Goal: Task Accomplishment & Management: Use online tool/utility

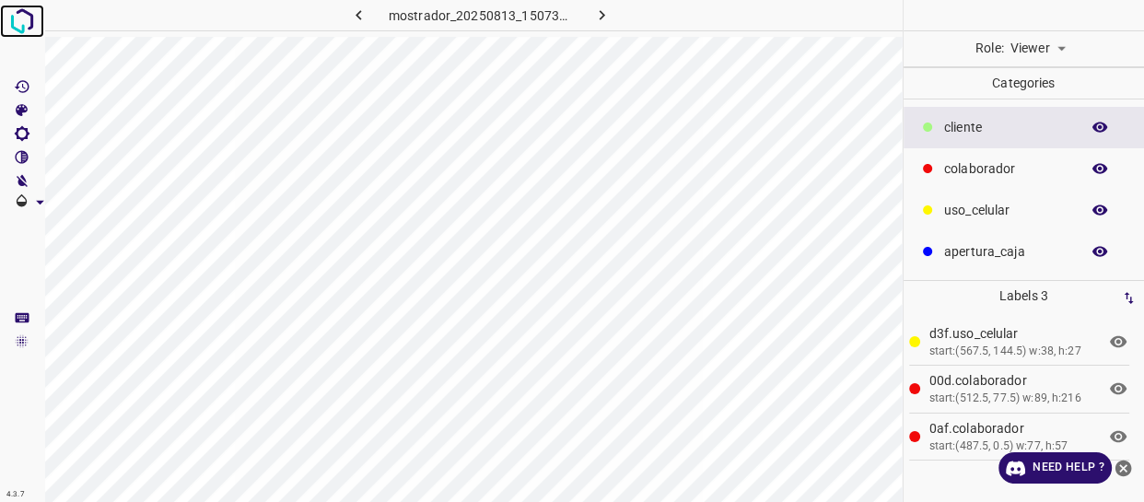
click at [15, 16] on img at bounding box center [22, 21] width 33 height 33
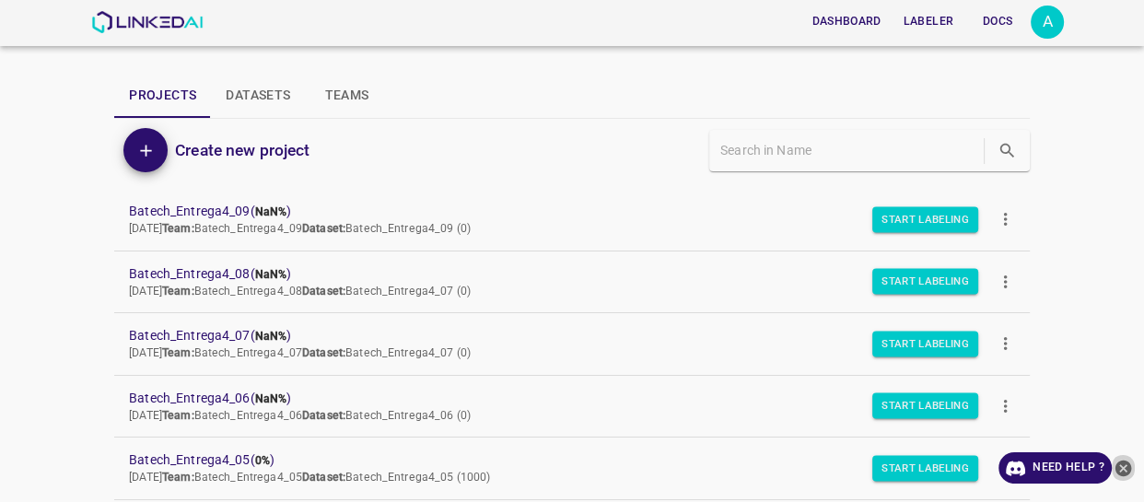
click at [1121, 469] on icon "close-help" at bounding box center [1122, 468] width 19 height 19
click at [1052, 27] on div "A" at bounding box center [1046, 22] width 33 height 33
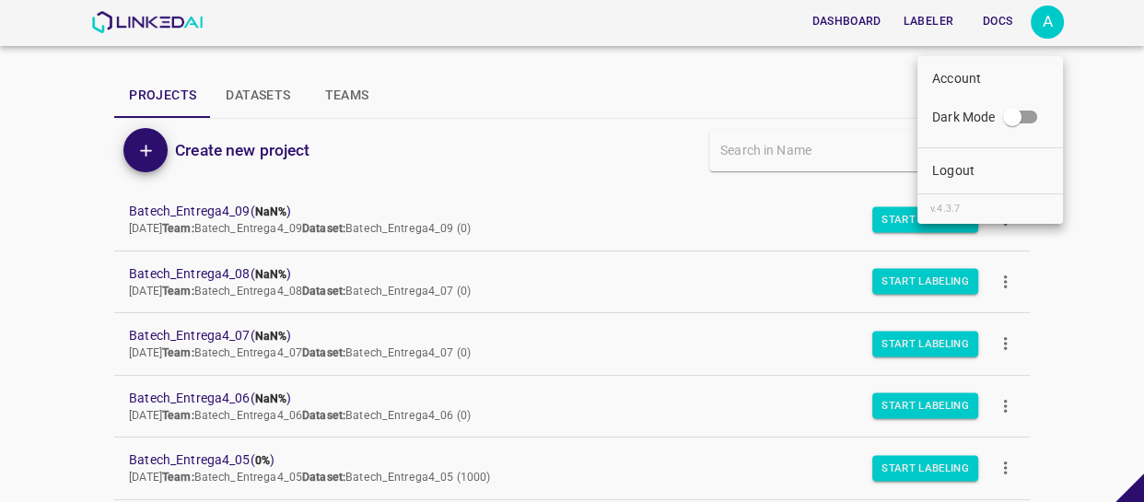
click at [972, 163] on p "Logout" at bounding box center [953, 170] width 42 height 19
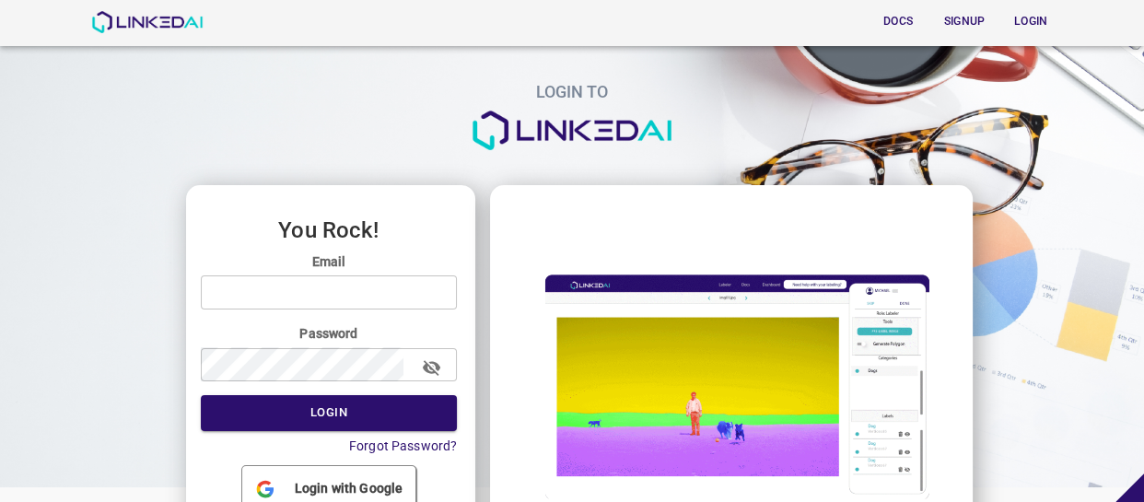
type input "allugole2013@gmail.com"
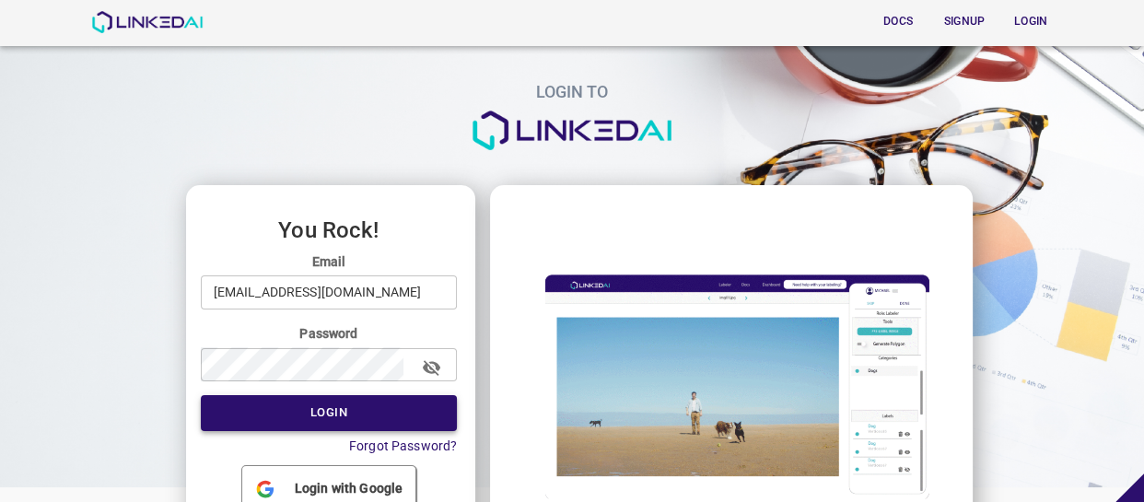
click at [337, 413] on button "Login" at bounding box center [329, 413] width 257 height 36
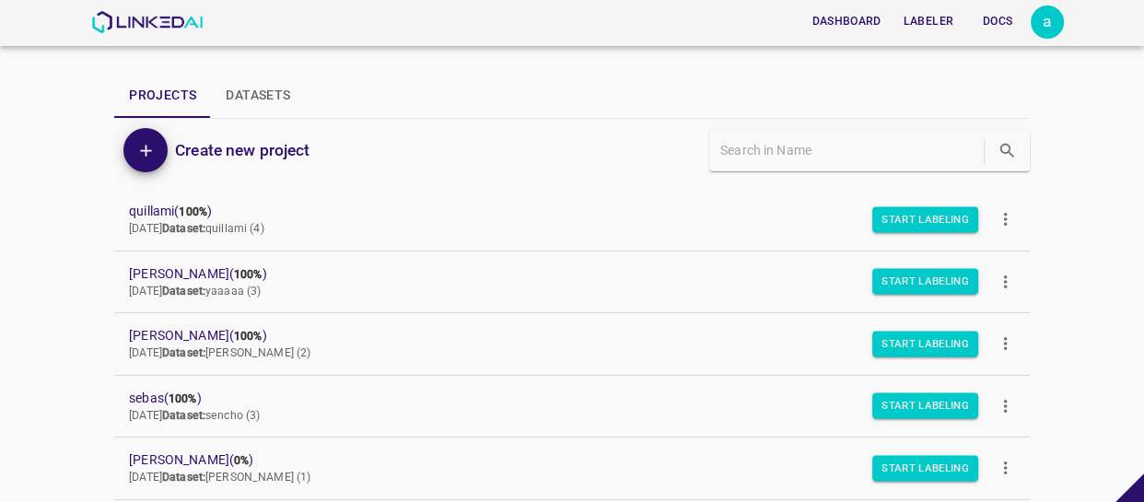
click at [61, 248] on div "Dashboard Labeler Docs a Projects Datasets Create new project quillami ( 100% )…" at bounding box center [572, 251] width 1144 height 502
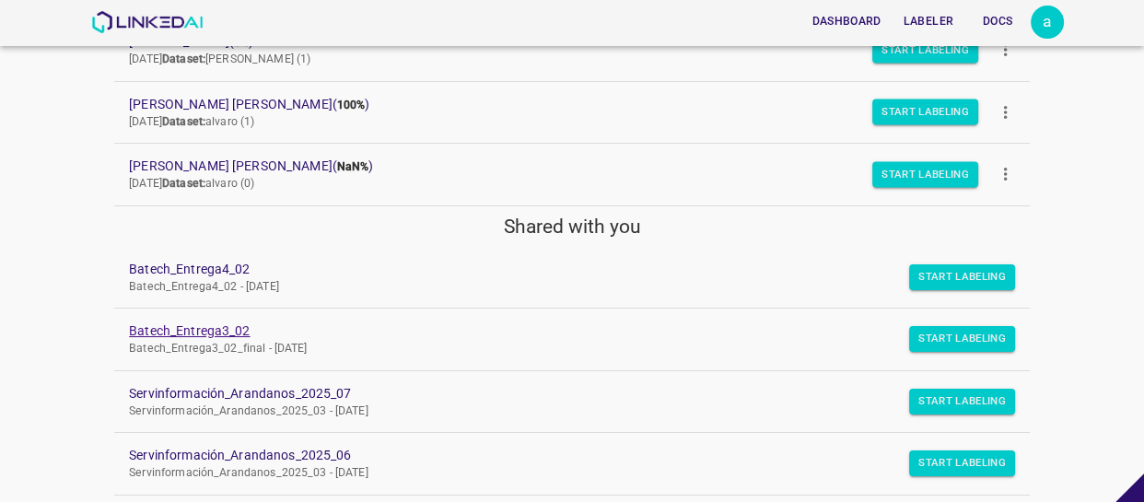
scroll to position [430, 0]
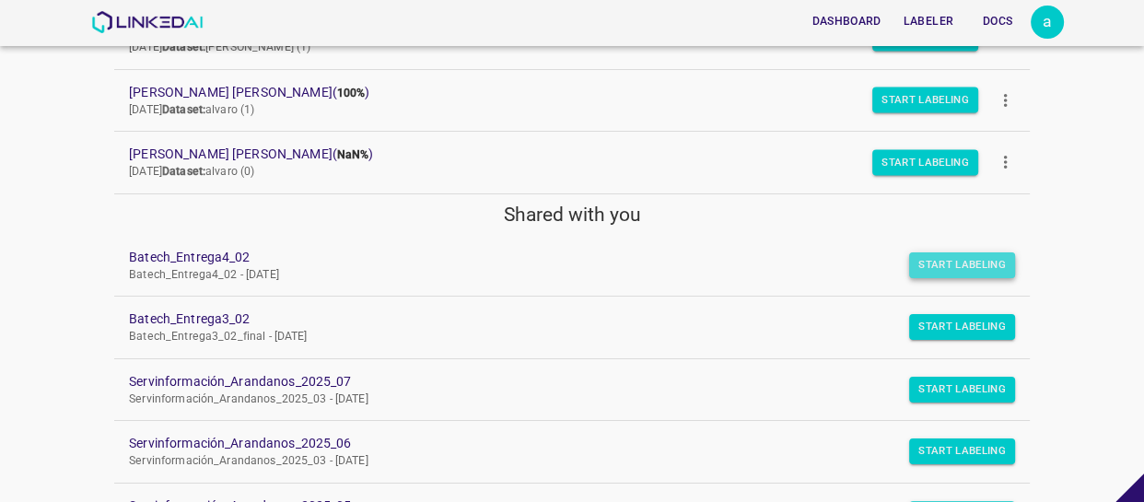
click at [947, 257] on button "Start Labeling" at bounding box center [962, 265] width 106 height 26
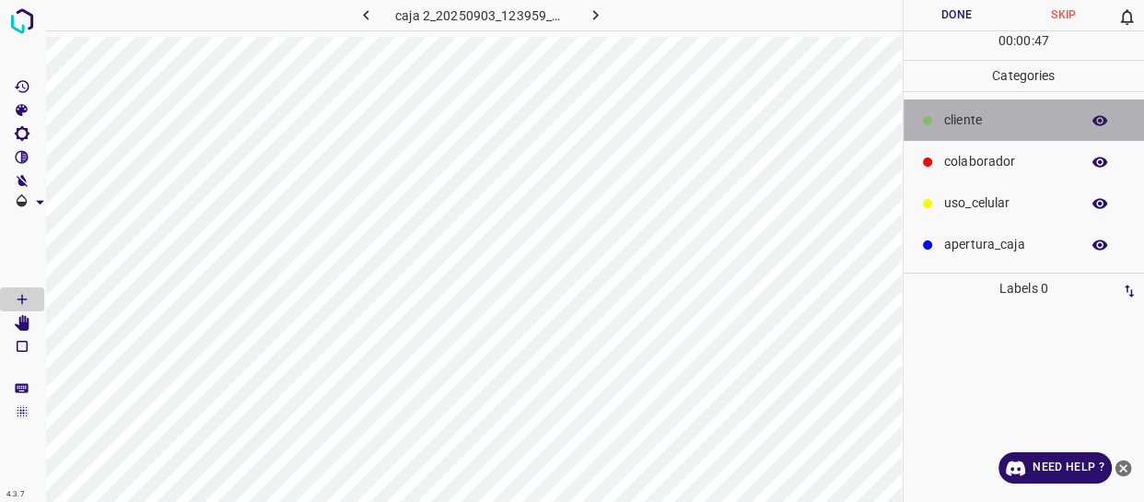
drag, startPoint x: 1037, startPoint y: 134, endPoint x: 948, endPoint y: 146, distance: 89.2
click at [1035, 135] on div "cliente" at bounding box center [1023, 119] width 241 height 41
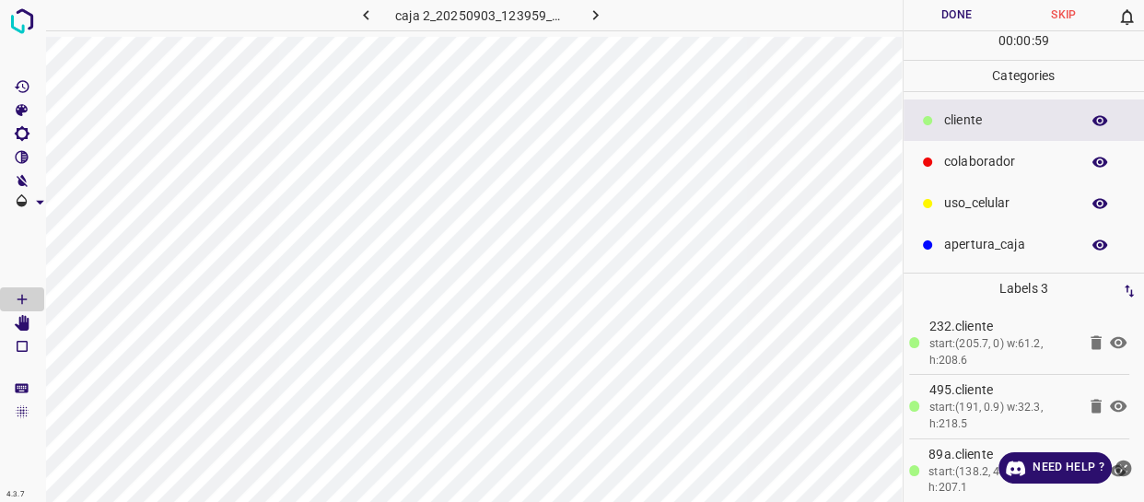
drag, startPoint x: 1021, startPoint y: 195, endPoint x: 938, endPoint y: 206, distance: 83.6
click at [1013, 194] on p "uso_celular" at bounding box center [1007, 202] width 126 height 19
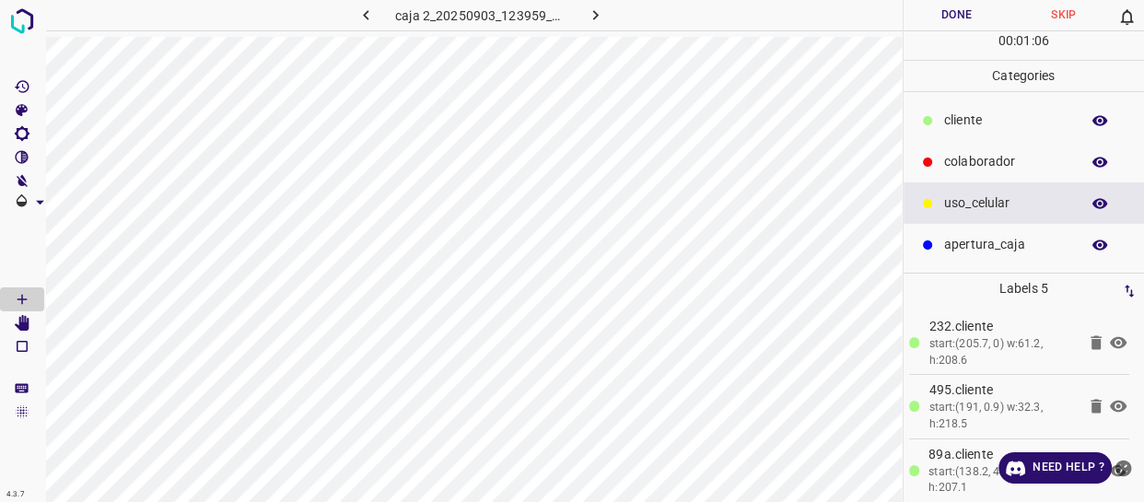
click at [1098, 120] on icon "button" at bounding box center [1099, 120] width 15 height 10
click at [1092, 116] on icon "button" at bounding box center [1099, 120] width 17 height 17
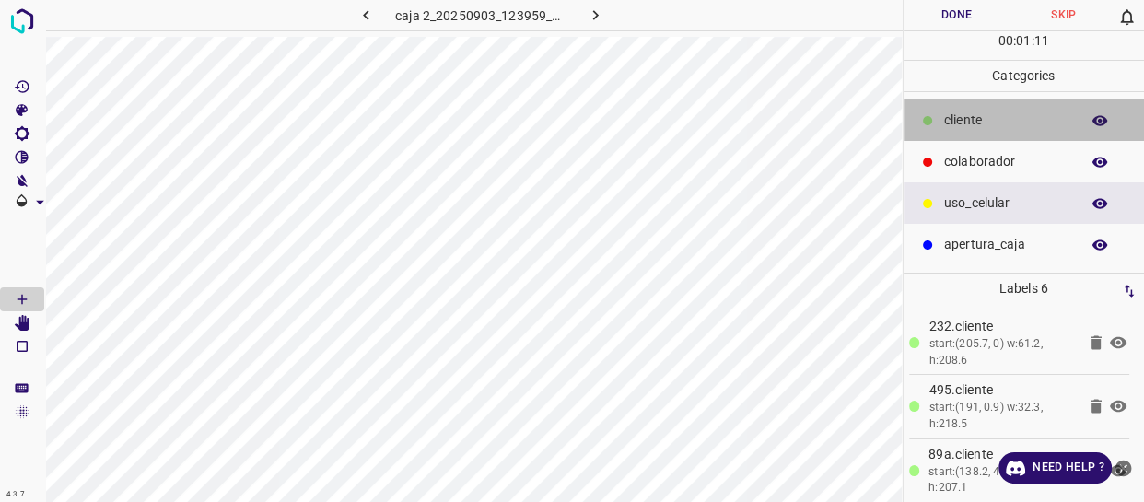
click at [1023, 115] on p "cliente" at bounding box center [1007, 119] width 126 height 19
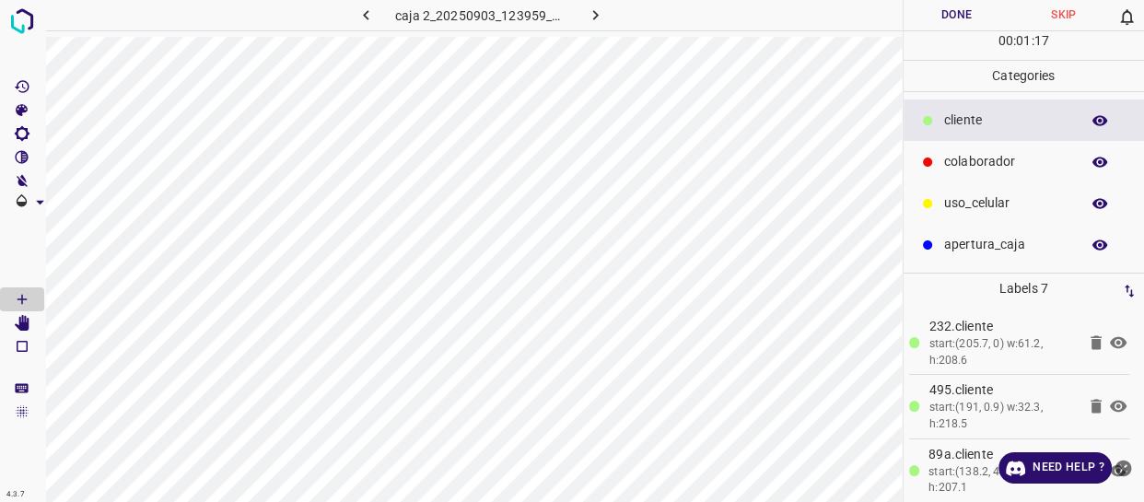
drag, startPoint x: 985, startPoint y: 166, endPoint x: 904, endPoint y: 173, distance: 81.4
click at [968, 170] on p "colaborador" at bounding box center [1007, 161] width 126 height 19
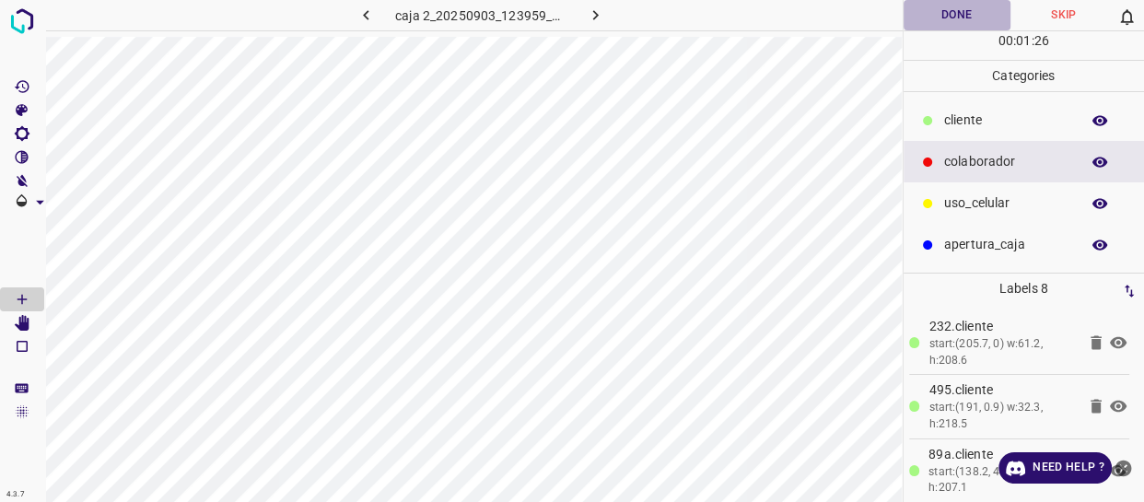
click at [962, 16] on button "Done" at bounding box center [956, 15] width 107 height 30
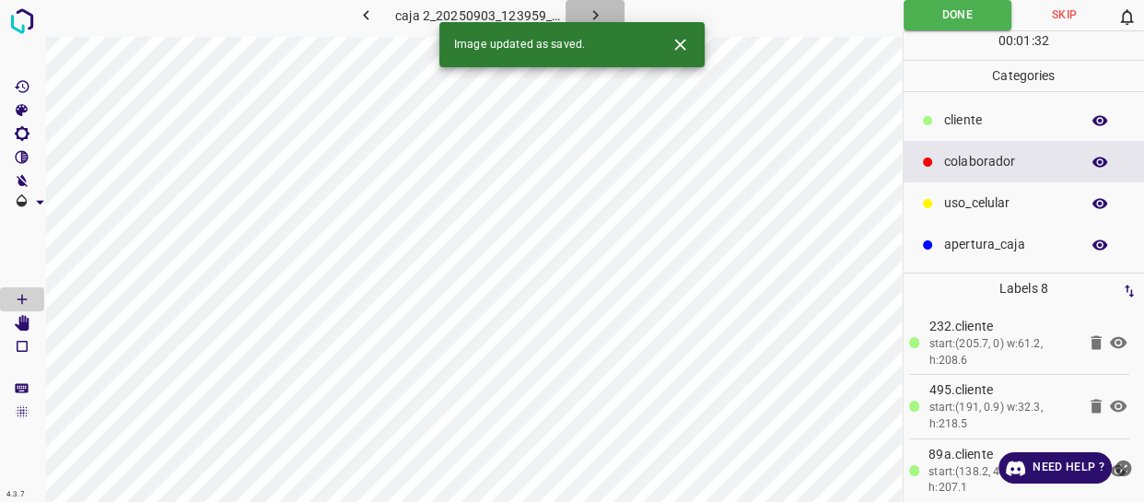
click at [586, 7] on icon "button" at bounding box center [595, 15] width 19 height 19
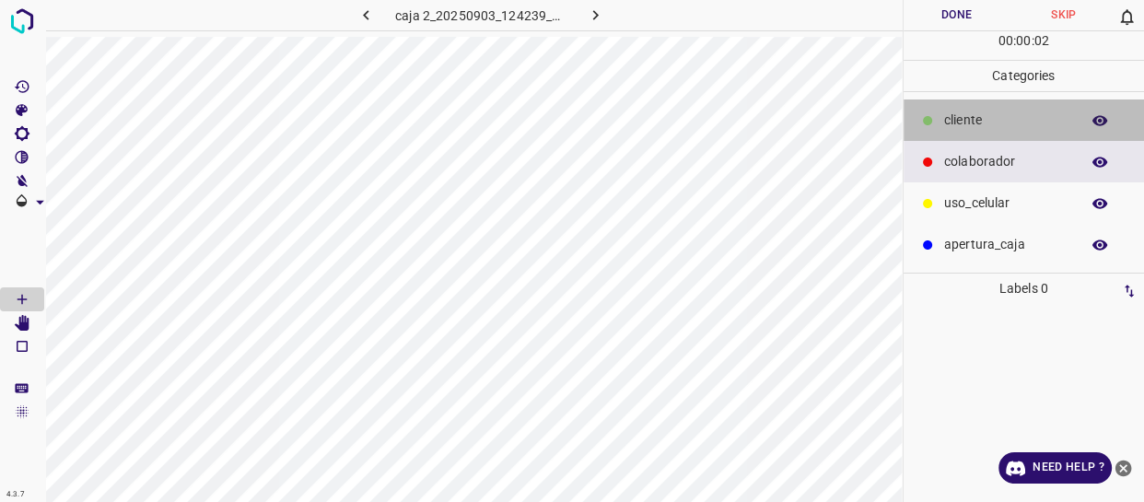
click at [1005, 124] on p "cliente" at bounding box center [1007, 119] width 126 height 19
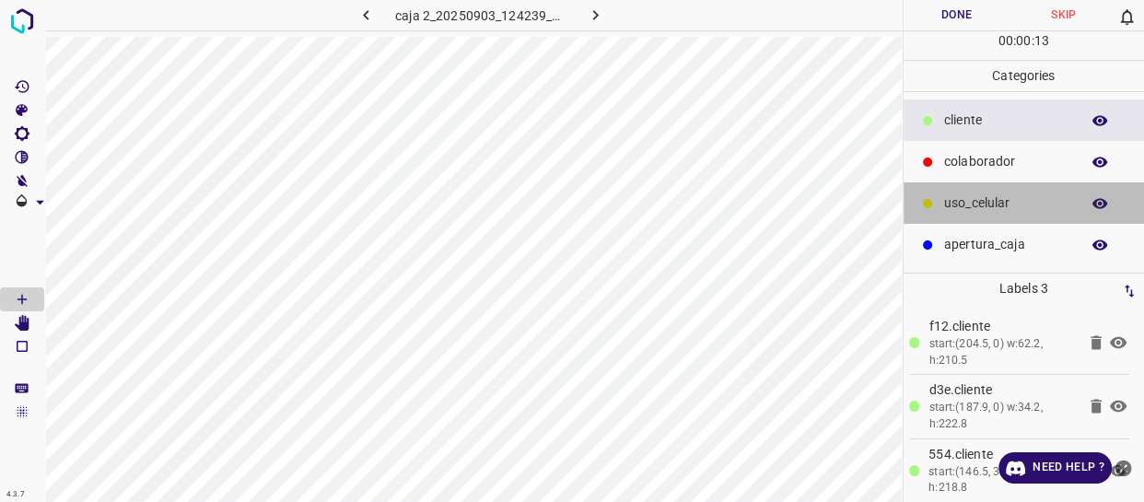
drag, startPoint x: 994, startPoint y: 199, endPoint x: 948, endPoint y: 203, distance: 45.3
click at [990, 199] on p "uso_celular" at bounding box center [1007, 202] width 126 height 19
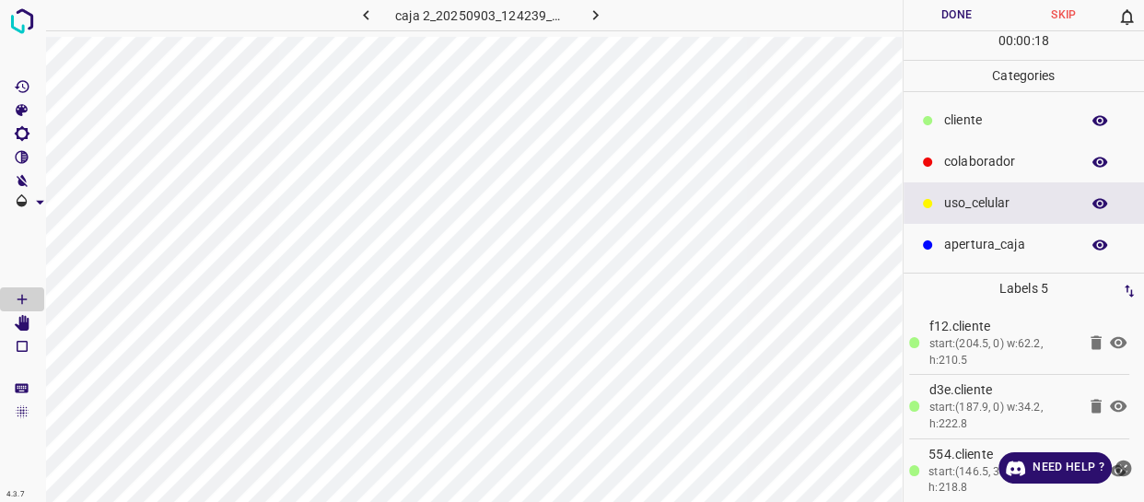
drag, startPoint x: 960, startPoint y: 115, endPoint x: 931, endPoint y: 117, distance: 29.5
click at [931, 117] on div "cliente" at bounding box center [1023, 119] width 241 height 41
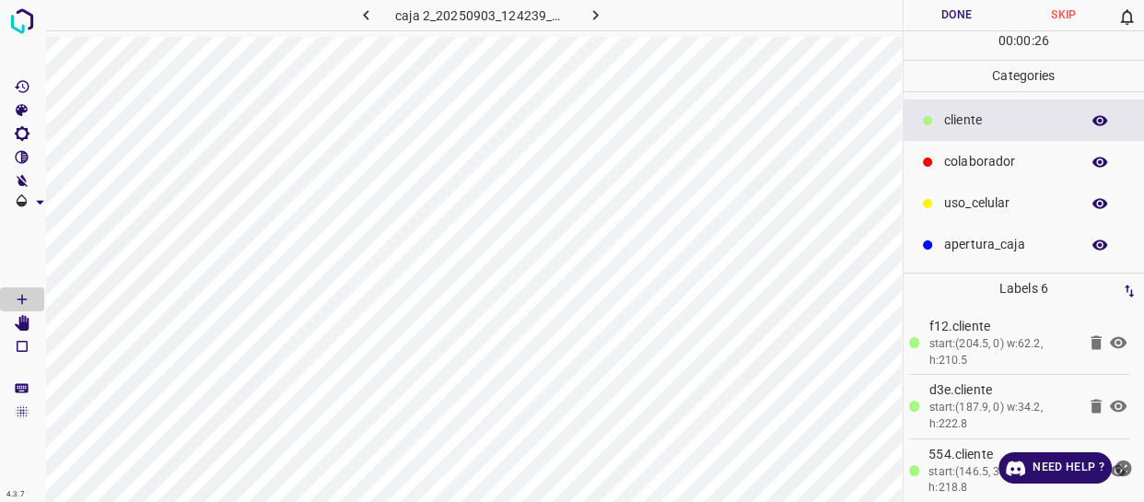
drag, startPoint x: 977, startPoint y: 159, endPoint x: 921, endPoint y: 158, distance: 56.2
click at [974, 159] on p "colaborador" at bounding box center [1007, 161] width 126 height 19
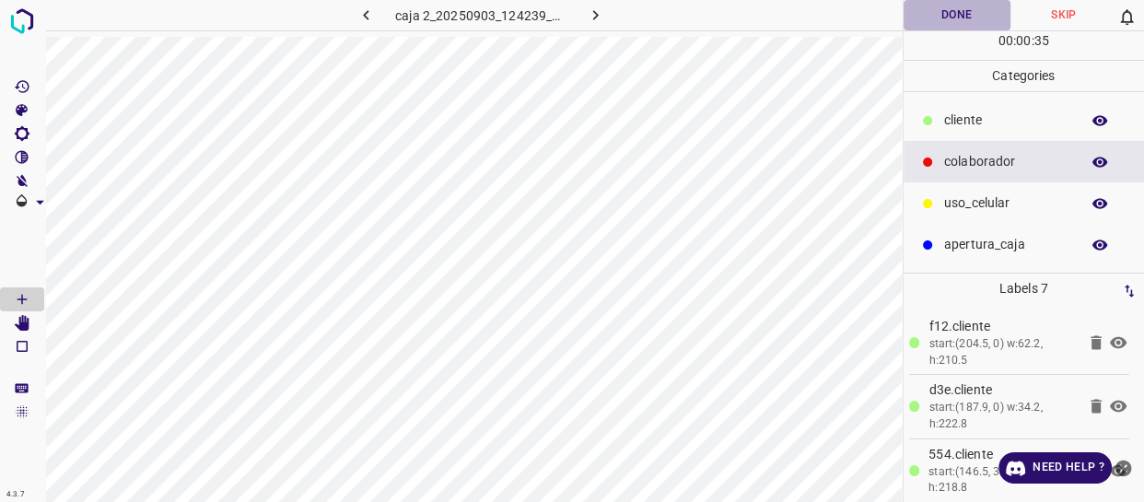
click at [948, 8] on button "Done" at bounding box center [956, 15] width 107 height 30
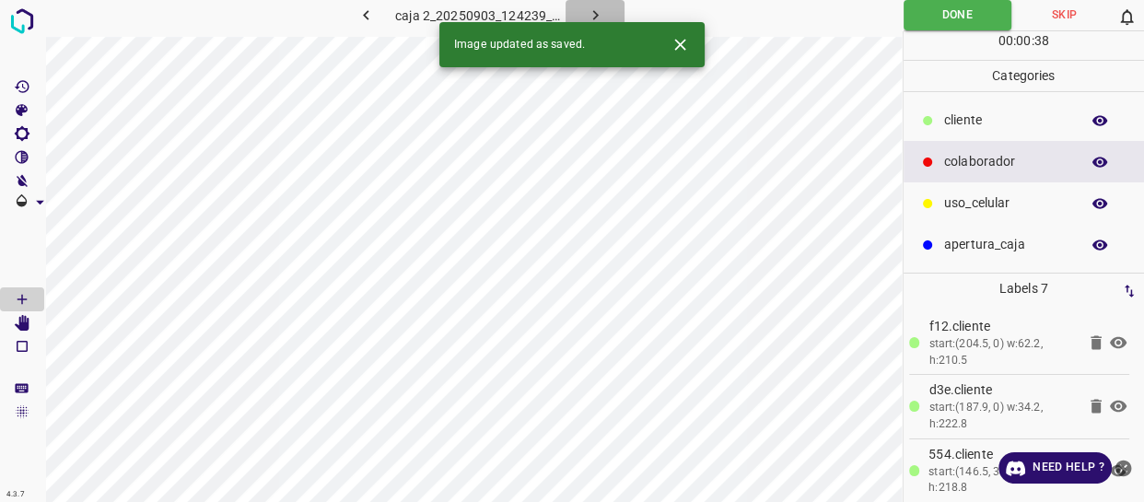
click at [596, 2] on button "button" at bounding box center [594, 15] width 59 height 30
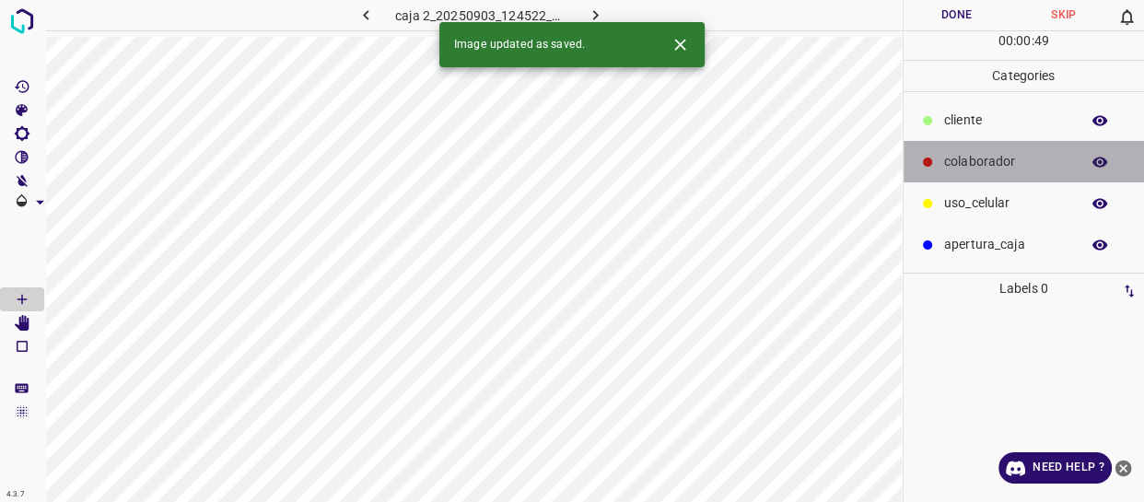
drag, startPoint x: 1059, startPoint y: 151, endPoint x: 971, endPoint y: 137, distance: 88.6
click at [1051, 149] on div "colaborador" at bounding box center [1023, 161] width 241 height 41
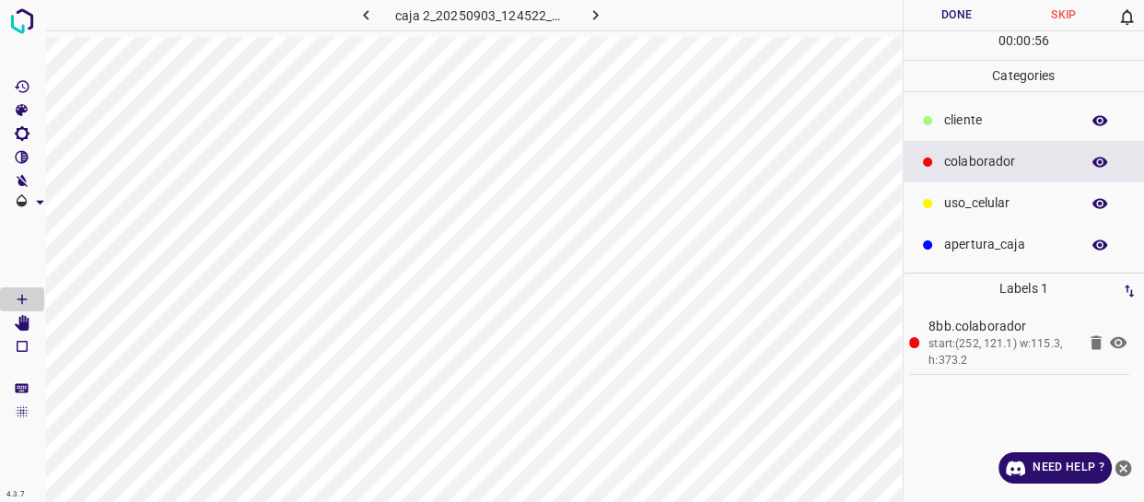
drag, startPoint x: 994, startPoint y: 198, endPoint x: 971, endPoint y: 193, distance: 22.6
click at [986, 198] on p "uso_celular" at bounding box center [1007, 202] width 126 height 19
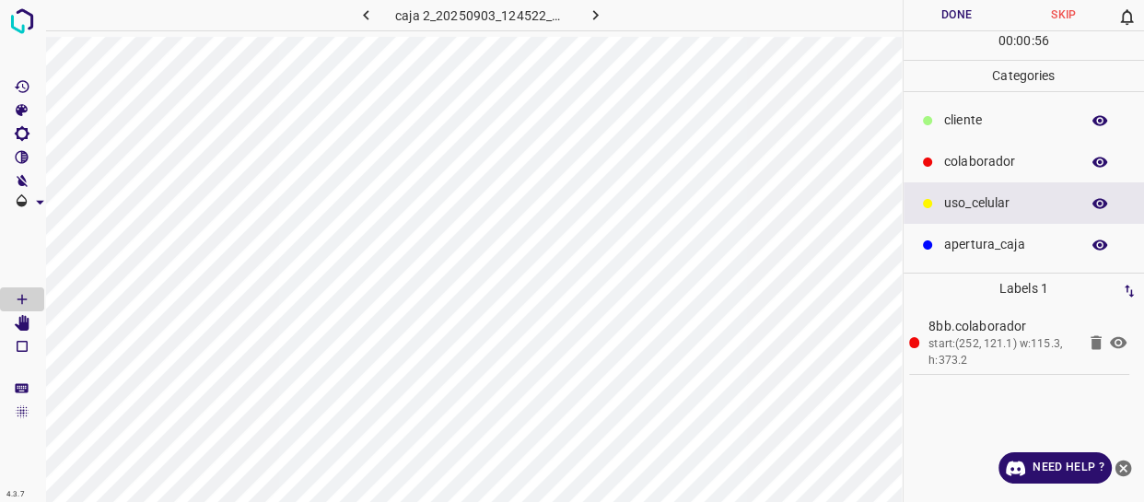
click at [960, 105] on div "cliente" at bounding box center [1023, 119] width 241 height 41
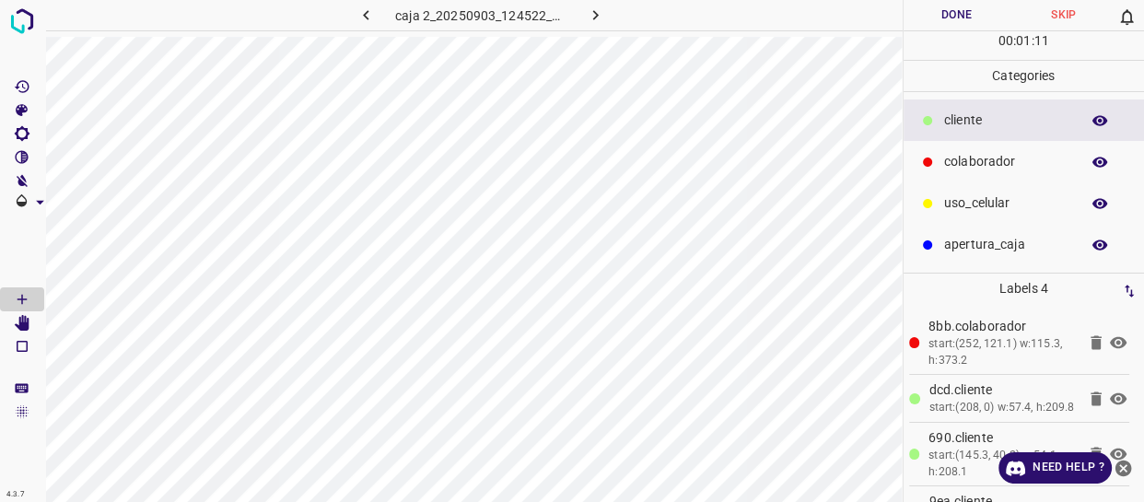
drag, startPoint x: 970, startPoint y: 193, endPoint x: 912, endPoint y: 206, distance: 59.4
click at [967, 196] on p "uso_celular" at bounding box center [1007, 202] width 126 height 19
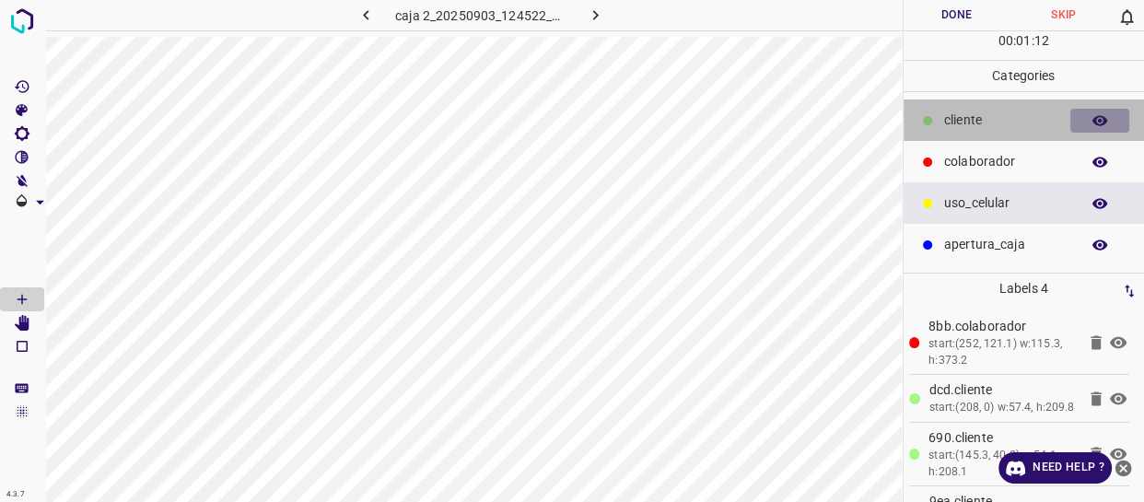
click at [1114, 110] on button "button" at bounding box center [1099, 121] width 59 height 24
click at [1095, 120] on icon "button" at bounding box center [1099, 120] width 15 height 13
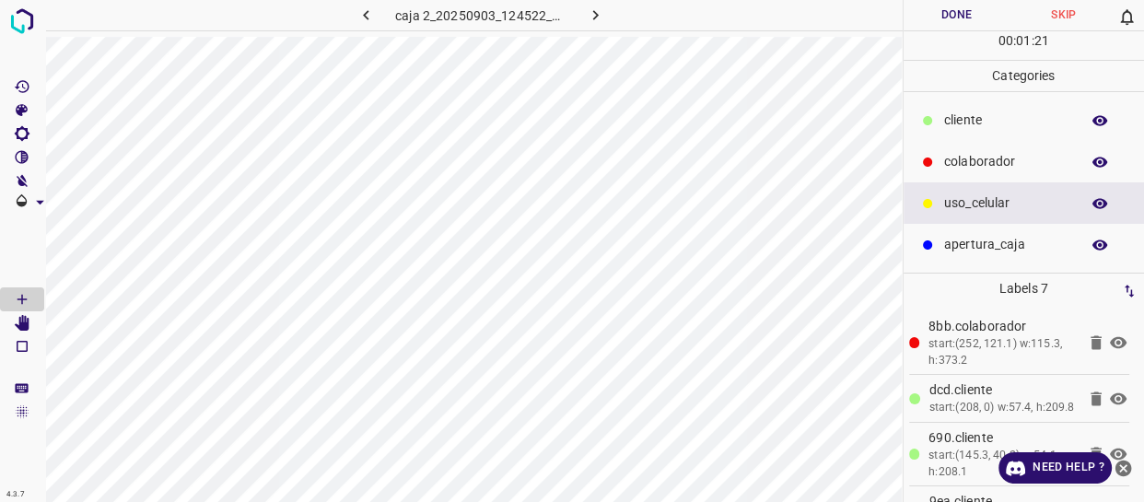
click at [975, 126] on p "cliente" at bounding box center [1007, 119] width 126 height 19
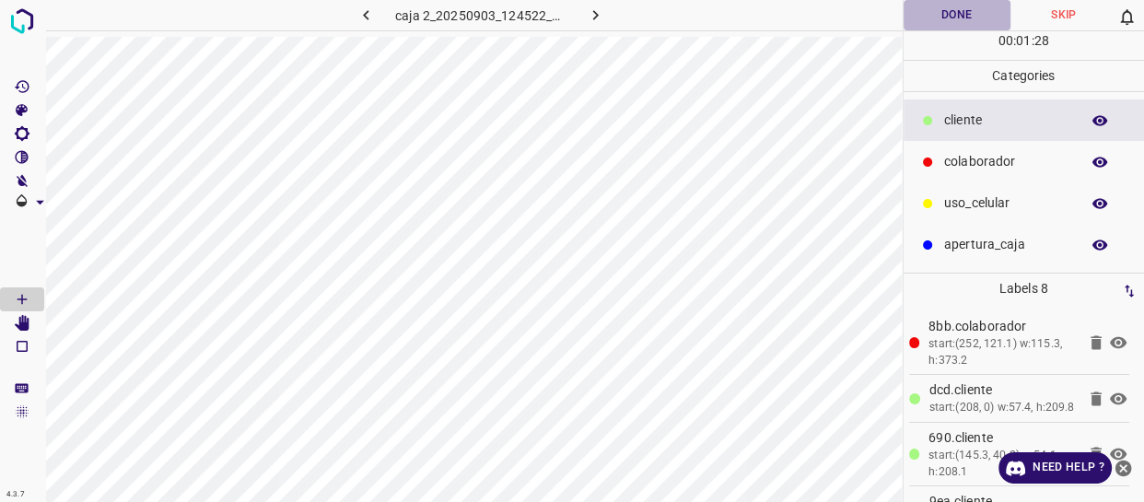
click at [944, 14] on button "Done" at bounding box center [956, 15] width 107 height 30
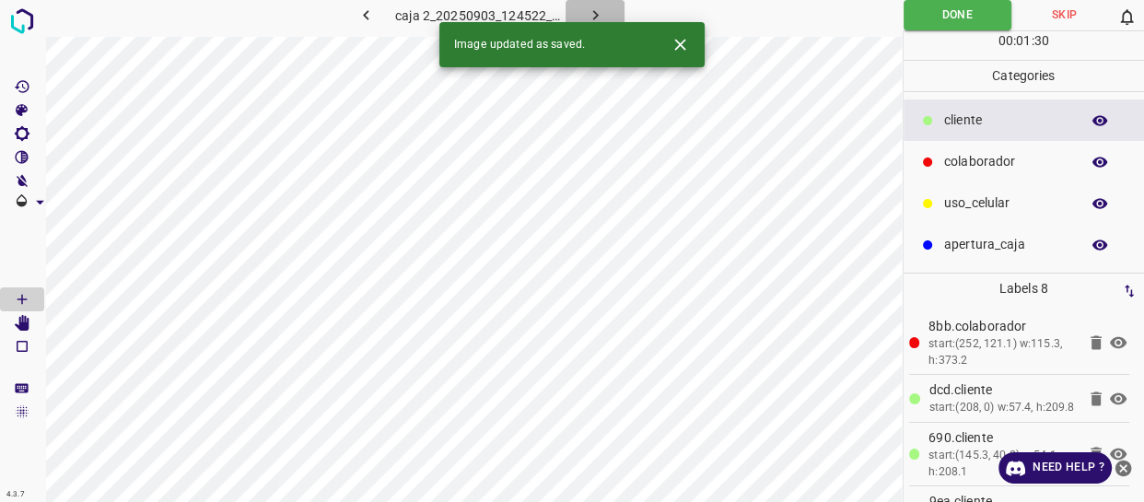
click at [595, 7] on icon "button" at bounding box center [595, 15] width 19 height 19
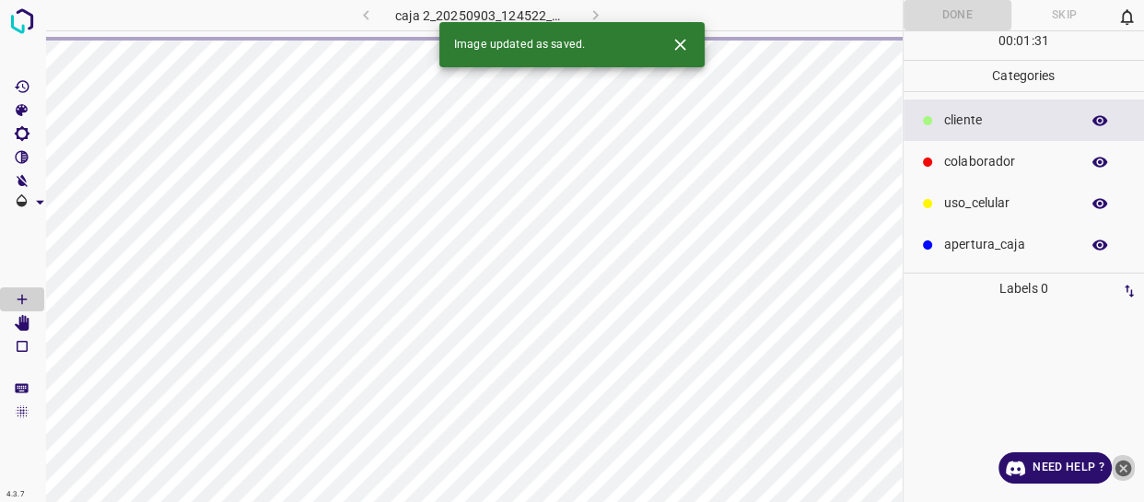
click at [1119, 465] on icon "close-help" at bounding box center [1123, 467] width 17 height 17
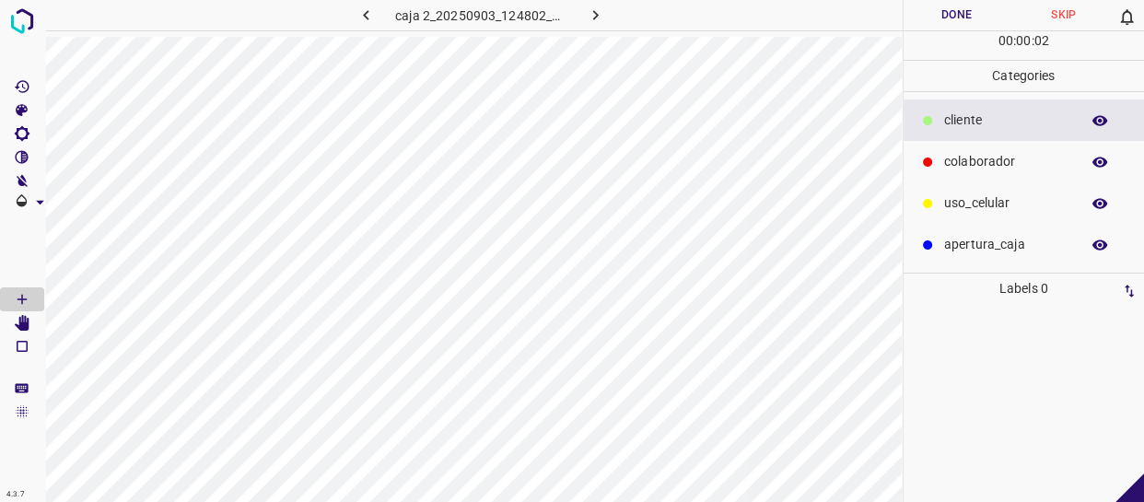
click at [968, 128] on p "cliente" at bounding box center [1007, 119] width 126 height 19
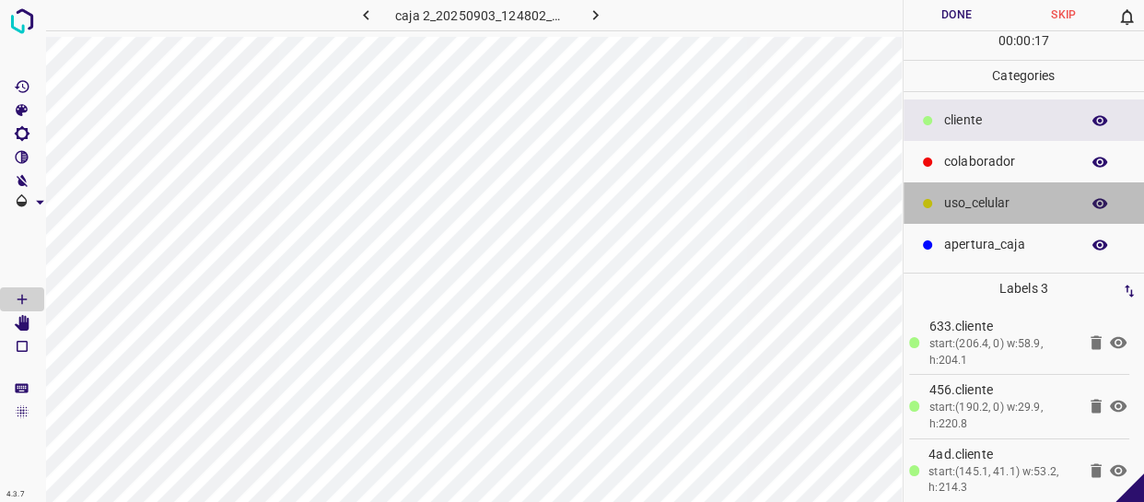
click at [976, 206] on p "uso_celular" at bounding box center [1007, 202] width 126 height 19
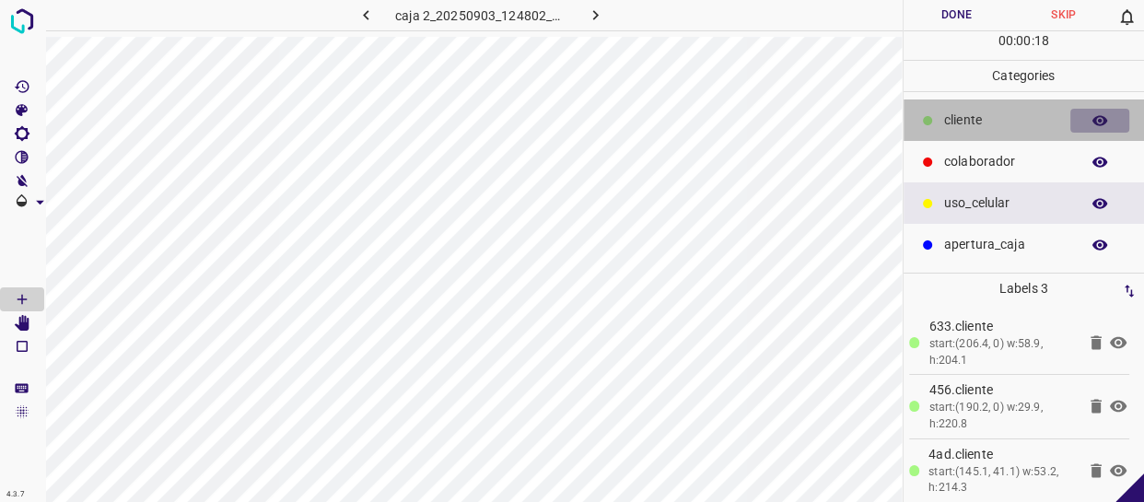
drag, startPoint x: 1102, startPoint y: 113, endPoint x: 925, endPoint y: 129, distance: 177.5
click at [1099, 113] on icon "button" at bounding box center [1099, 120] width 17 height 17
click at [1092, 120] on icon "button" at bounding box center [1099, 120] width 15 height 13
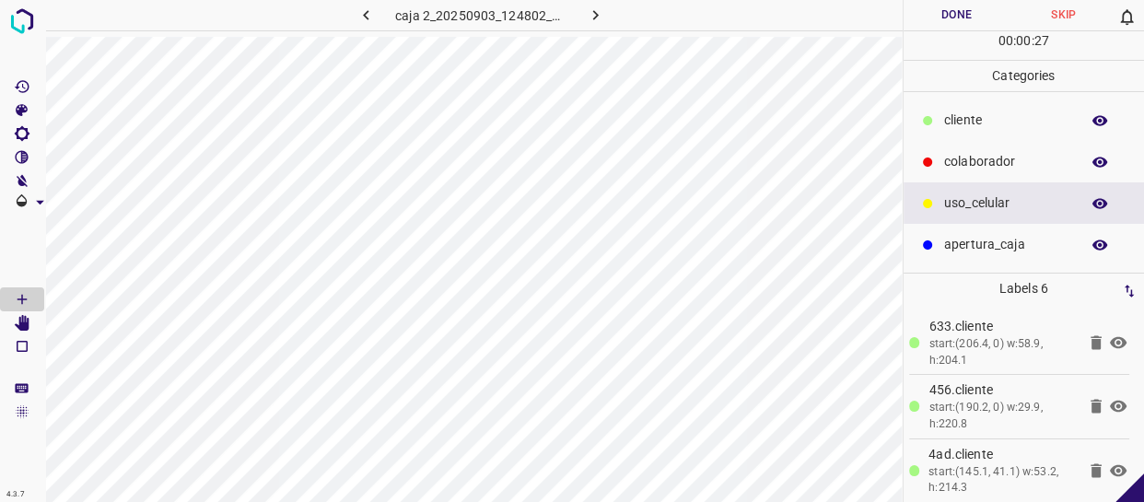
drag, startPoint x: 999, startPoint y: 123, endPoint x: 958, endPoint y: 131, distance: 42.1
click at [993, 123] on p "cliente" at bounding box center [1007, 119] width 126 height 19
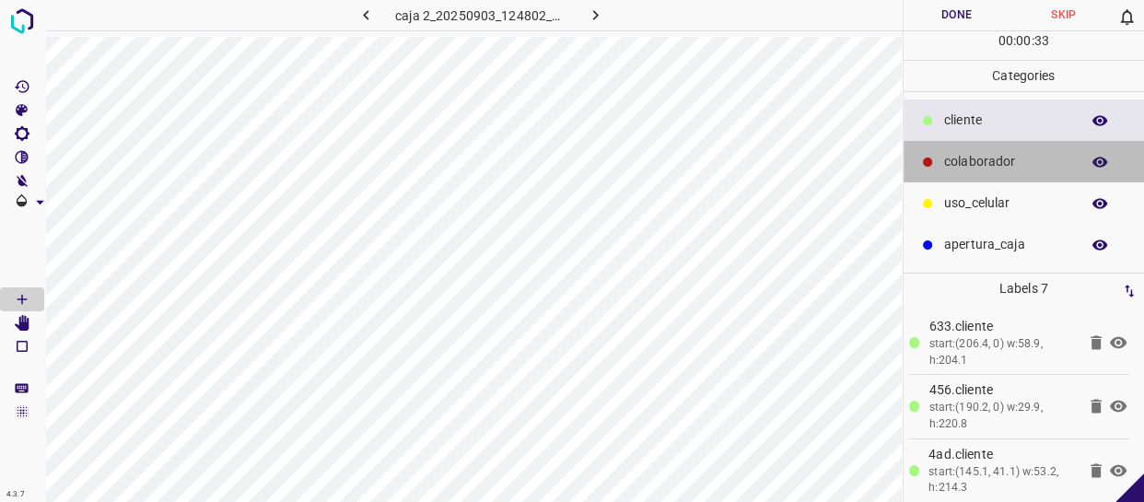
drag, startPoint x: 1004, startPoint y: 175, endPoint x: 974, endPoint y: 174, distance: 29.5
click at [995, 175] on div "colaborador" at bounding box center [1023, 161] width 241 height 41
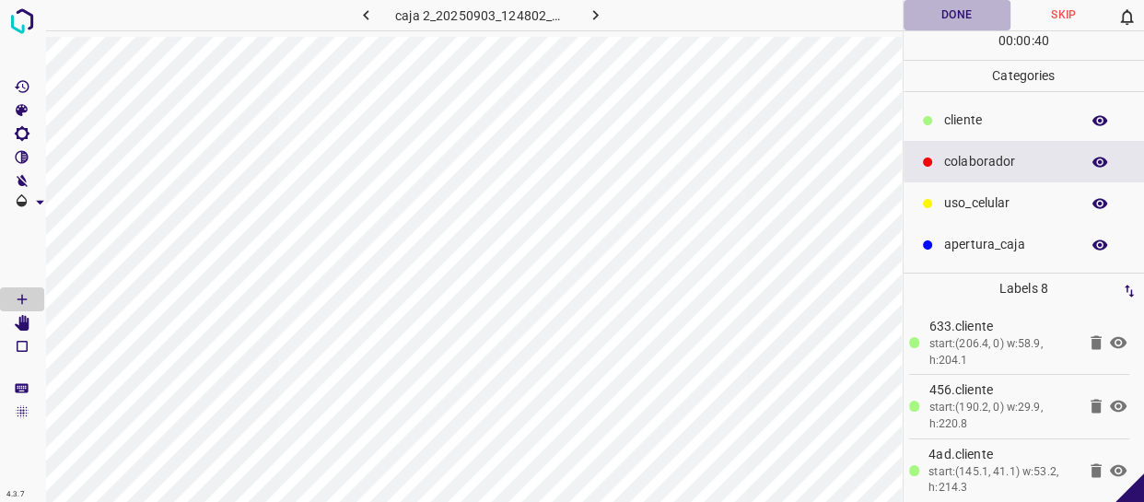
click at [975, 18] on button "Done" at bounding box center [956, 15] width 107 height 30
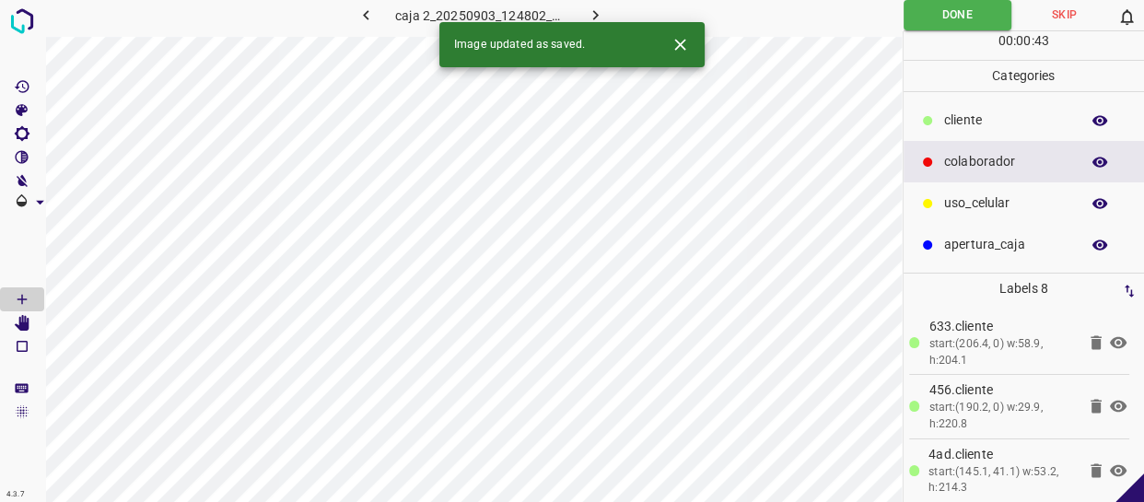
click at [593, 17] on icon "button" at bounding box center [595, 15] width 19 height 19
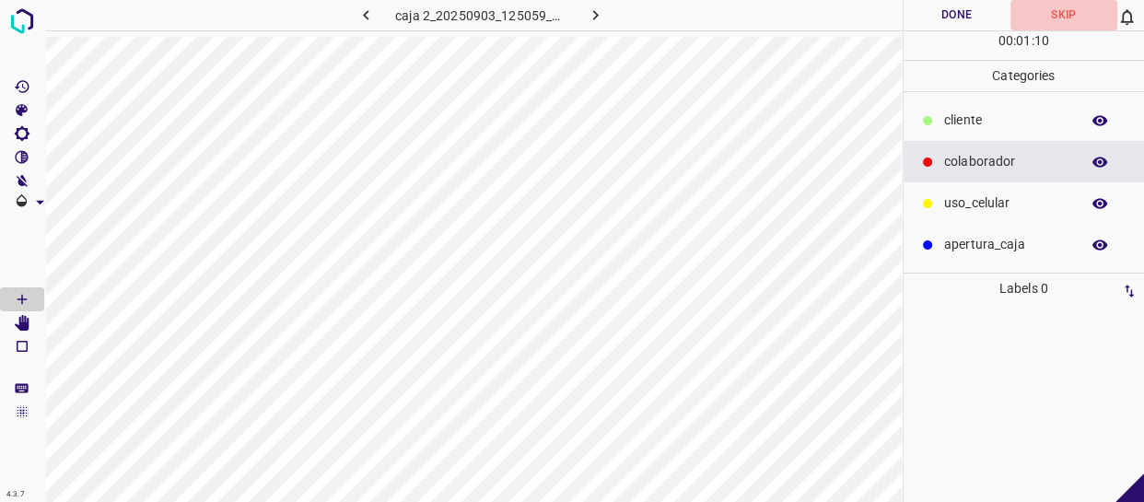
click at [1051, 14] on button "Skip" at bounding box center [1063, 15] width 107 height 30
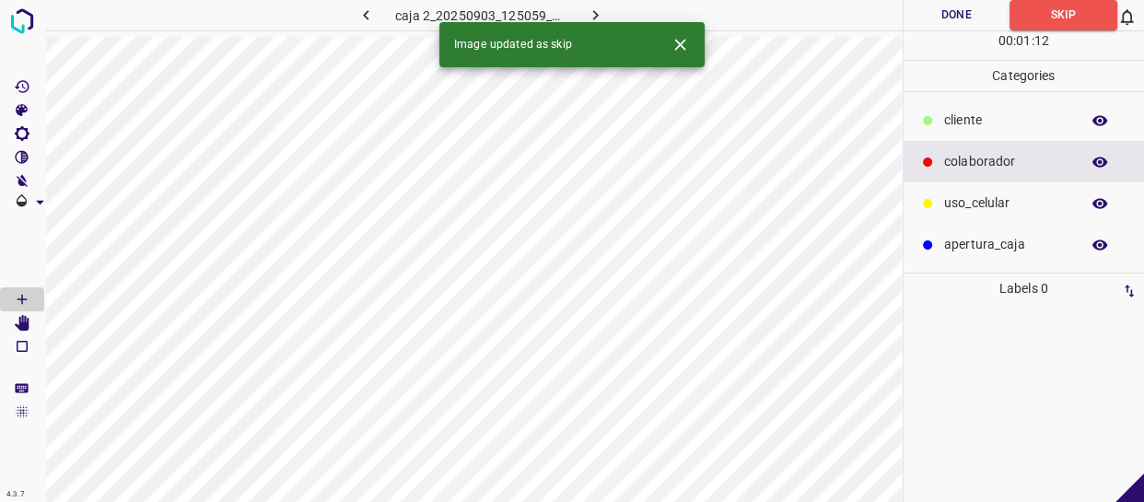
click at [603, 9] on icon "button" at bounding box center [595, 15] width 19 height 19
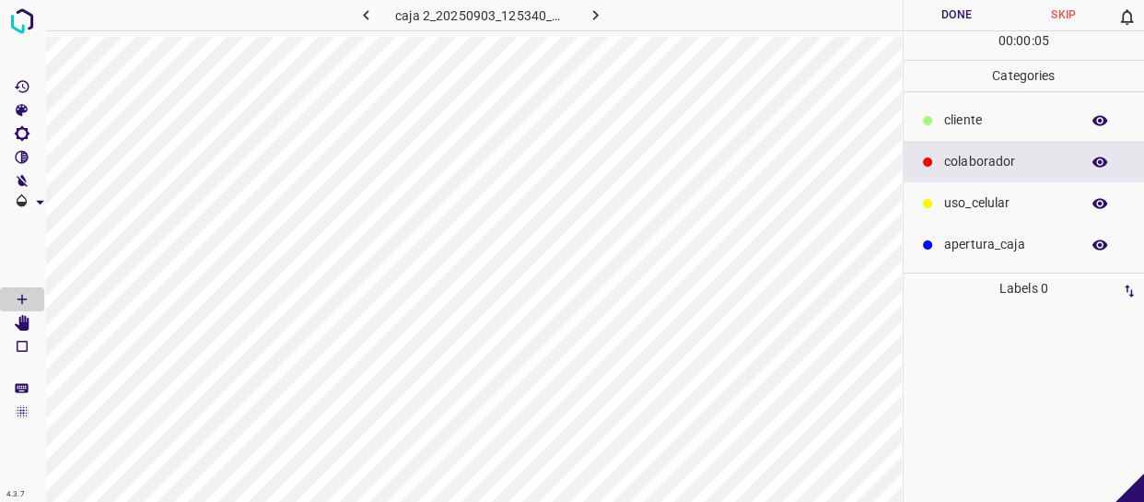
click at [1071, 17] on button "Skip" at bounding box center [1063, 15] width 107 height 30
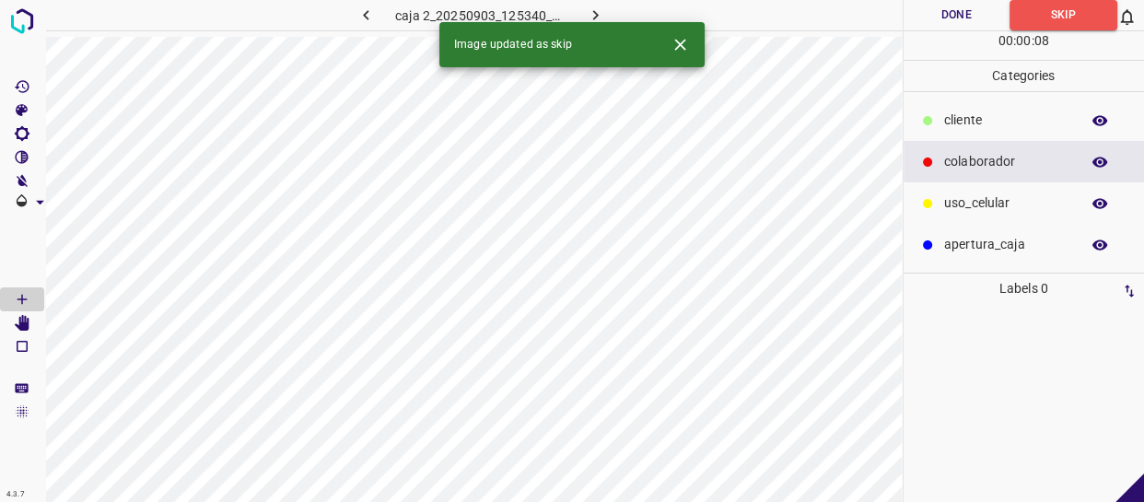
click at [599, 14] on icon "button" at bounding box center [595, 15] width 19 height 19
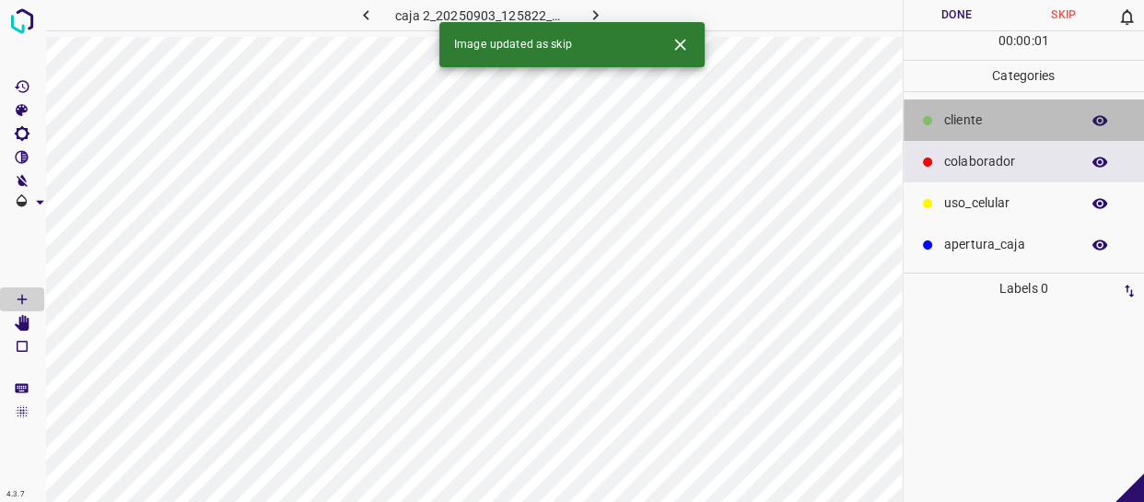
drag, startPoint x: 994, startPoint y: 125, endPoint x: 913, endPoint y: 146, distance: 83.7
click at [997, 129] on p "cliente" at bounding box center [1007, 119] width 126 height 19
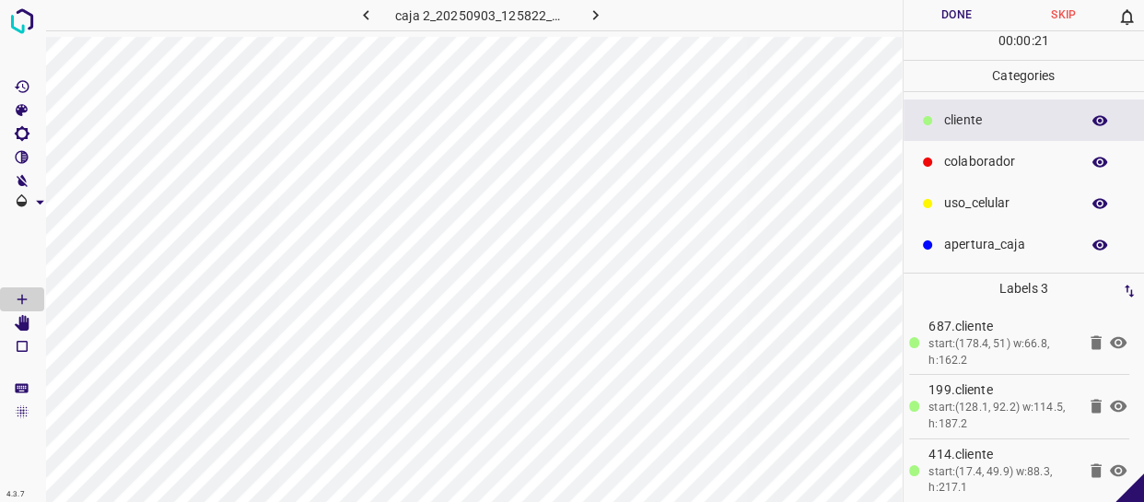
click at [982, 155] on p "colaborador" at bounding box center [1007, 161] width 126 height 19
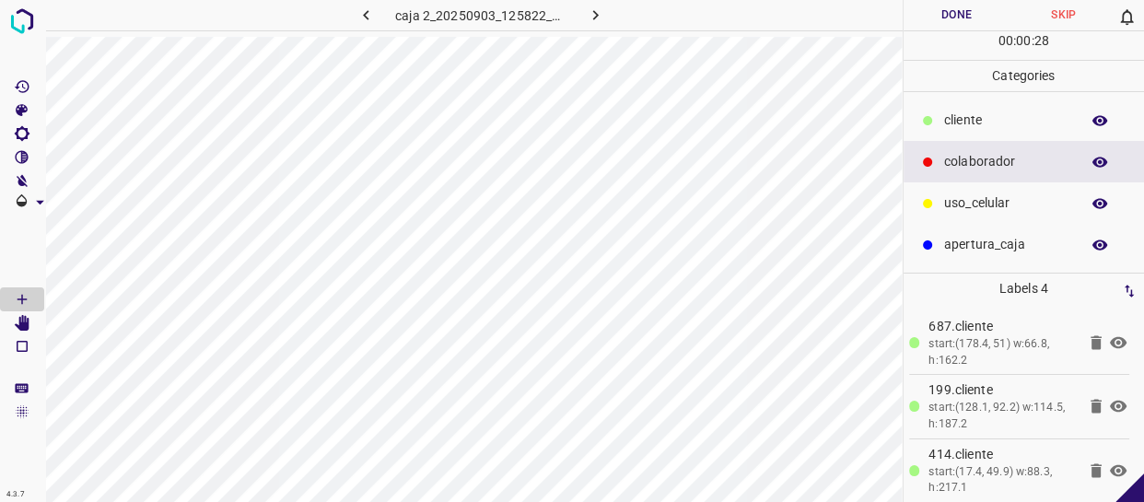
click at [979, 200] on p "uso_celular" at bounding box center [1007, 202] width 126 height 19
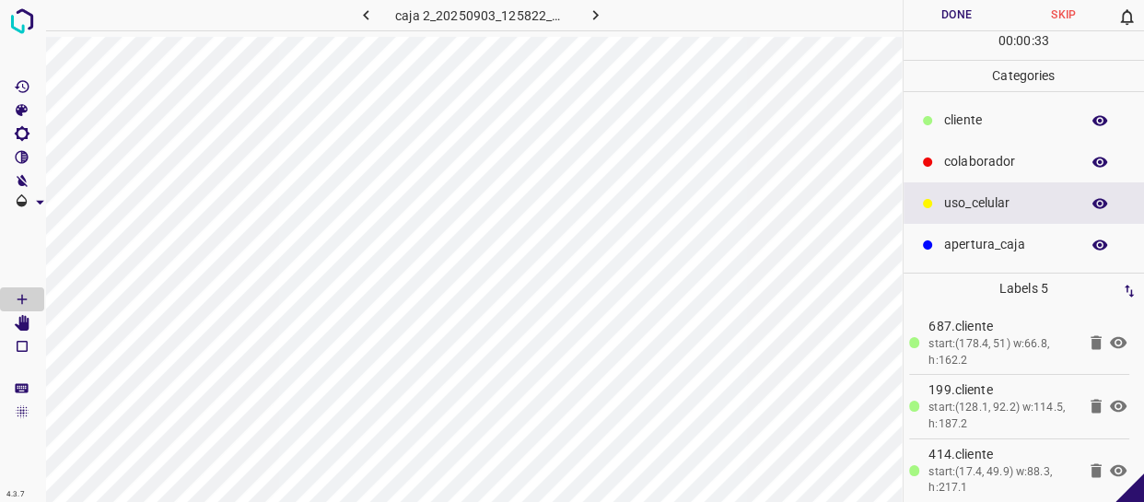
click at [948, 3] on button "Done" at bounding box center [956, 15] width 107 height 30
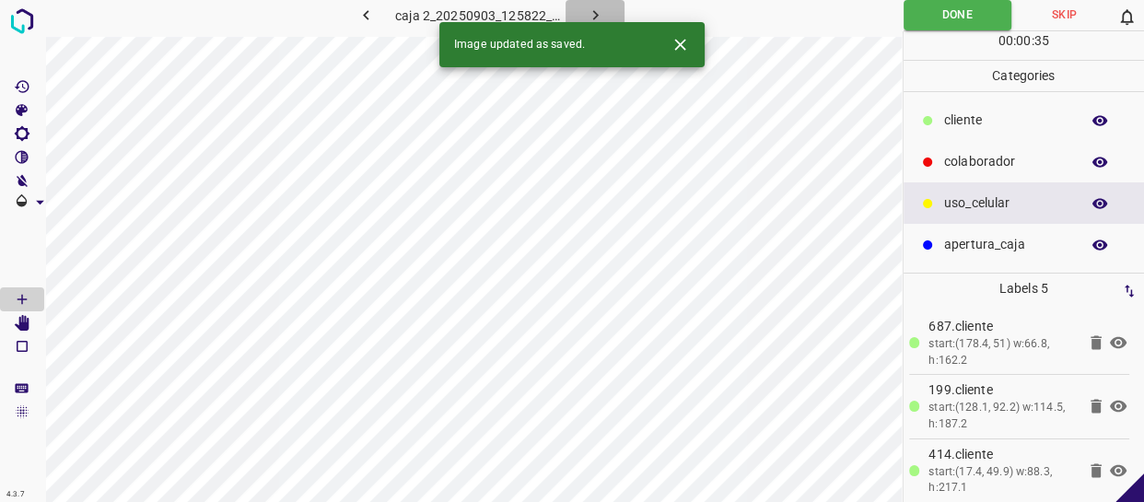
click at [595, 6] on icon "button" at bounding box center [595, 15] width 19 height 19
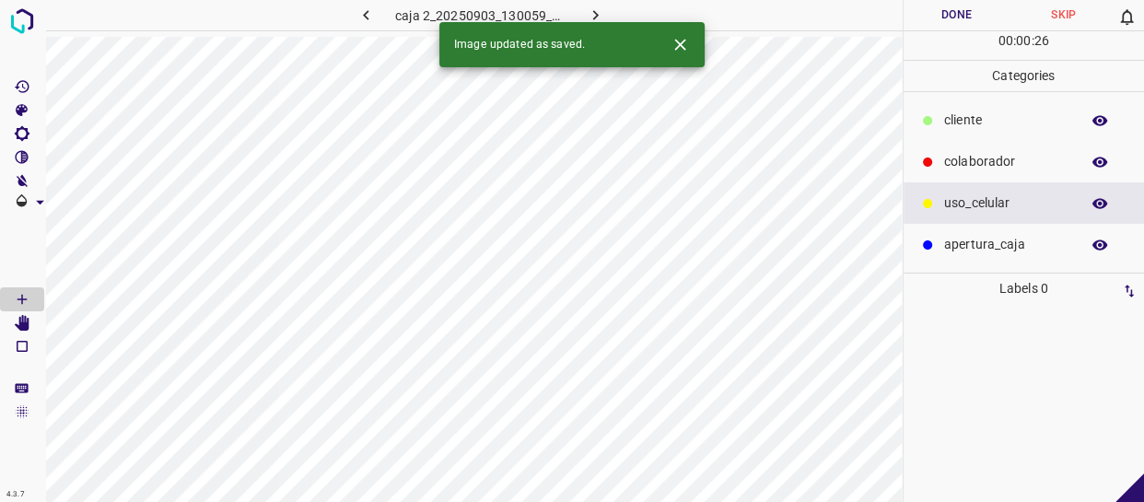
drag, startPoint x: 967, startPoint y: 133, endPoint x: 954, endPoint y: 136, distance: 13.4
click at [966, 133] on div "cliente" at bounding box center [1023, 119] width 241 height 41
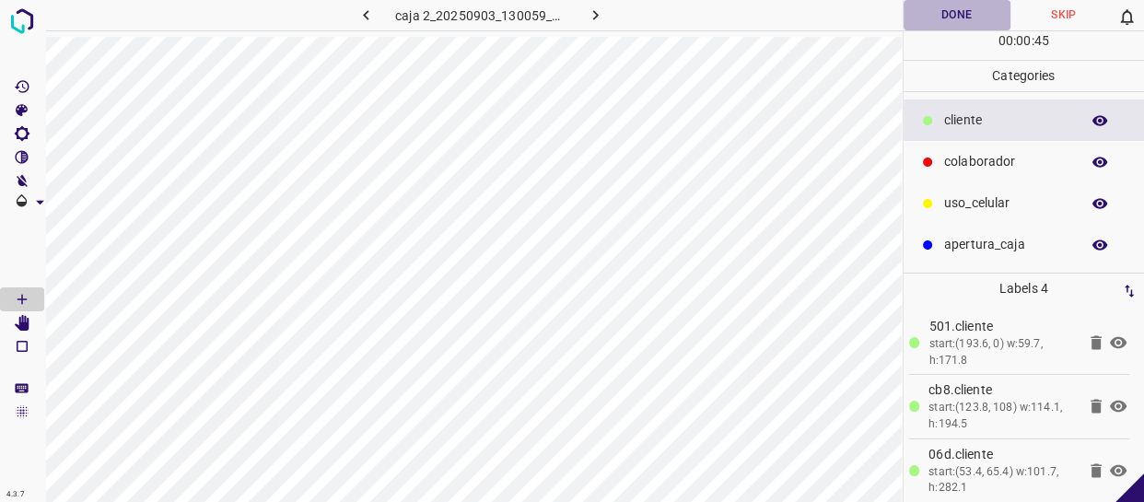
drag, startPoint x: 976, startPoint y: 7, endPoint x: 929, endPoint y: 33, distance: 53.6
click at [972, 9] on button "Done" at bounding box center [956, 15] width 107 height 30
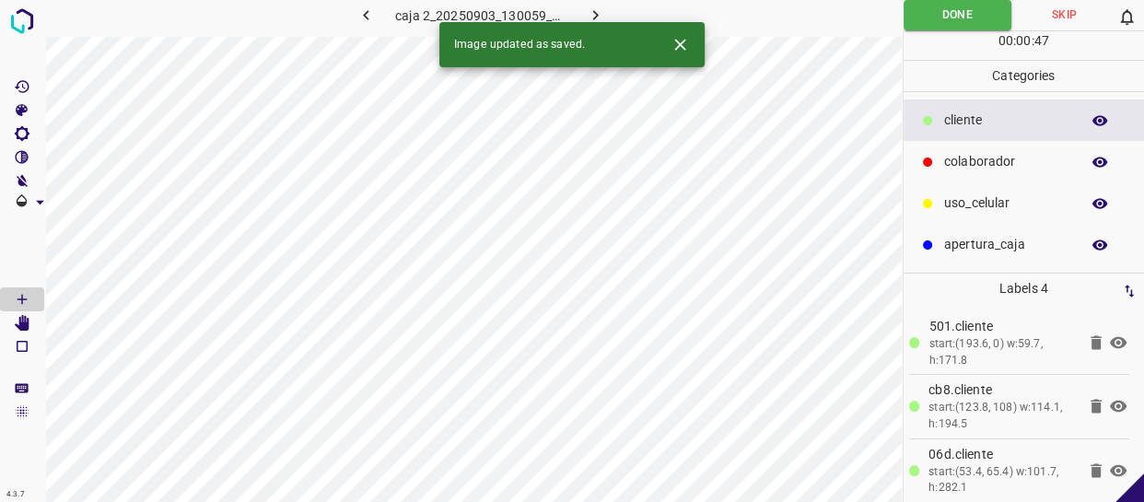
click at [593, 6] on icon "button" at bounding box center [595, 15] width 19 height 19
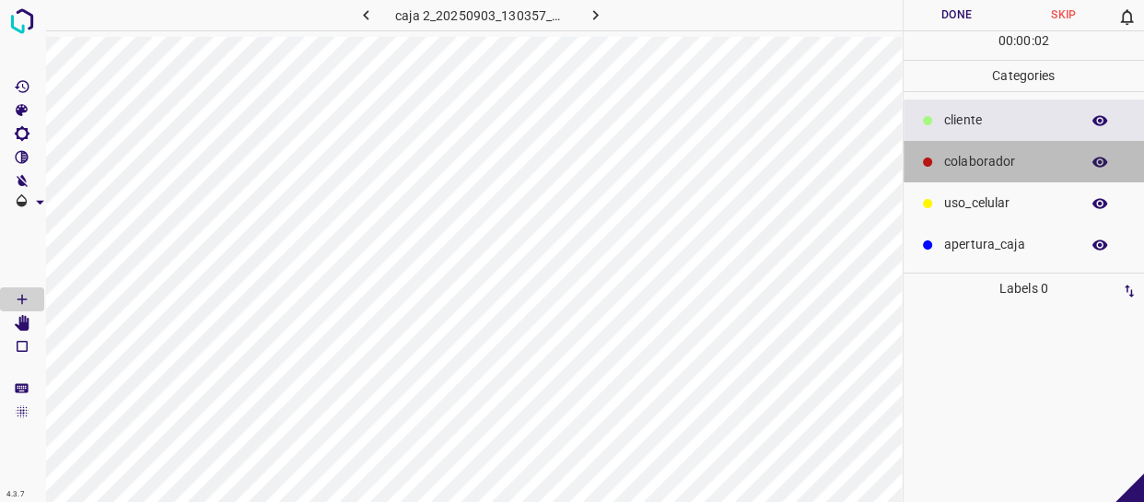
drag, startPoint x: 979, startPoint y: 160, endPoint x: 911, endPoint y: 157, distance: 68.2
click at [975, 160] on p "colaborador" at bounding box center [1007, 161] width 126 height 19
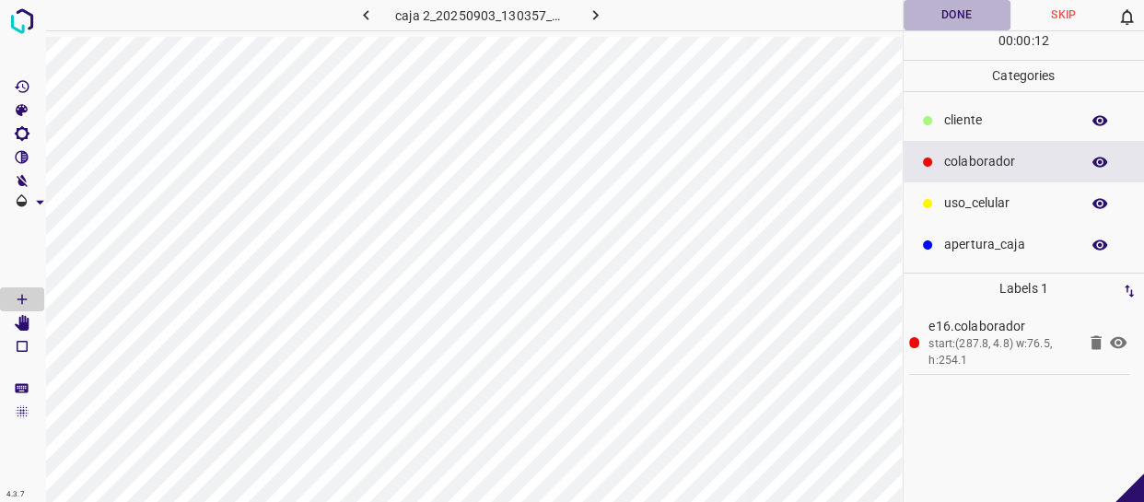
click at [944, 5] on button "Done" at bounding box center [956, 15] width 107 height 30
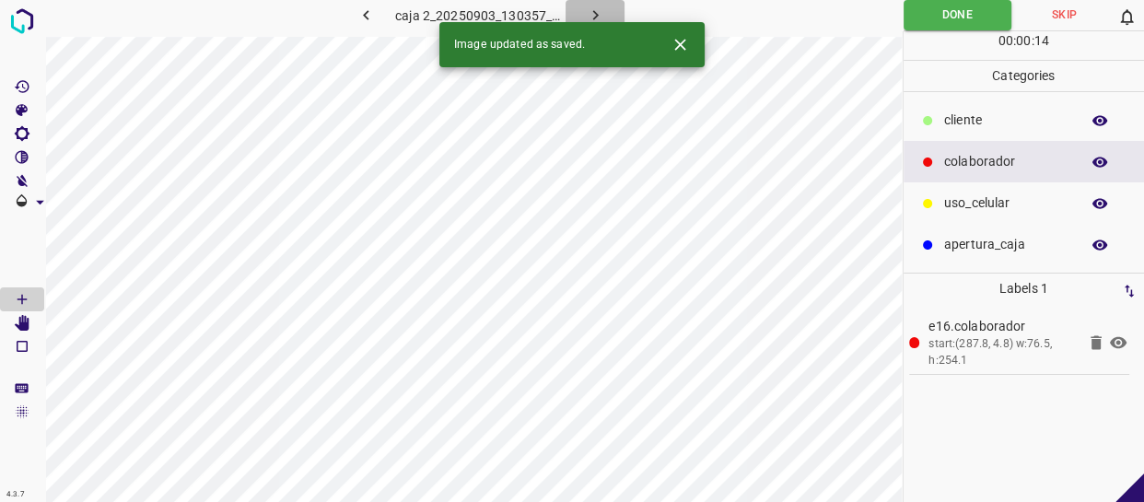
click at [596, 15] on icon "button" at bounding box center [595, 15] width 6 height 10
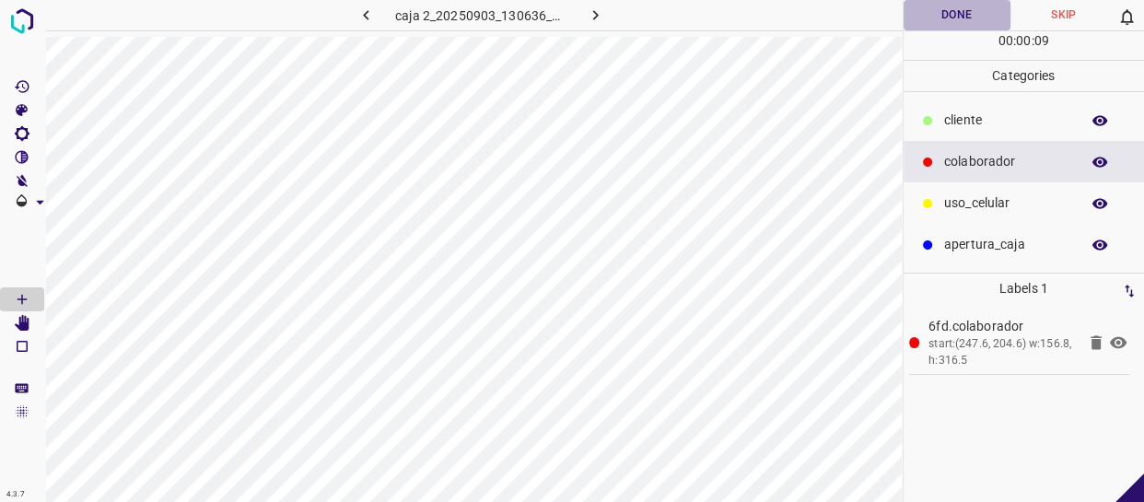
click at [962, 17] on button "Done" at bounding box center [956, 15] width 107 height 30
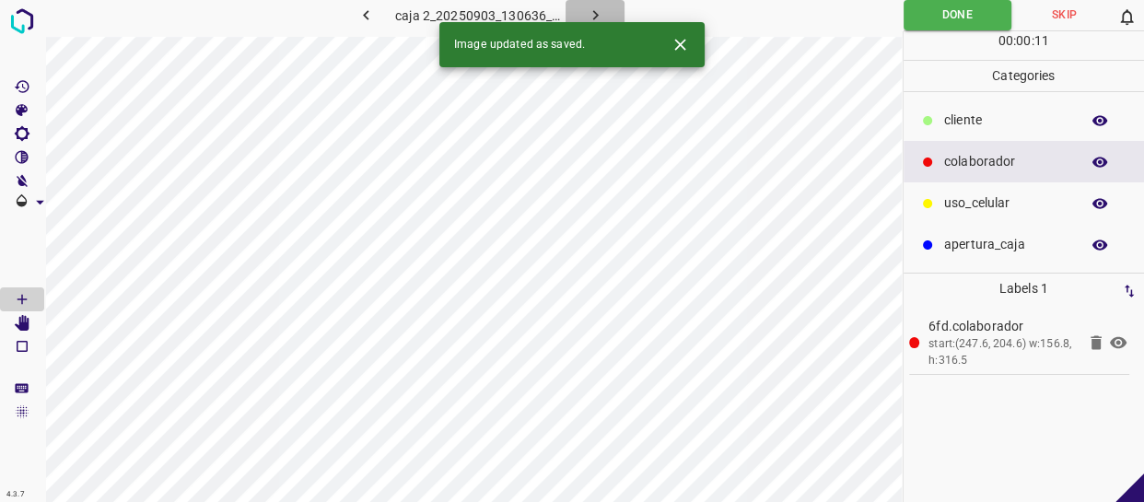
click at [599, 8] on icon "button" at bounding box center [595, 15] width 19 height 19
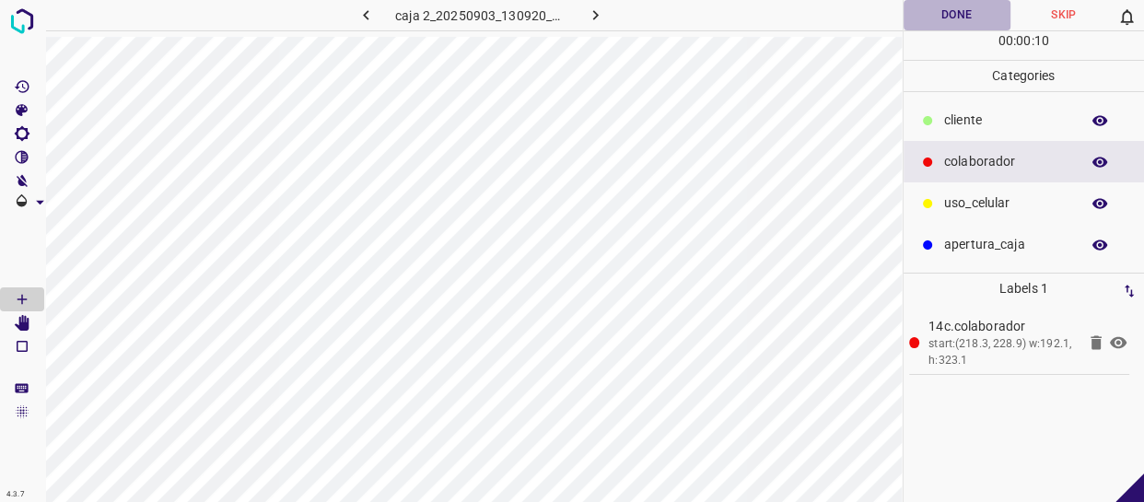
click at [931, 5] on button "Done" at bounding box center [956, 15] width 107 height 30
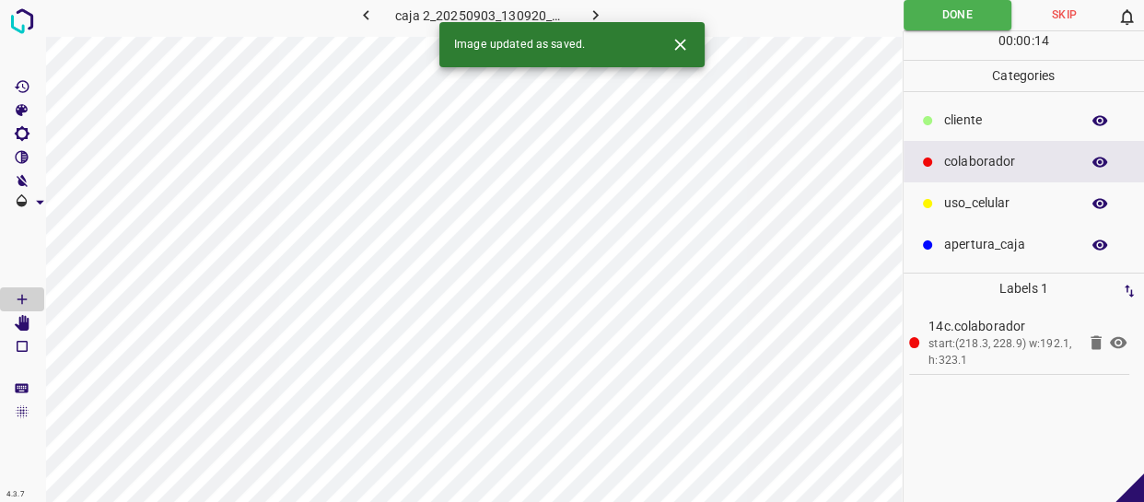
click at [598, 11] on icon "button" at bounding box center [595, 15] width 19 height 19
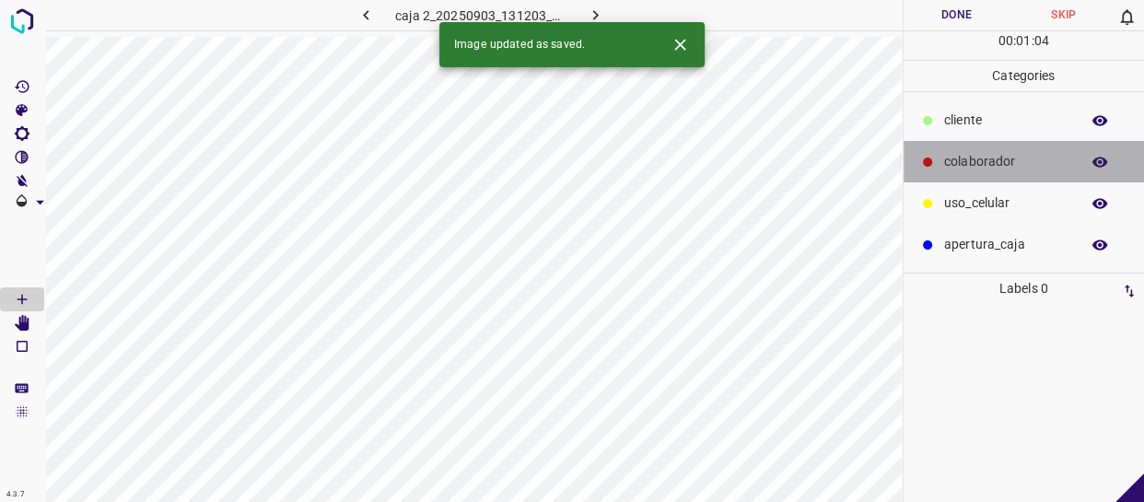
drag, startPoint x: 999, startPoint y: 157, endPoint x: 901, endPoint y: 166, distance: 98.0
click at [994, 157] on p "colaborador" at bounding box center [1007, 161] width 126 height 19
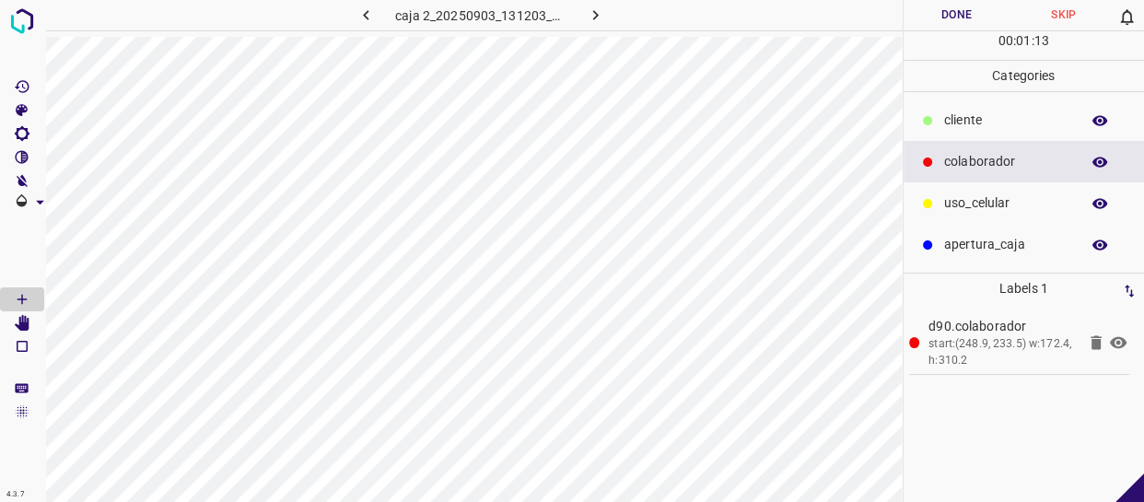
click at [950, 2] on button "Done" at bounding box center [956, 15] width 107 height 30
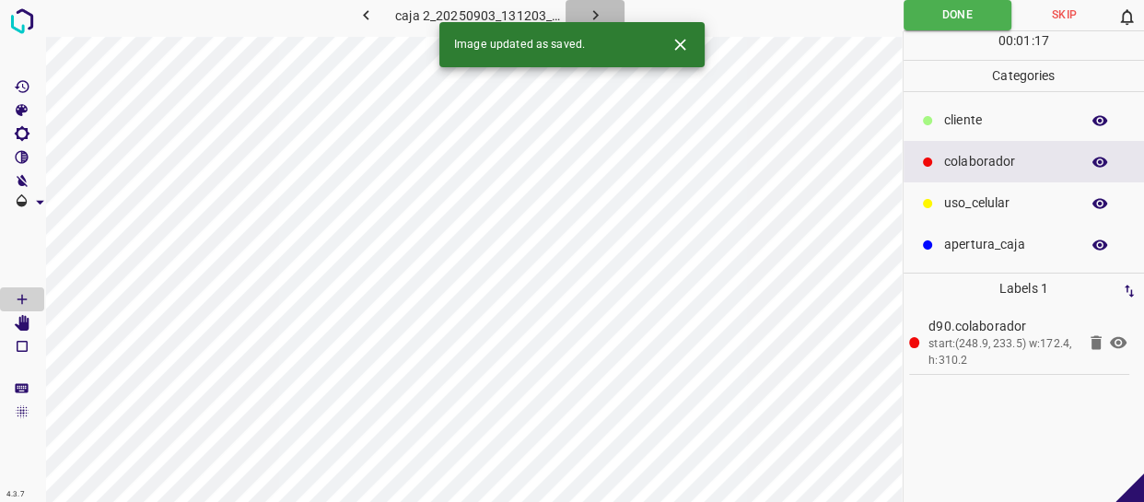
click at [589, 12] on icon "button" at bounding box center [595, 15] width 19 height 19
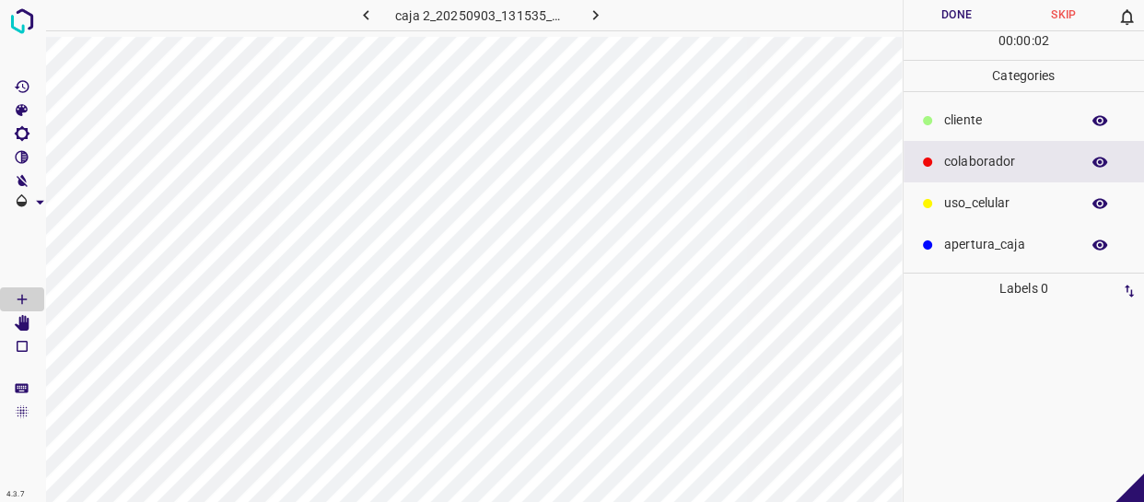
click at [1080, 10] on button "Skip" at bounding box center [1063, 15] width 107 height 30
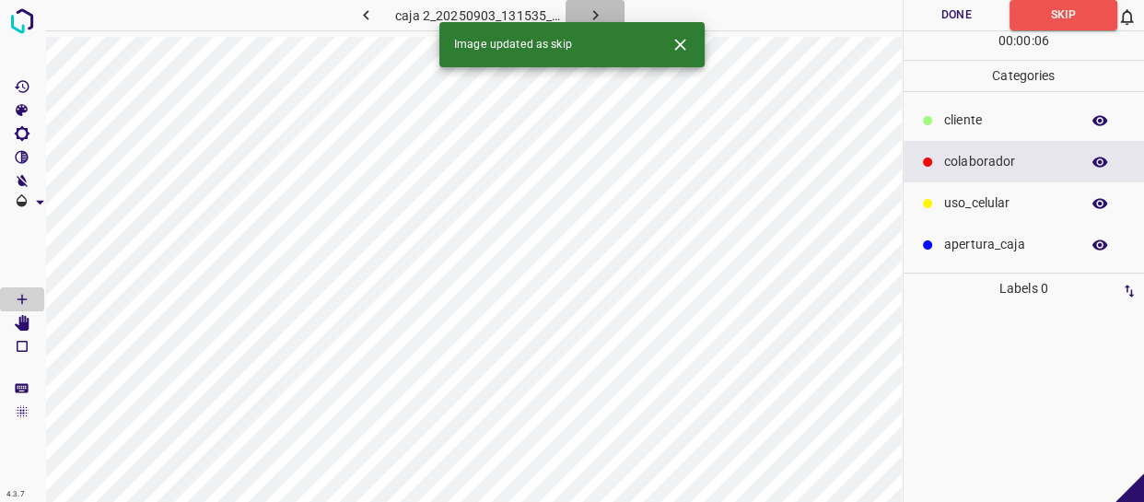
click at [591, 17] on icon "button" at bounding box center [595, 15] width 19 height 19
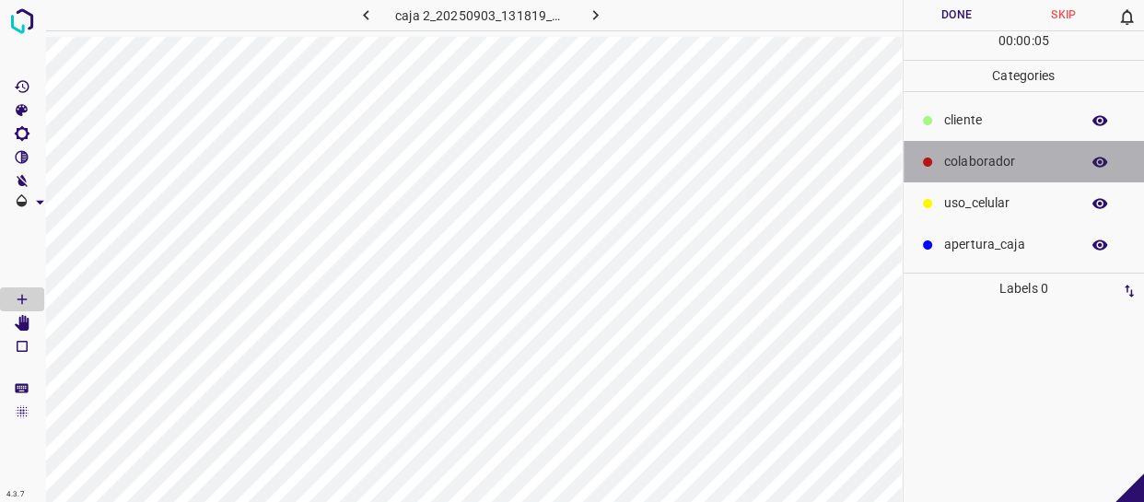
drag, startPoint x: 982, startPoint y: 156, endPoint x: 968, endPoint y: 162, distance: 16.1
click at [968, 162] on p "colaborador" at bounding box center [1007, 161] width 126 height 19
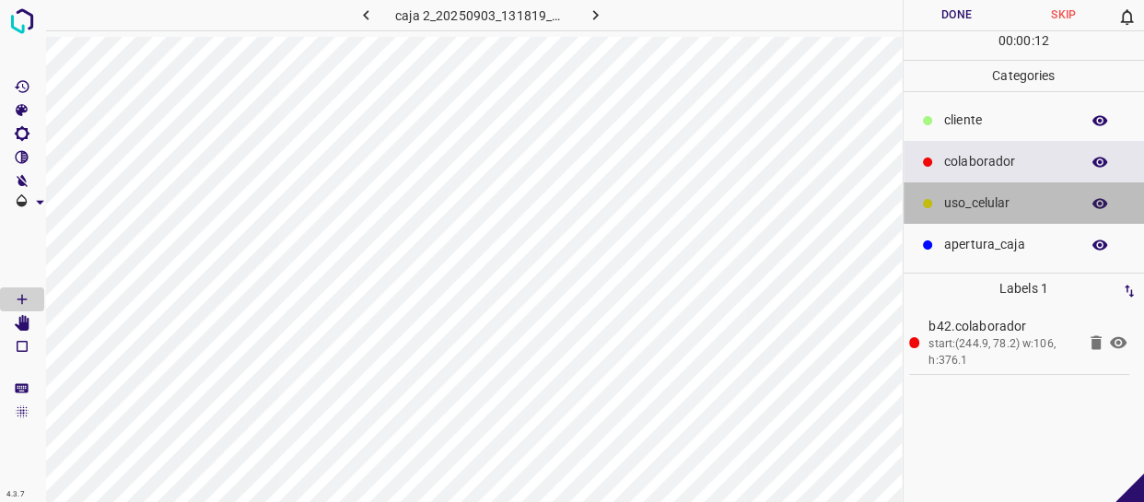
drag, startPoint x: 1006, startPoint y: 210, endPoint x: 928, endPoint y: 198, distance: 79.2
click at [999, 211] on p "uso_celular" at bounding box center [1007, 202] width 126 height 19
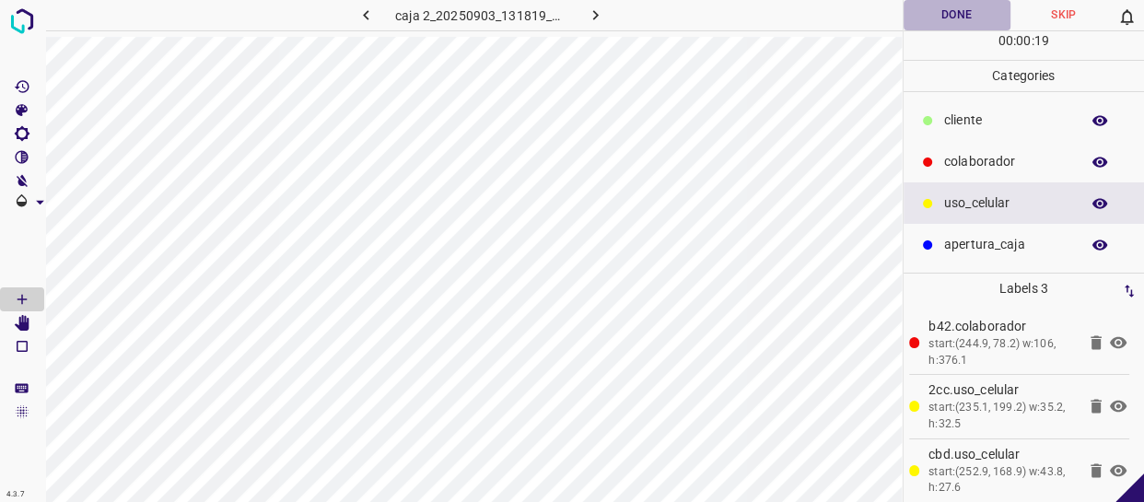
click at [972, 10] on button "Done" at bounding box center [956, 15] width 107 height 30
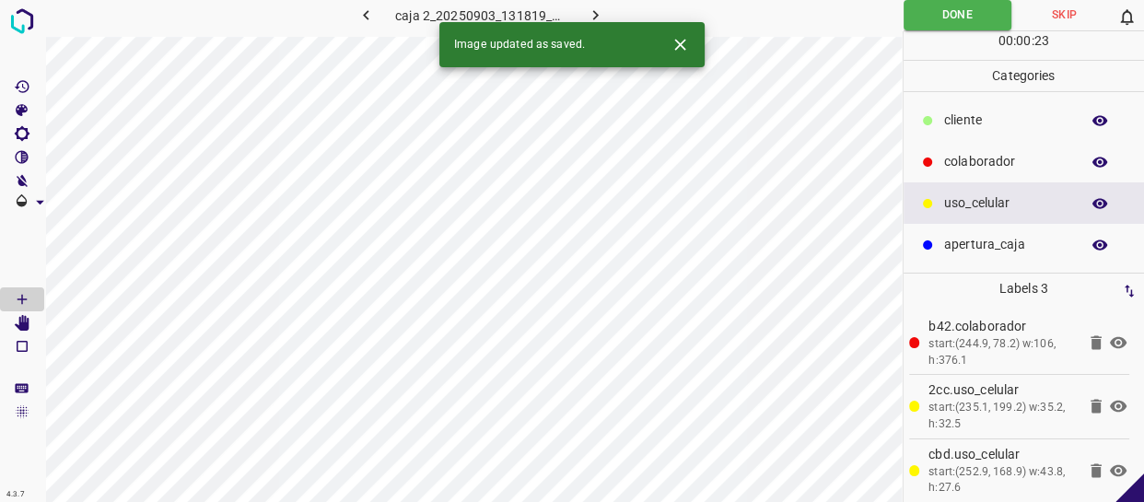
click at [587, 12] on icon "button" at bounding box center [595, 15] width 19 height 19
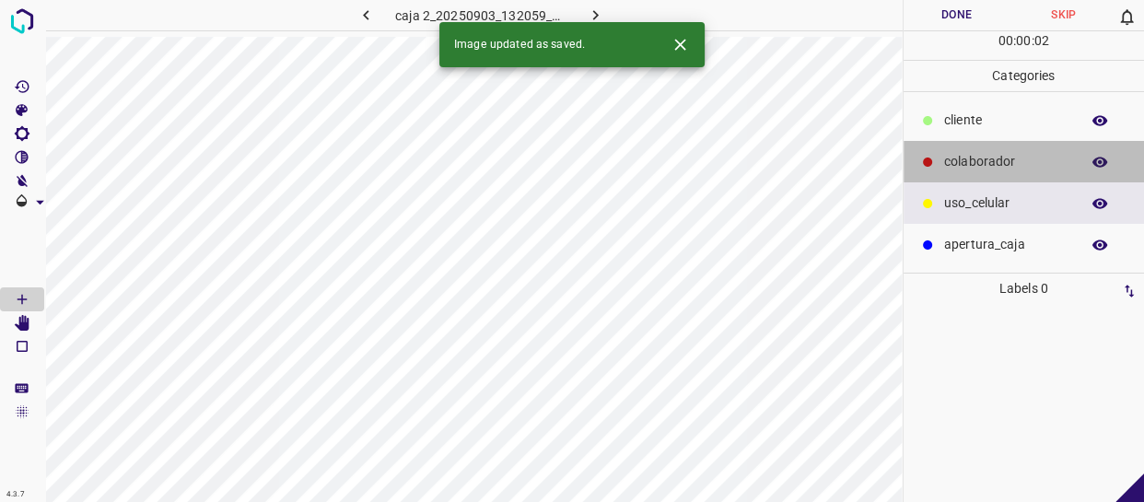
drag, startPoint x: 945, startPoint y: 172, endPoint x: 928, endPoint y: 169, distance: 16.8
click at [943, 172] on div "colaborador" at bounding box center [1023, 161] width 241 height 41
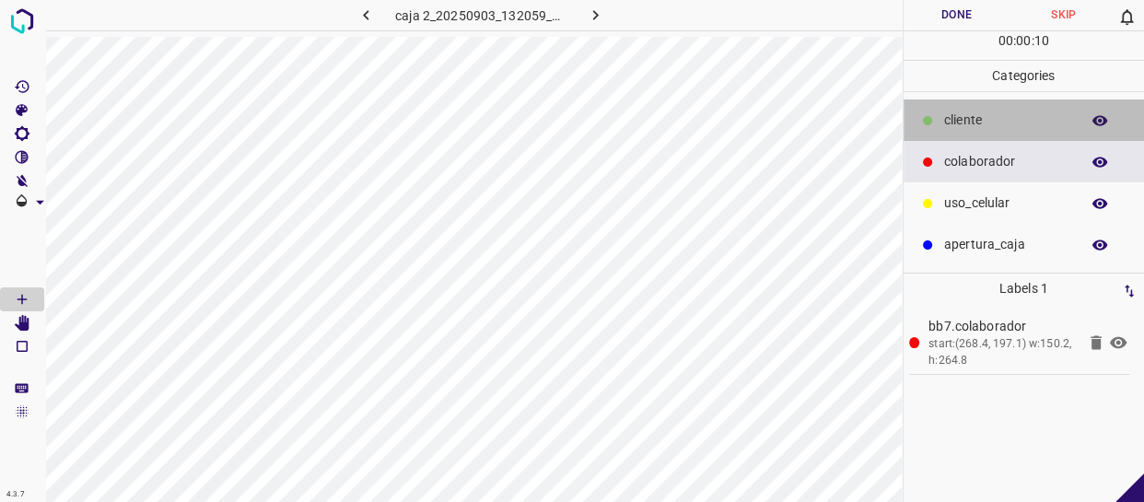
click at [981, 123] on p "cliente" at bounding box center [1007, 119] width 126 height 19
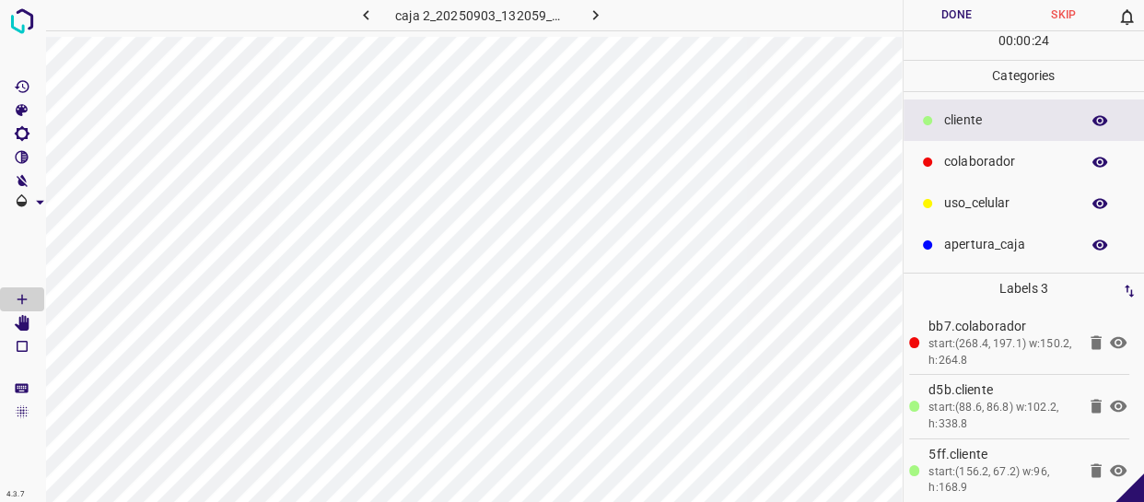
click at [967, 18] on button "Done" at bounding box center [956, 15] width 107 height 30
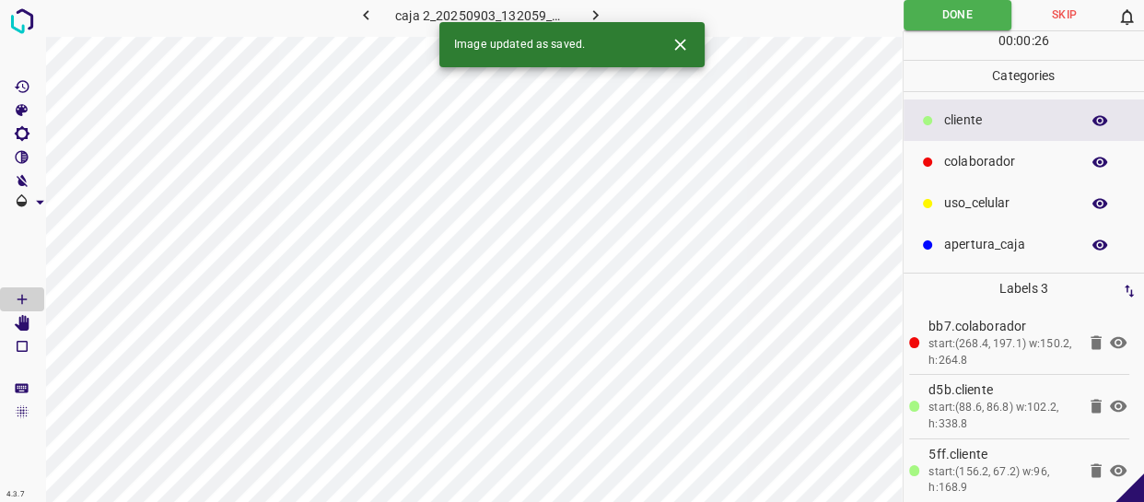
click at [589, 9] on icon "button" at bounding box center [595, 15] width 19 height 19
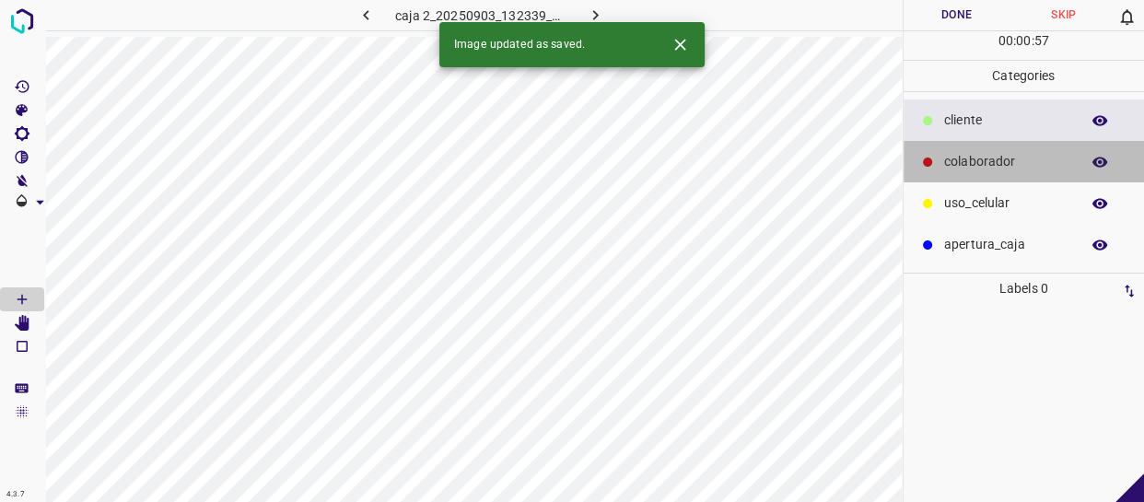
drag, startPoint x: 970, startPoint y: 156, endPoint x: 936, endPoint y: 156, distance: 35.0
click at [936, 156] on div "colaborador" at bounding box center [1023, 161] width 241 height 41
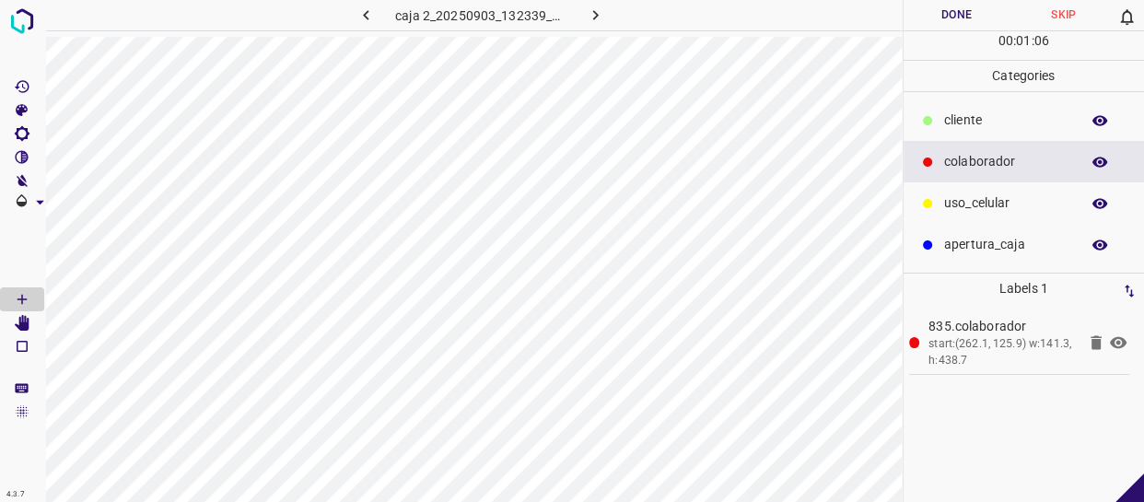
click at [979, 122] on p "cliente" at bounding box center [1007, 119] width 126 height 19
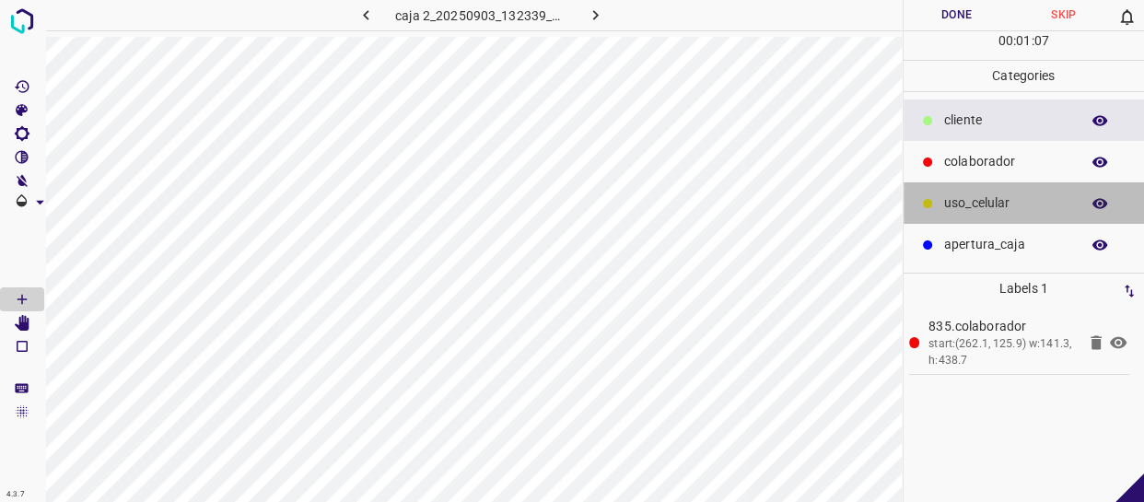
drag, startPoint x: 975, startPoint y: 203, endPoint x: 936, endPoint y: 202, distance: 38.7
click at [970, 203] on p "uso_celular" at bounding box center [1007, 202] width 126 height 19
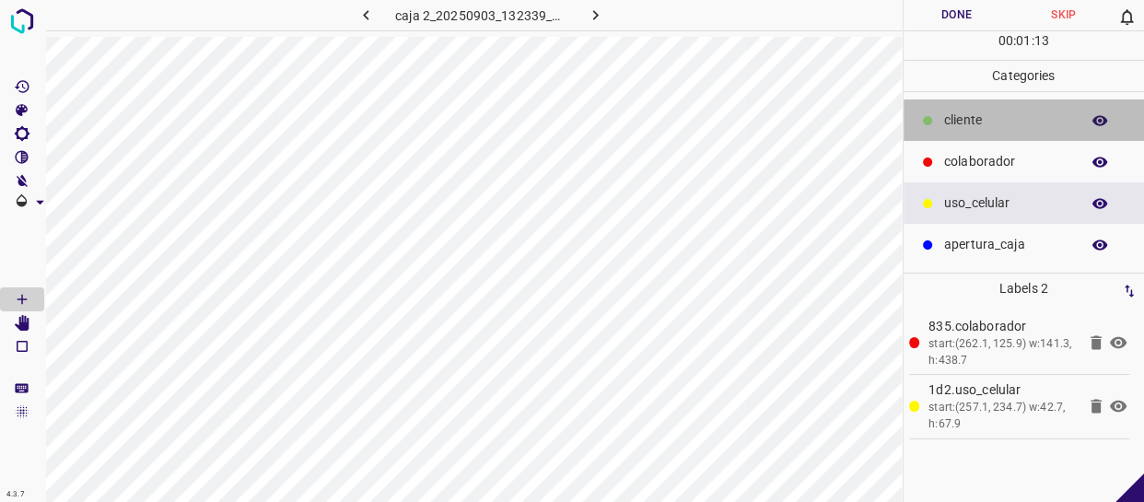
click at [985, 119] on p "cliente" at bounding box center [1007, 119] width 126 height 19
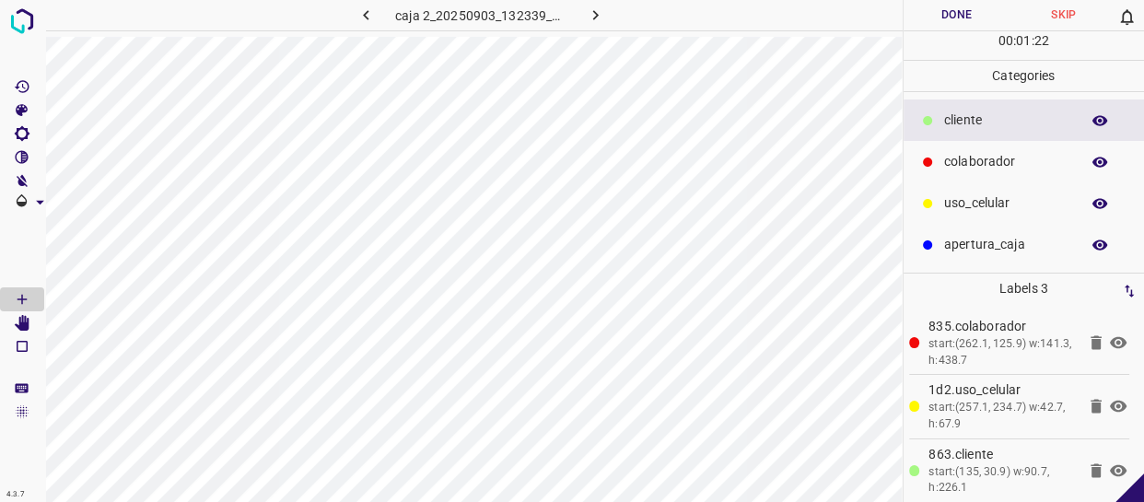
drag, startPoint x: 974, startPoint y: 8, endPoint x: 963, endPoint y: 23, distance: 18.4
click at [974, 9] on button "Done" at bounding box center [956, 15] width 107 height 30
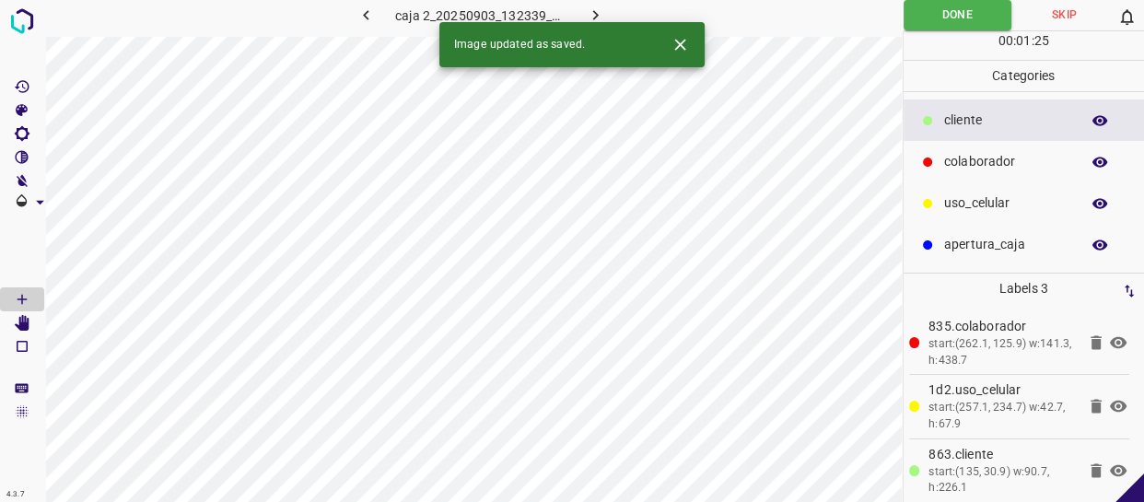
click at [599, 10] on icon "button" at bounding box center [595, 15] width 19 height 19
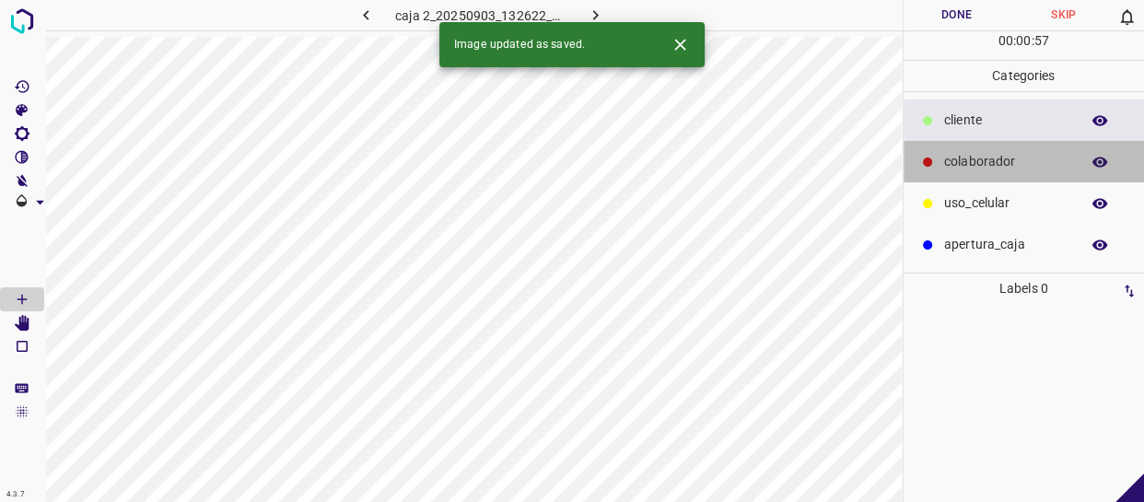
drag, startPoint x: 977, startPoint y: 152, endPoint x: 939, endPoint y: 153, distance: 37.8
click at [974, 152] on p "colaborador" at bounding box center [1007, 161] width 126 height 19
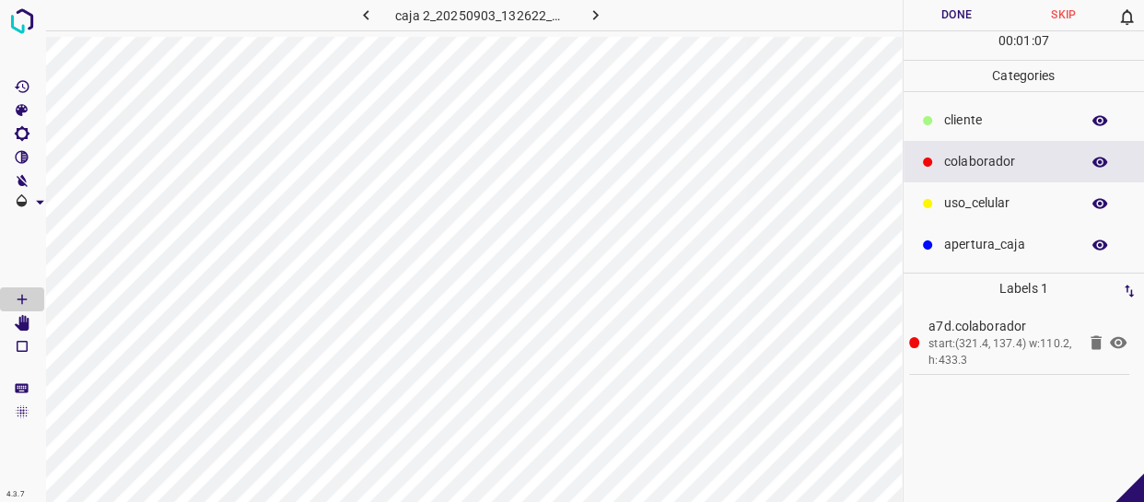
click at [1001, 196] on p "uso_celular" at bounding box center [1007, 202] width 126 height 19
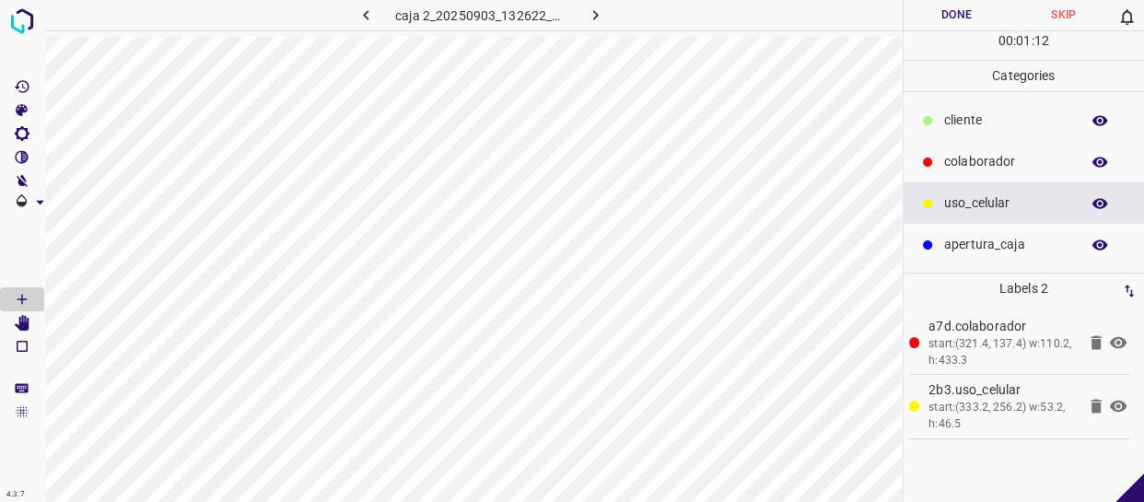
click at [960, 18] on button "Done" at bounding box center [956, 15] width 107 height 30
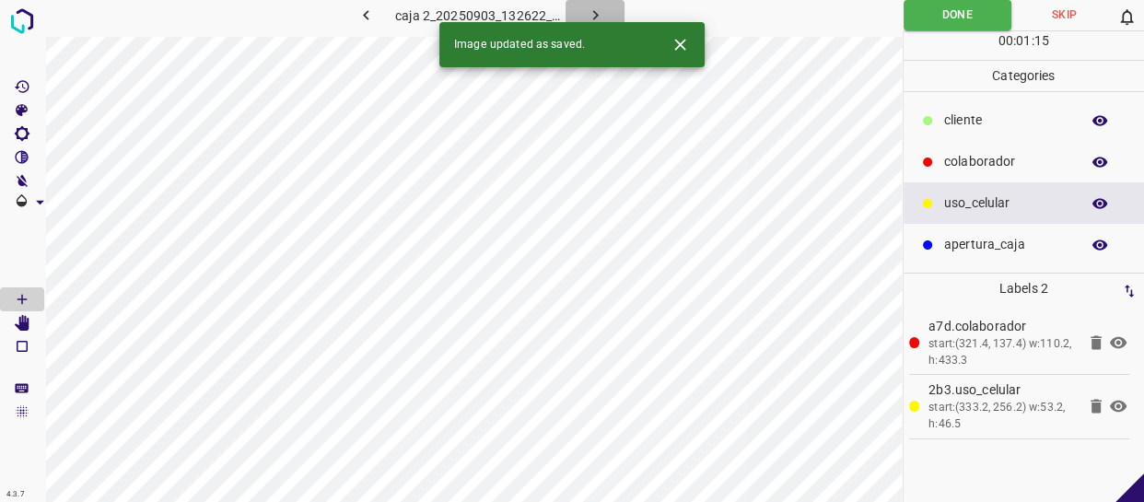
click at [588, 7] on icon "button" at bounding box center [595, 15] width 19 height 19
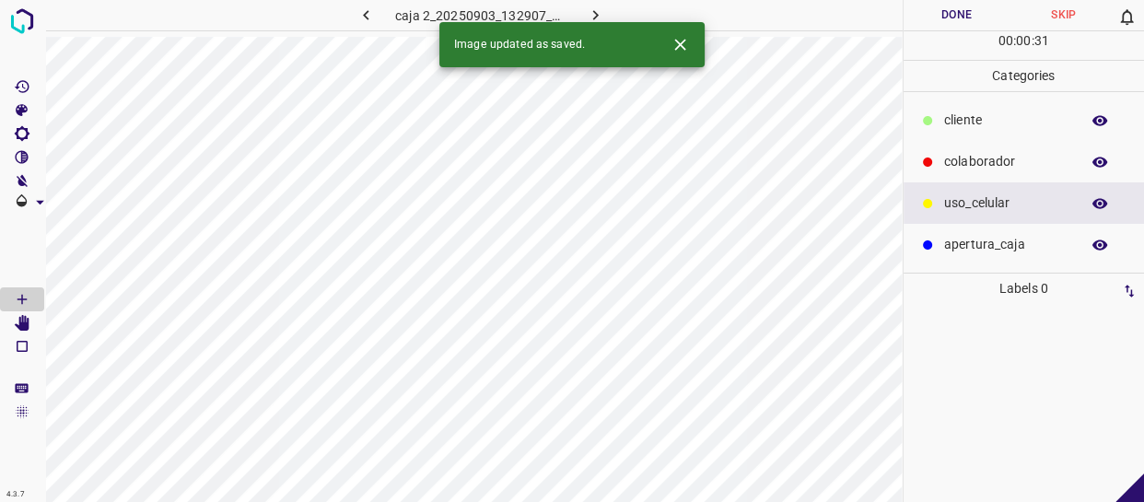
click at [968, 170] on div "colaborador" at bounding box center [1023, 161] width 241 height 41
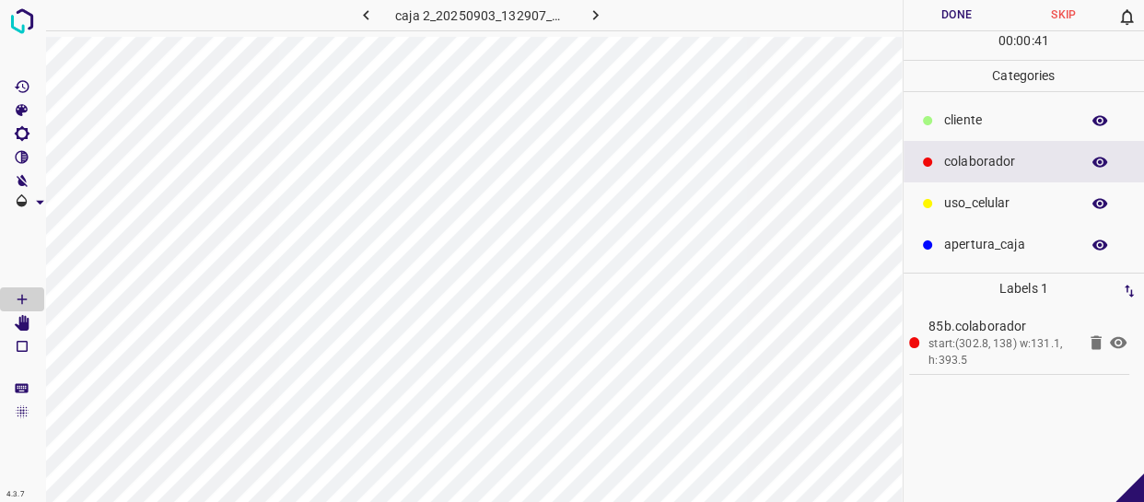
click at [992, 216] on div "uso_celular" at bounding box center [1023, 202] width 241 height 41
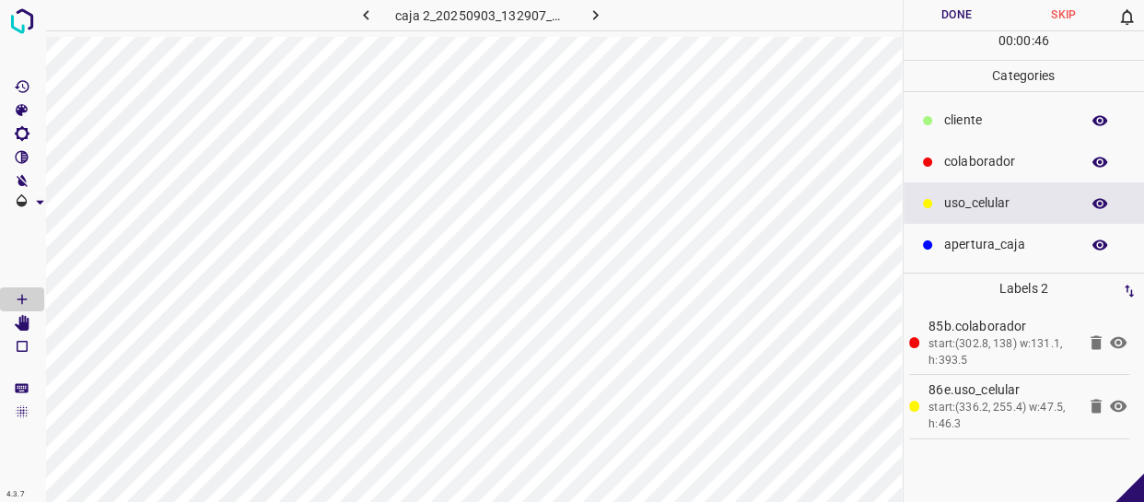
click at [961, 18] on button "Done" at bounding box center [956, 15] width 107 height 30
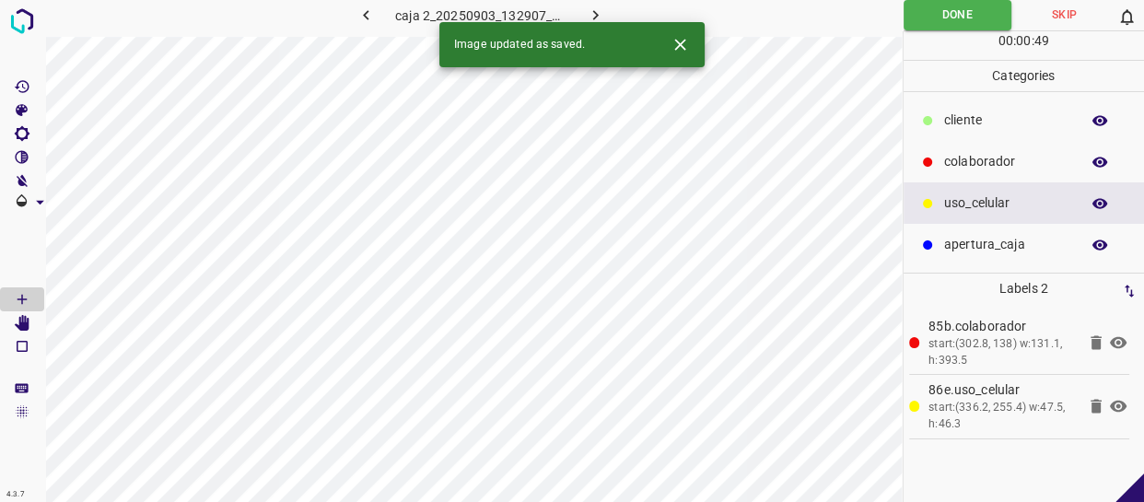
click at [587, 11] on icon "button" at bounding box center [595, 15] width 19 height 19
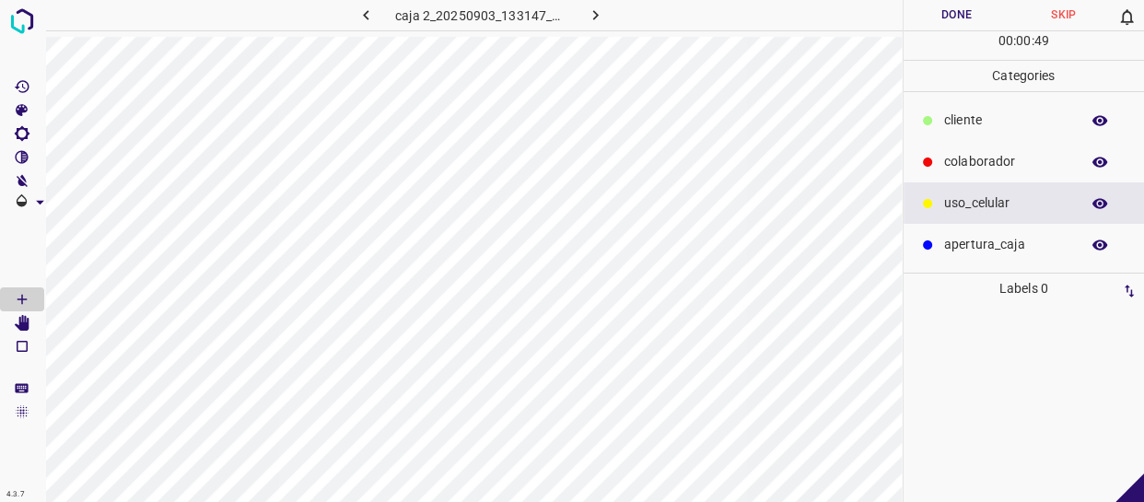
drag, startPoint x: 924, startPoint y: 160, endPoint x: 902, endPoint y: 159, distance: 22.1
click at [923, 160] on icon at bounding box center [927, 161] width 9 height 9
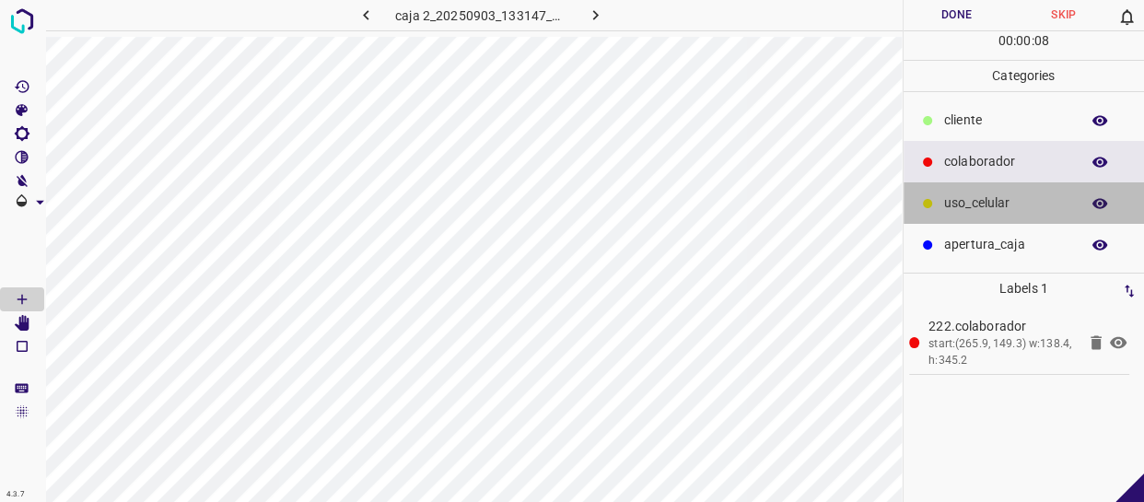
drag, startPoint x: 1009, startPoint y: 211, endPoint x: 922, endPoint y: 234, distance: 90.5
click at [1005, 211] on p "uso_celular" at bounding box center [1007, 202] width 126 height 19
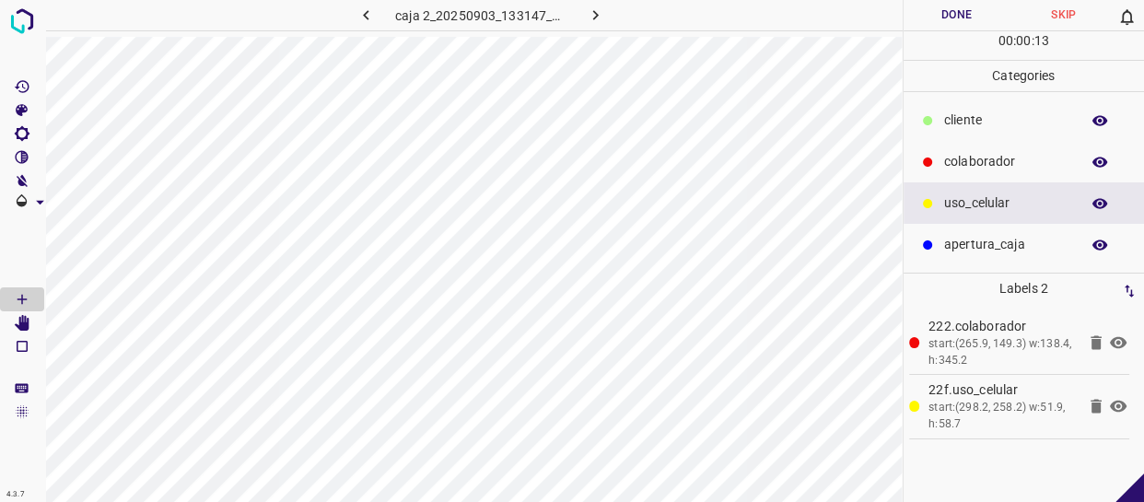
click at [930, 9] on button "Done" at bounding box center [956, 15] width 107 height 30
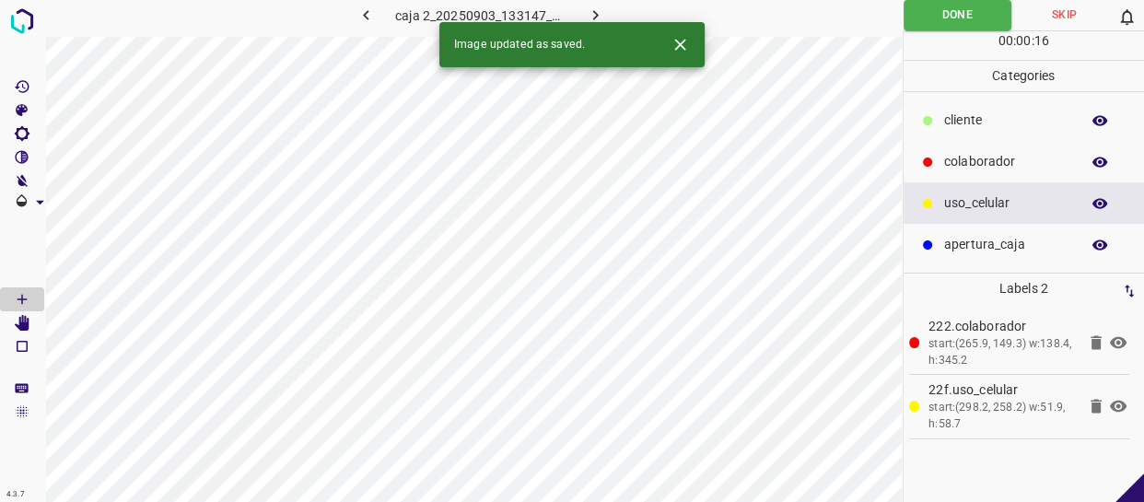
click at [590, 11] on icon "button" at bounding box center [595, 15] width 19 height 19
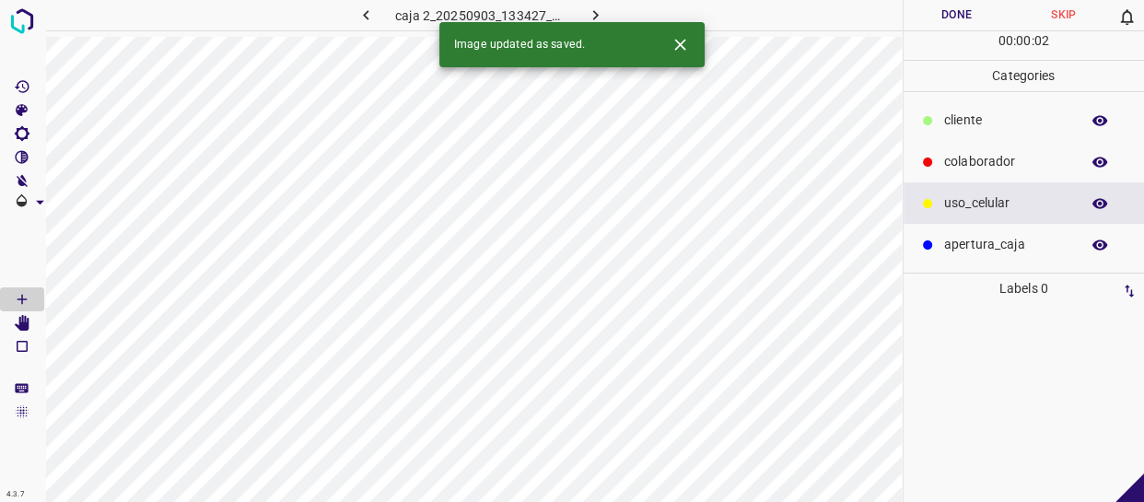
drag, startPoint x: 979, startPoint y: 123, endPoint x: 916, endPoint y: 124, distance: 62.6
click at [970, 123] on p "cliente" at bounding box center [1007, 119] width 126 height 19
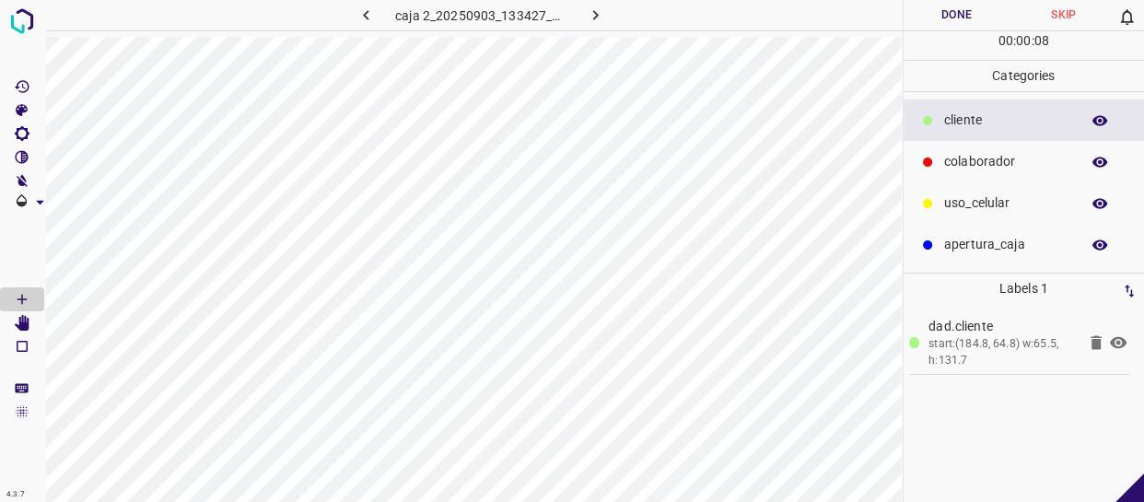
drag, startPoint x: 962, startPoint y: 211, endPoint x: 924, endPoint y: 215, distance: 38.0
click at [924, 215] on div "uso_celular" at bounding box center [1023, 202] width 241 height 41
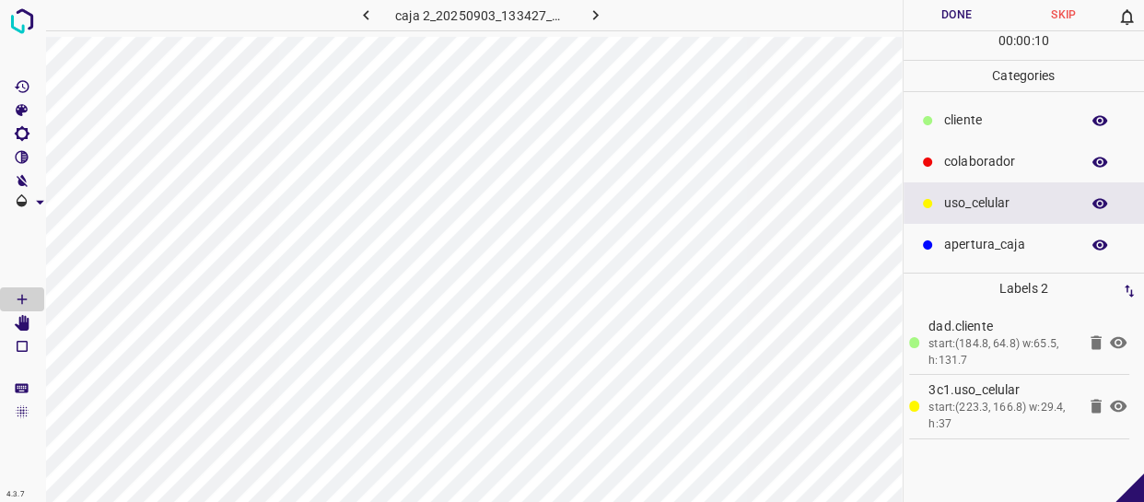
drag, startPoint x: 992, startPoint y: 122, endPoint x: 913, endPoint y: 144, distance: 81.3
click at [993, 128] on p "cliente" at bounding box center [1007, 119] width 126 height 19
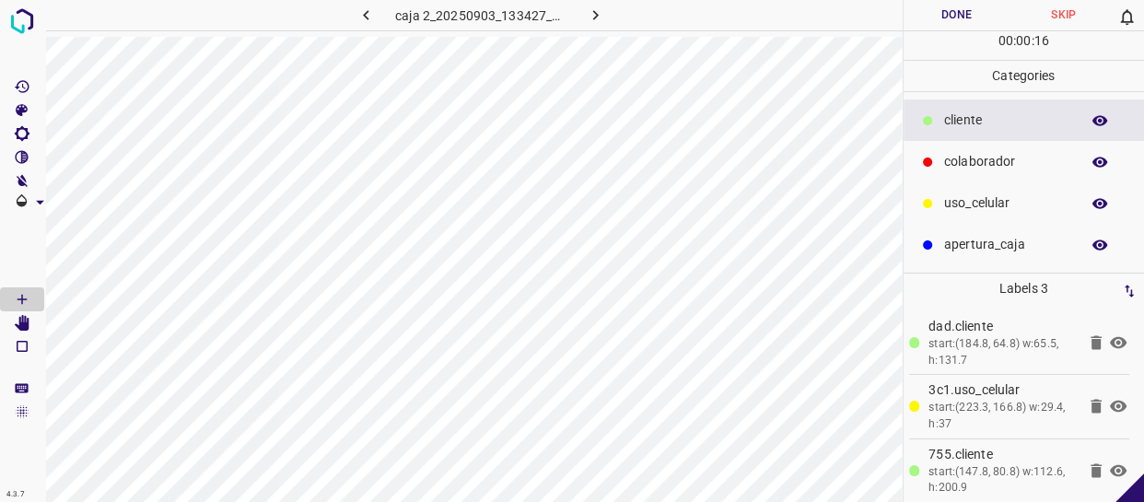
drag, startPoint x: 1002, startPoint y: 162, endPoint x: 918, endPoint y: 166, distance: 83.9
click at [997, 162] on p "colaborador" at bounding box center [1007, 161] width 126 height 19
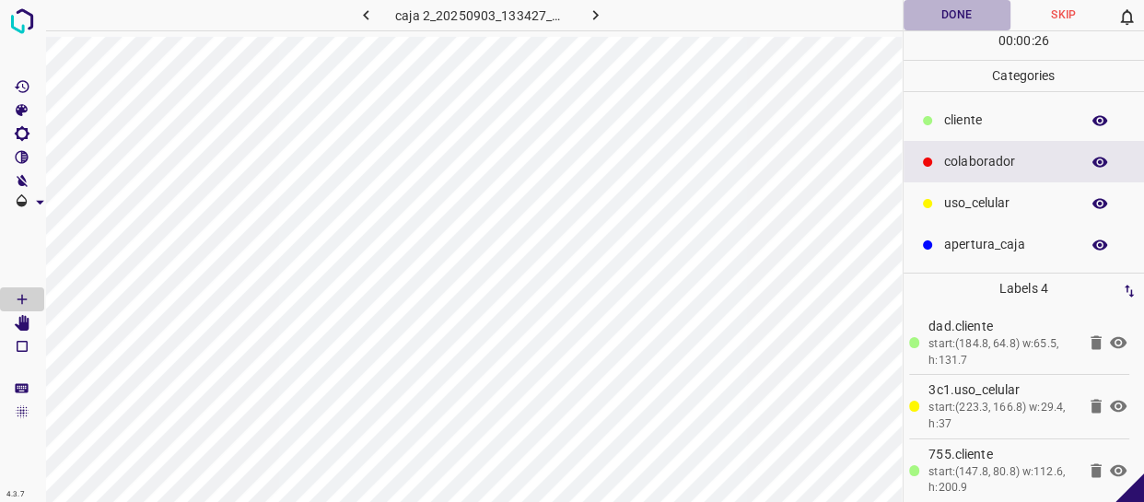
click at [946, 17] on button "Done" at bounding box center [956, 15] width 107 height 30
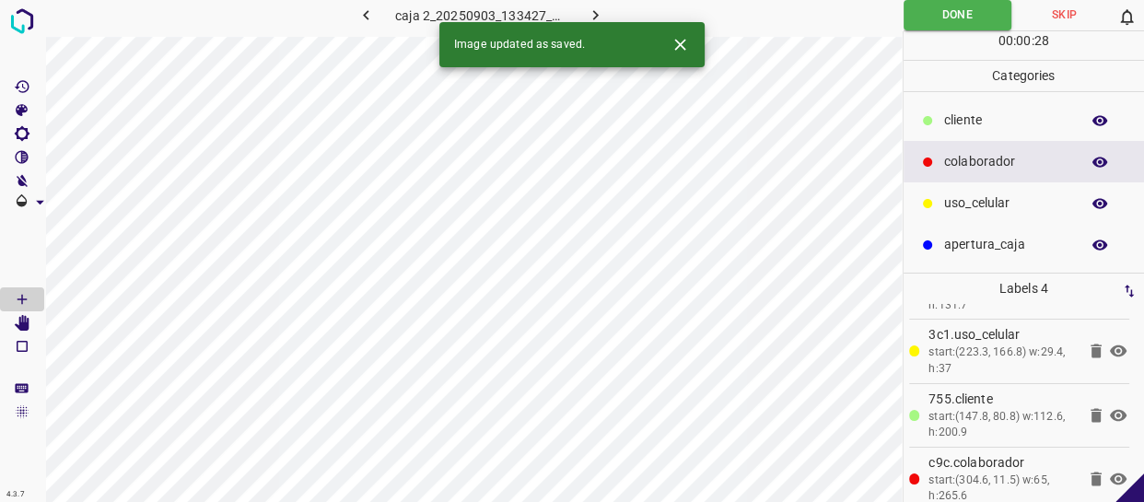
scroll to position [71, 0]
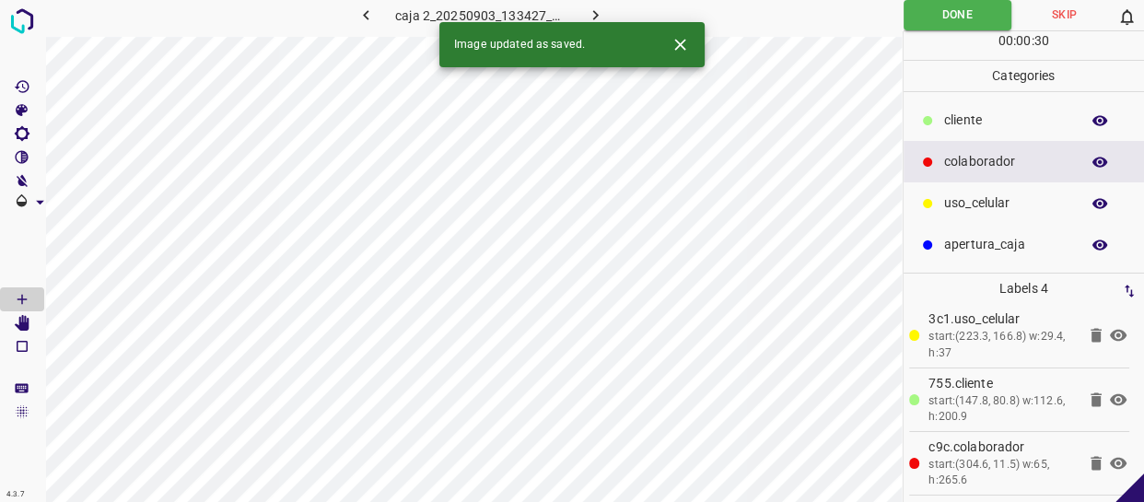
click at [596, 14] on icon "button" at bounding box center [595, 15] width 6 height 10
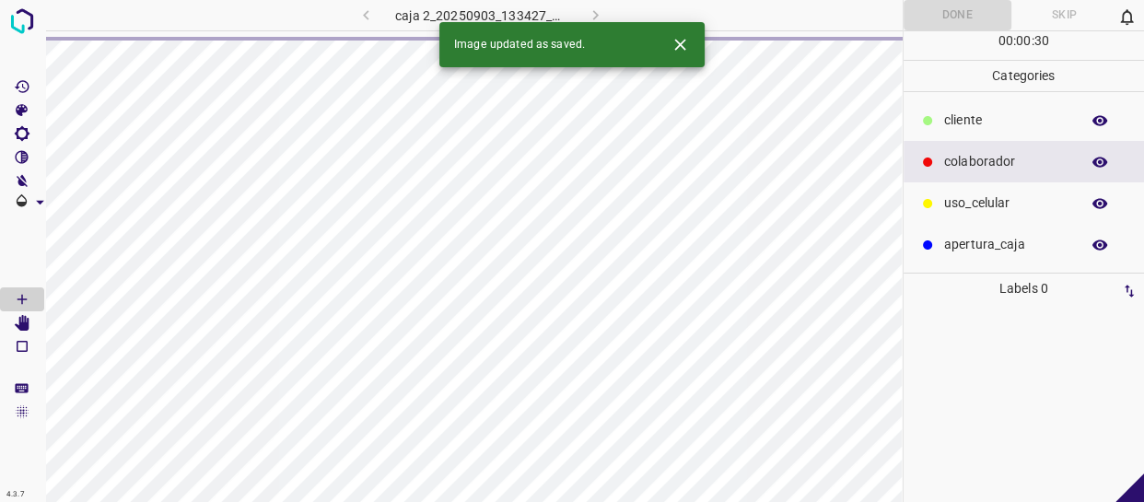
scroll to position [0, 0]
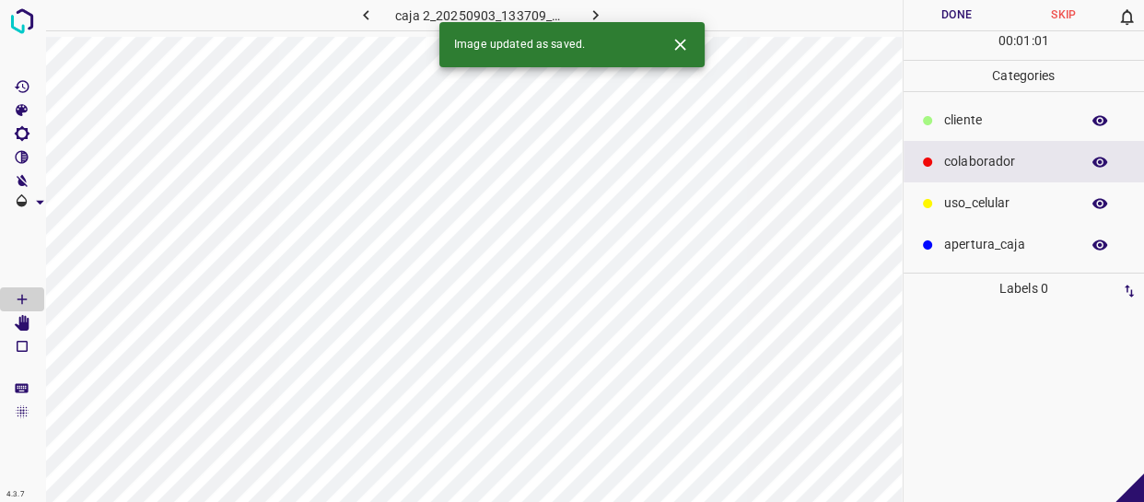
drag, startPoint x: 985, startPoint y: 126, endPoint x: 905, endPoint y: 140, distance: 81.3
click at [981, 127] on p "cliente" at bounding box center [1007, 119] width 126 height 19
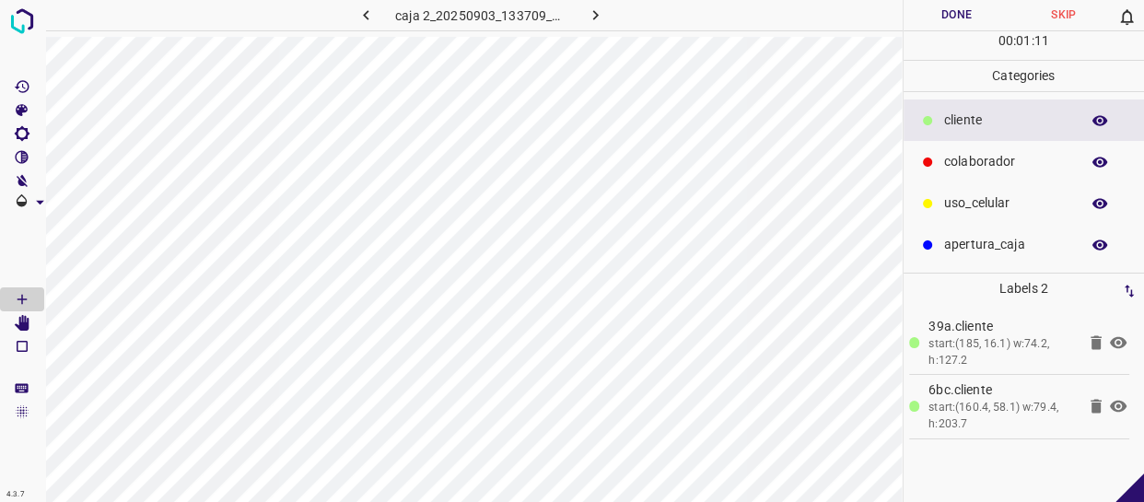
drag, startPoint x: 1022, startPoint y: 201, endPoint x: 901, endPoint y: 204, distance: 120.7
click at [1018, 201] on p "uso_celular" at bounding box center [1007, 202] width 126 height 19
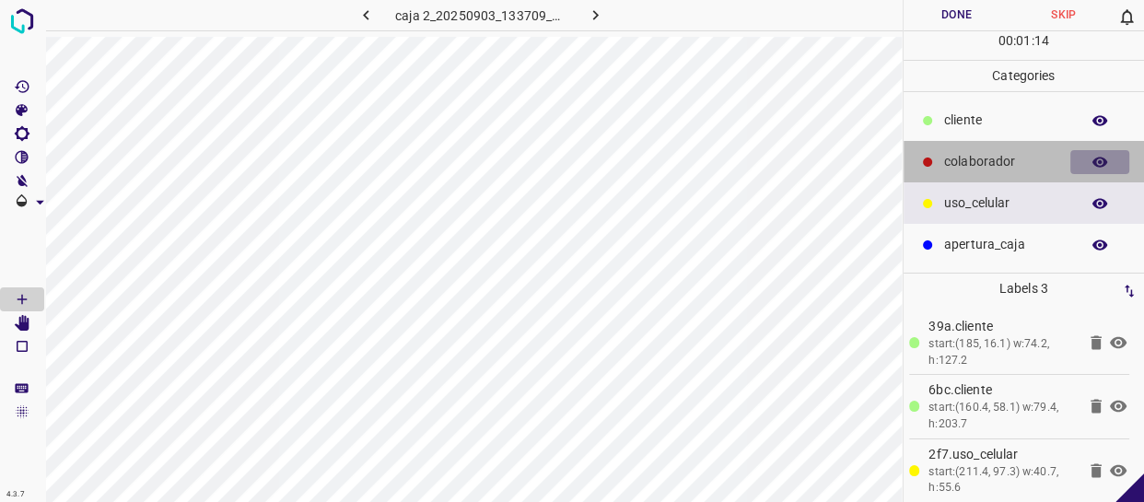
drag, startPoint x: 1072, startPoint y: 157, endPoint x: 919, endPoint y: 164, distance: 153.0
click at [1068, 157] on div "colaborador" at bounding box center [1023, 161] width 241 height 41
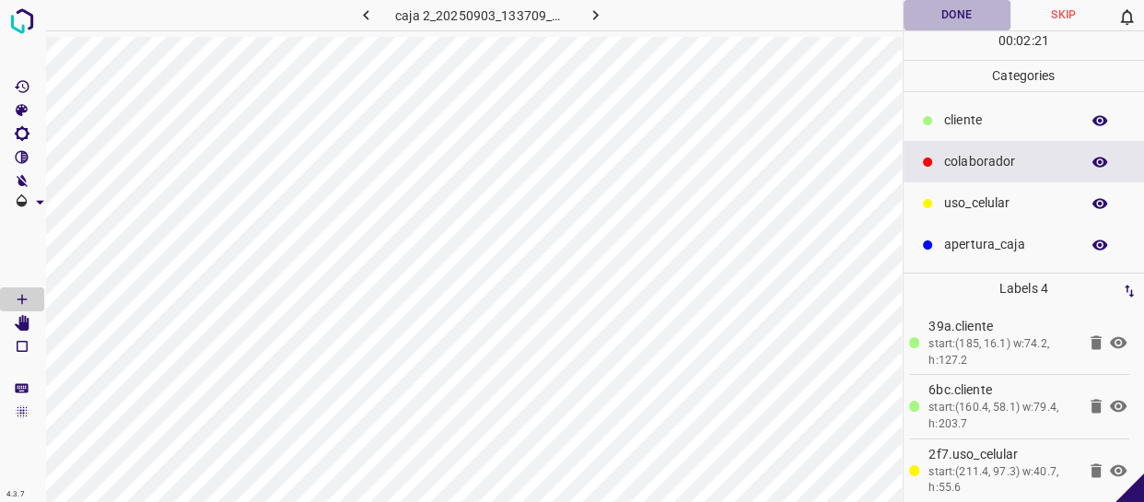
click at [954, 10] on button "Done" at bounding box center [956, 15] width 107 height 30
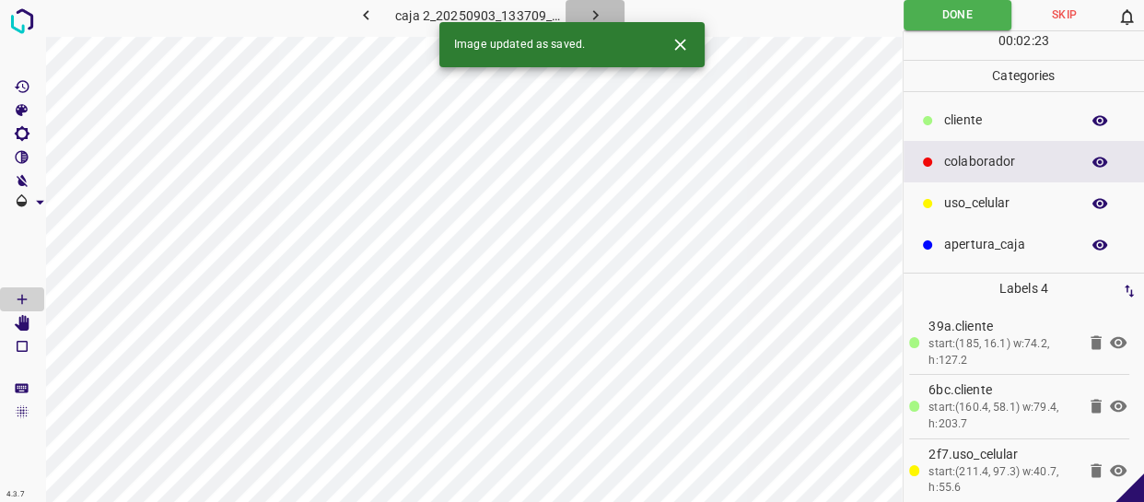
click at [593, 8] on icon "button" at bounding box center [595, 15] width 19 height 19
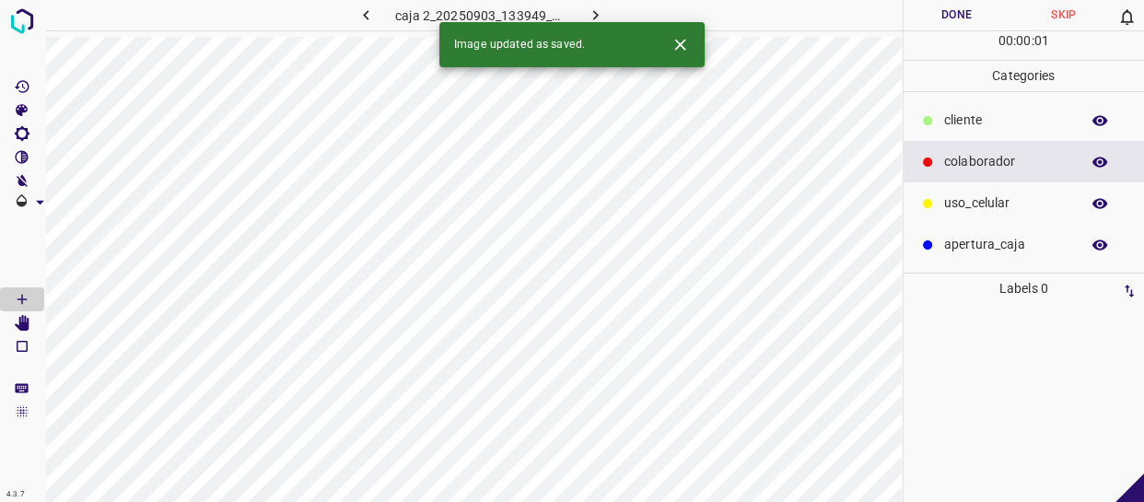
click at [993, 123] on p "cliente" at bounding box center [1007, 119] width 126 height 19
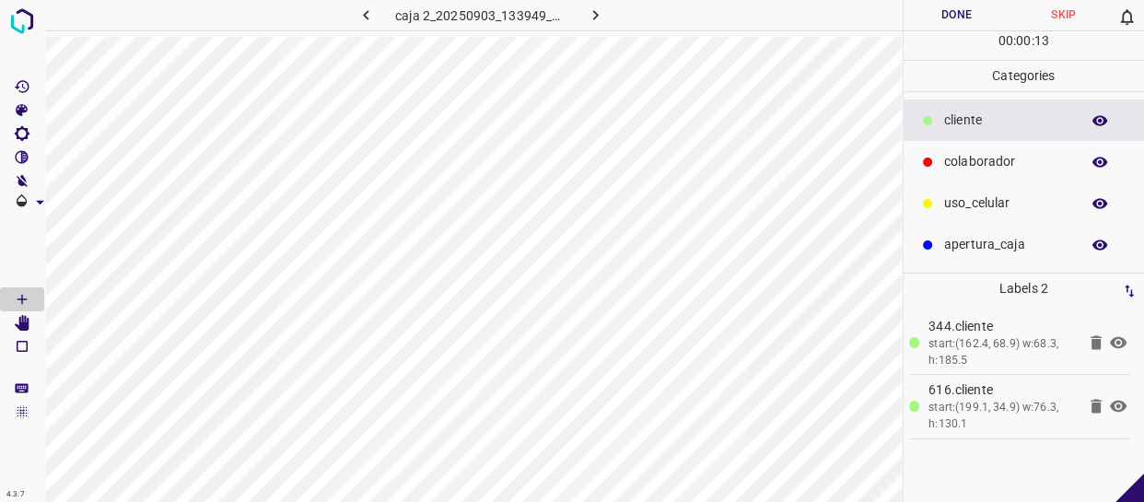
drag, startPoint x: 970, startPoint y: 157, endPoint x: 957, endPoint y: 162, distance: 14.6
click at [957, 162] on p "colaborador" at bounding box center [1007, 161] width 126 height 19
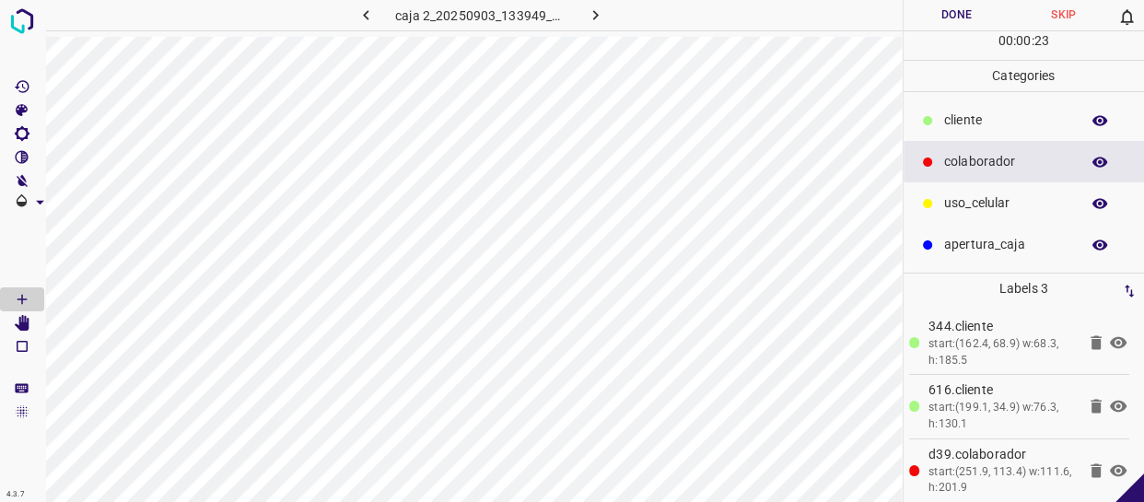
click at [953, 12] on button "Done" at bounding box center [956, 15] width 107 height 30
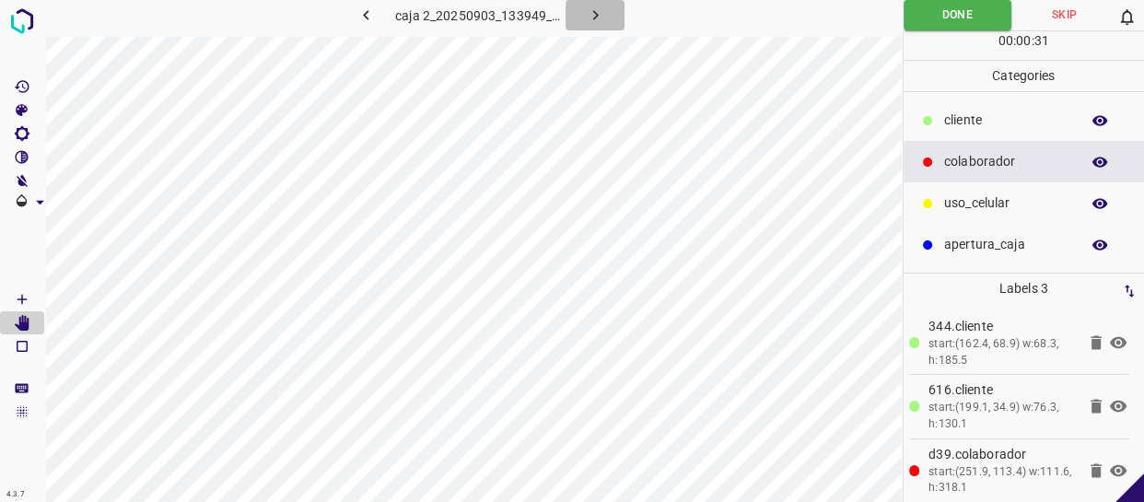
click at [595, 10] on icon "button" at bounding box center [595, 15] width 19 height 19
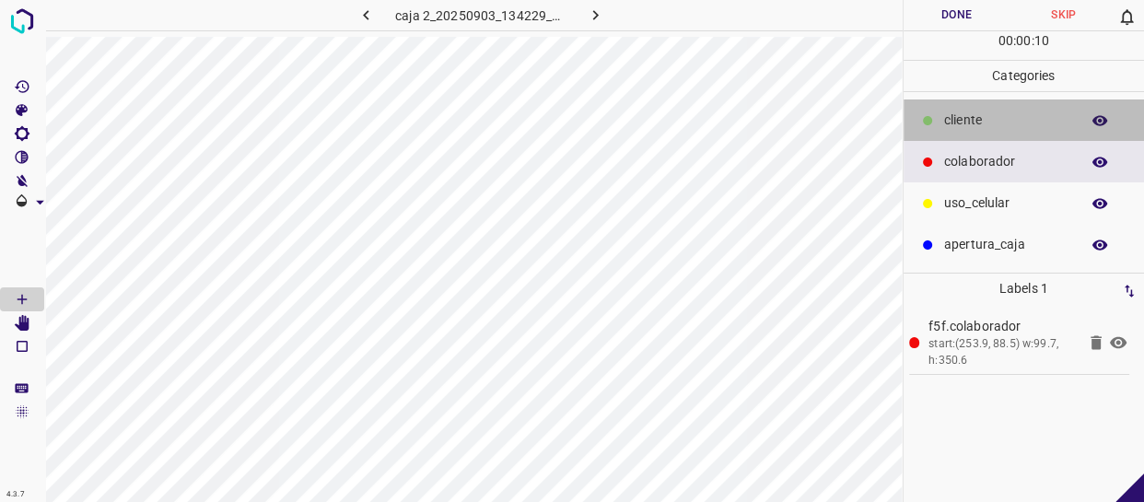
click at [985, 118] on p "cliente" at bounding box center [1007, 119] width 126 height 19
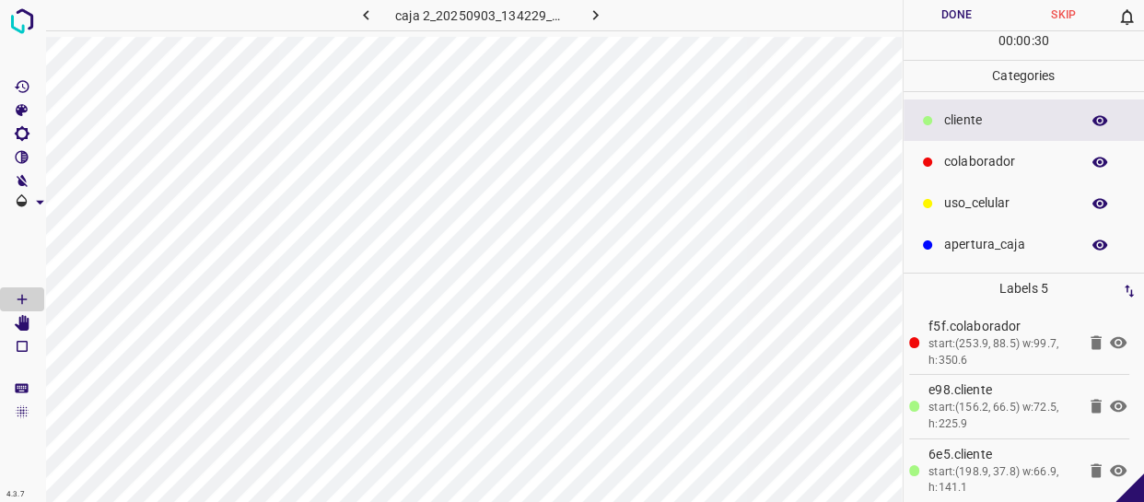
click at [970, 7] on button "Done" at bounding box center [956, 15] width 107 height 30
click at [595, 14] on icon "button" at bounding box center [595, 15] width 6 height 10
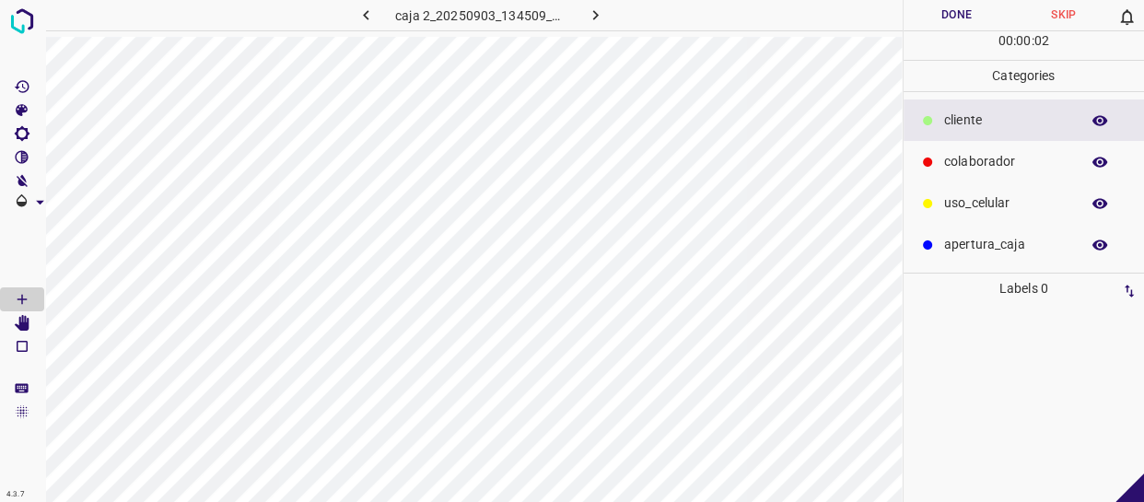
drag, startPoint x: 996, startPoint y: 122, endPoint x: 938, endPoint y: 133, distance: 59.1
click at [988, 123] on p "cliente" at bounding box center [1007, 119] width 126 height 19
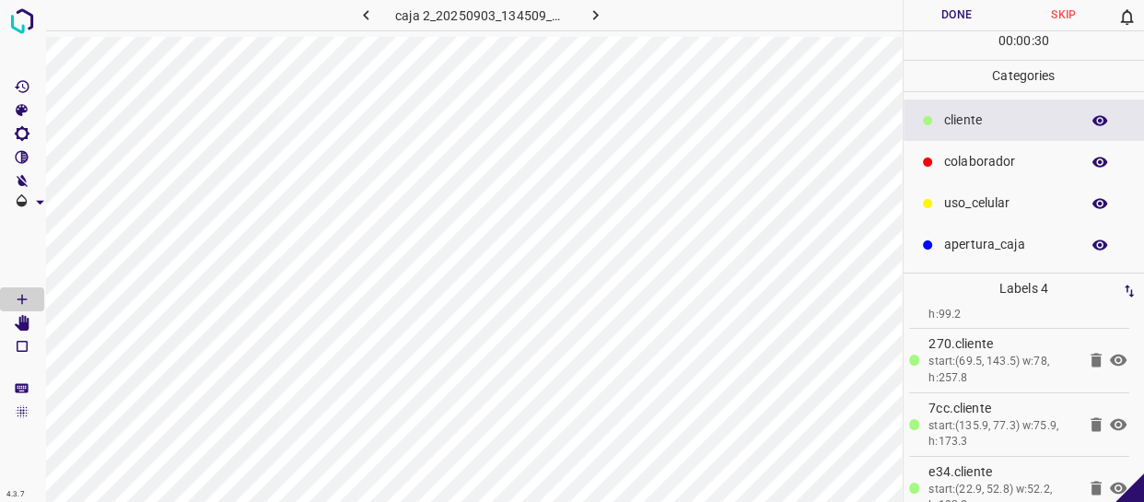
scroll to position [71, 0]
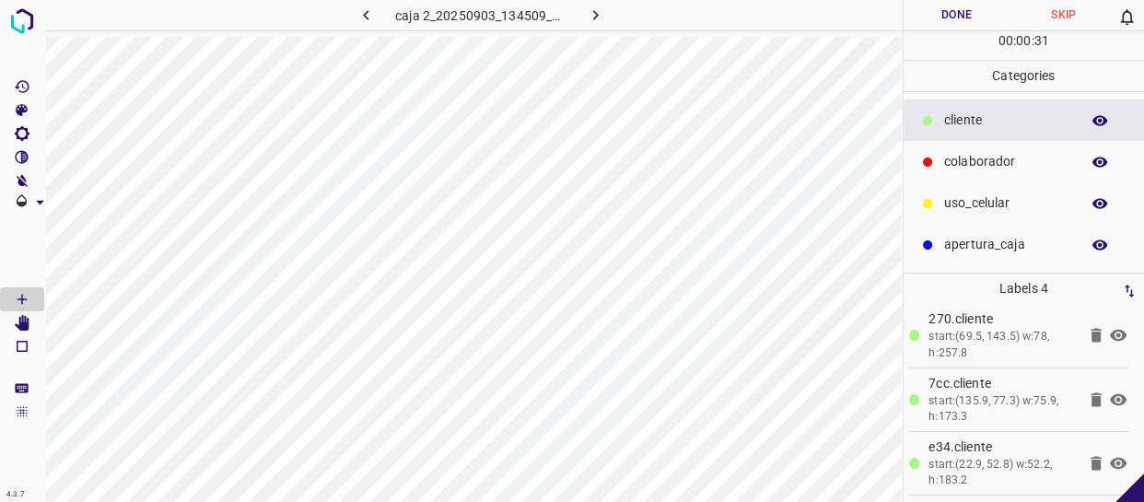
click at [954, 1] on button "Done" at bounding box center [956, 15] width 107 height 30
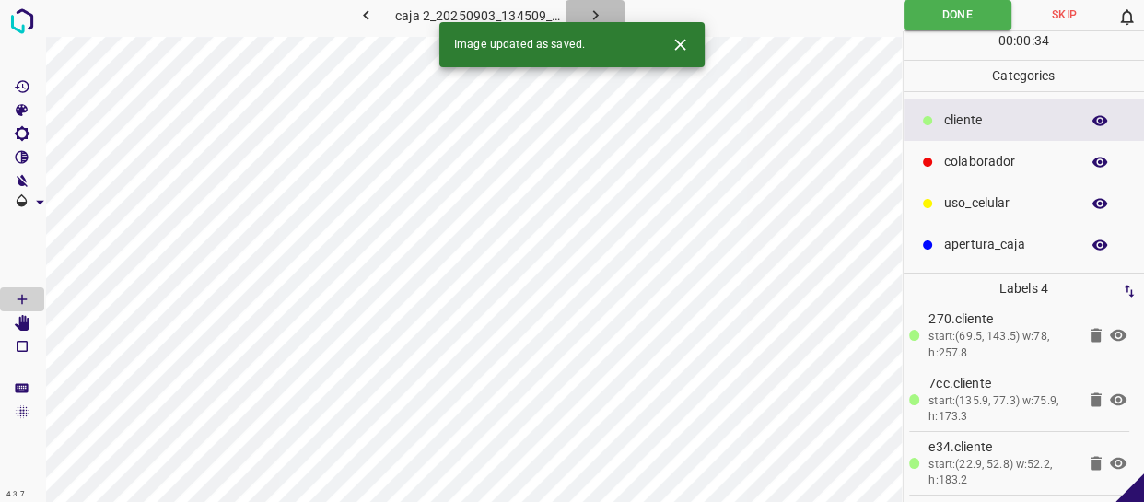
click at [596, 11] on icon "button" at bounding box center [595, 15] width 19 height 19
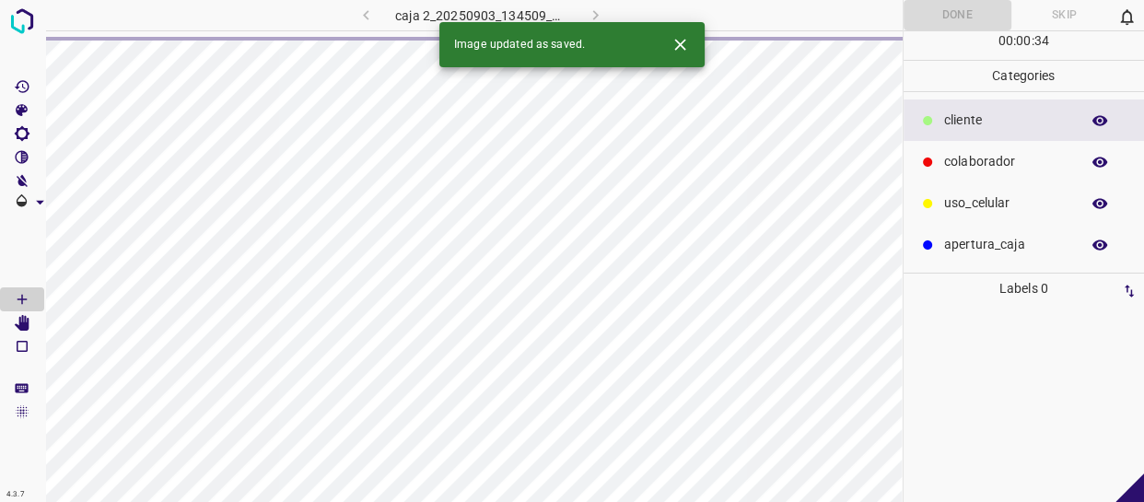
scroll to position [0, 0]
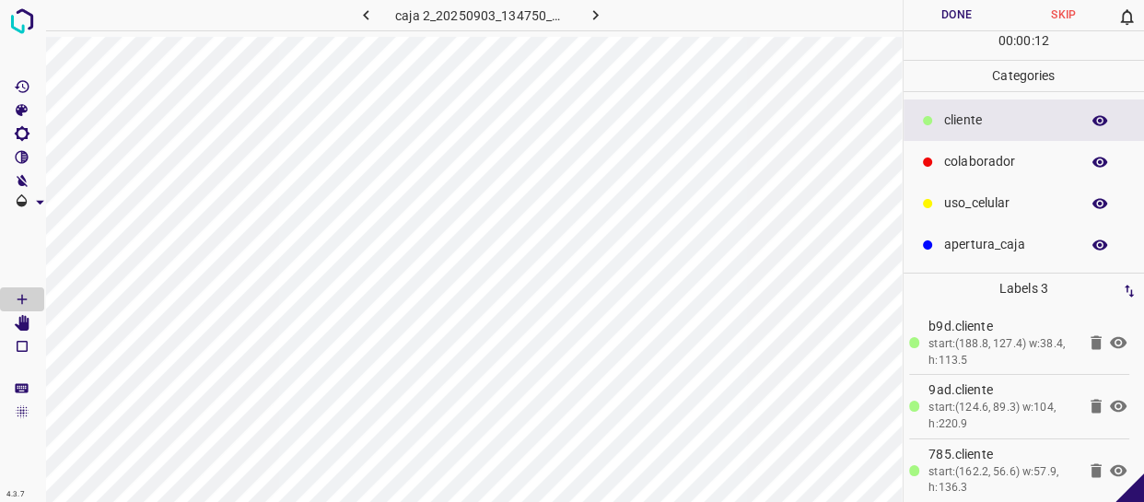
drag, startPoint x: 983, startPoint y: 147, endPoint x: 924, endPoint y: 147, distance: 59.9
click at [967, 147] on div "colaborador" at bounding box center [1023, 161] width 241 height 41
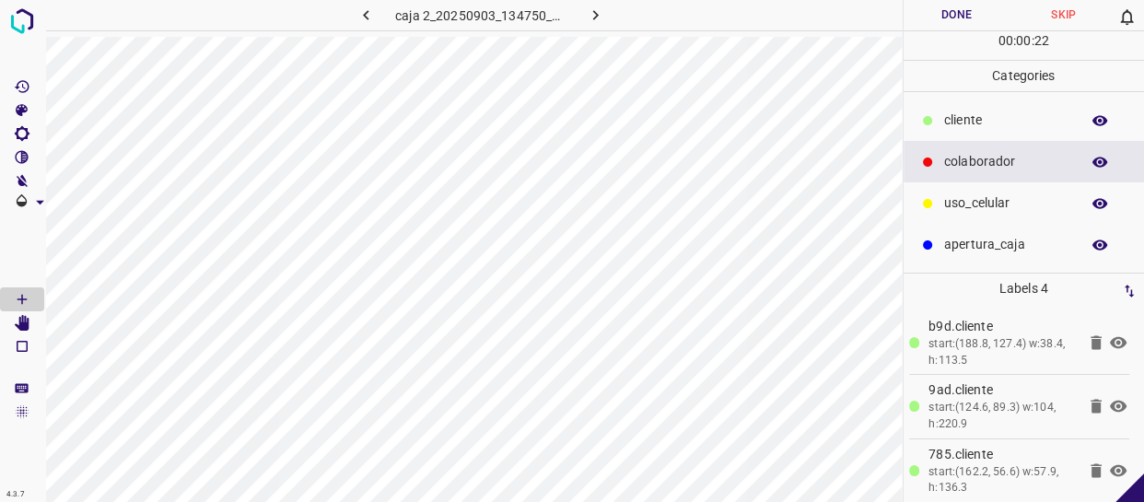
click at [961, 11] on button "Done" at bounding box center [956, 15] width 107 height 30
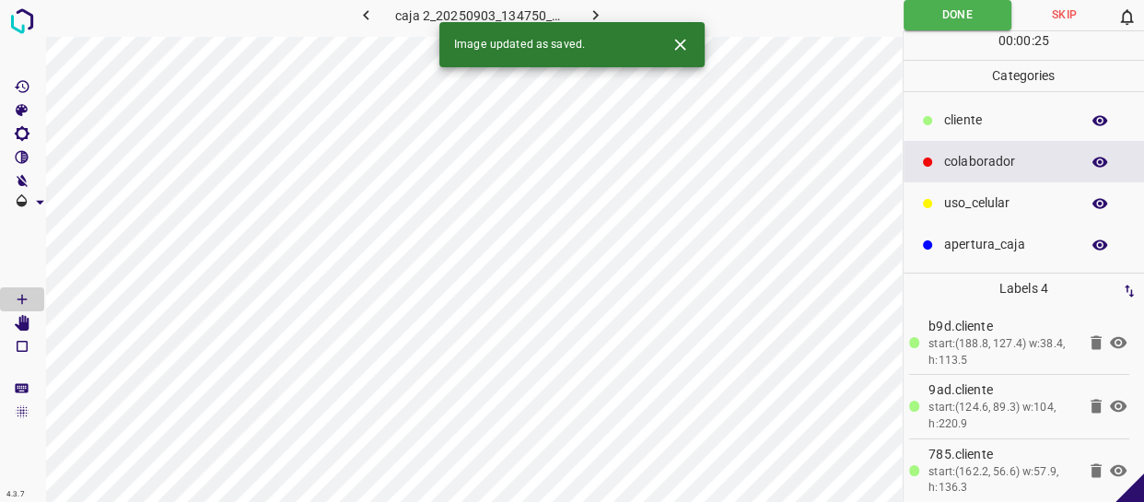
click at [586, 18] on icon "button" at bounding box center [595, 15] width 19 height 19
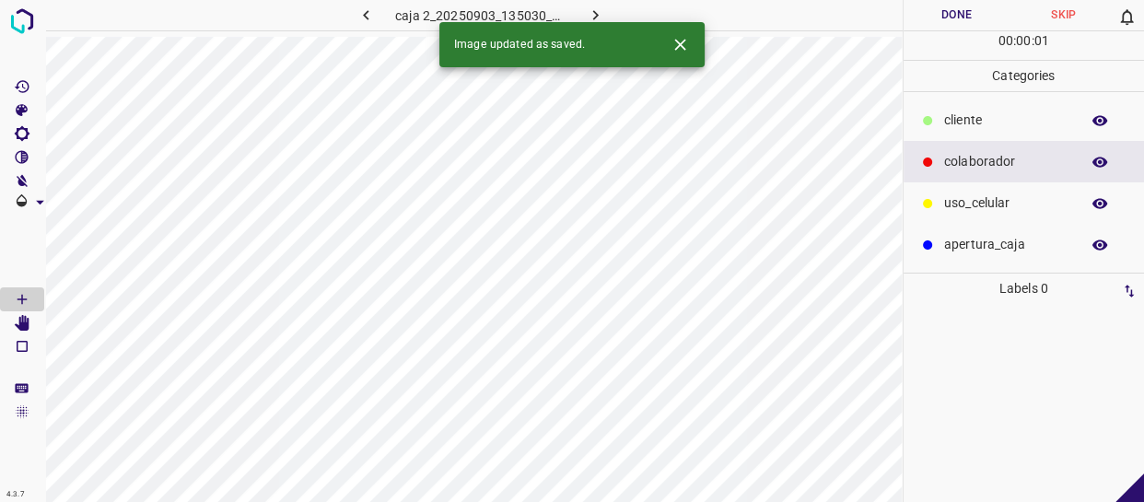
drag, startPoint x: 980, startPoint y: 124, endPoint x: 919, endPoint y: 132, distance: 61.2
click at [977, 124] on p "cliente" at bounding box center [1007, 119] width 126 height 19
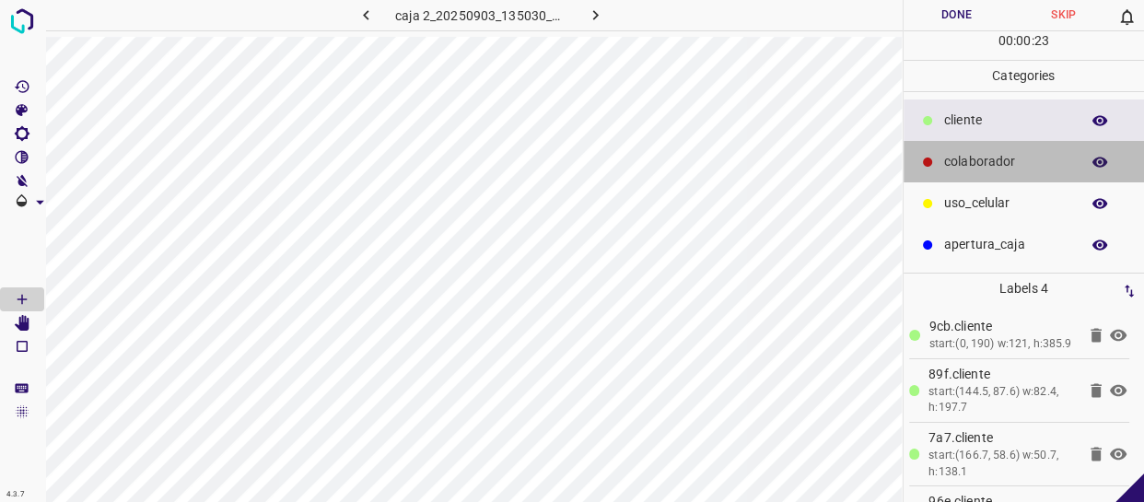
click at [1004, 157] on p "colaborador" at bounding box center [1007, 161] width 126 height 19
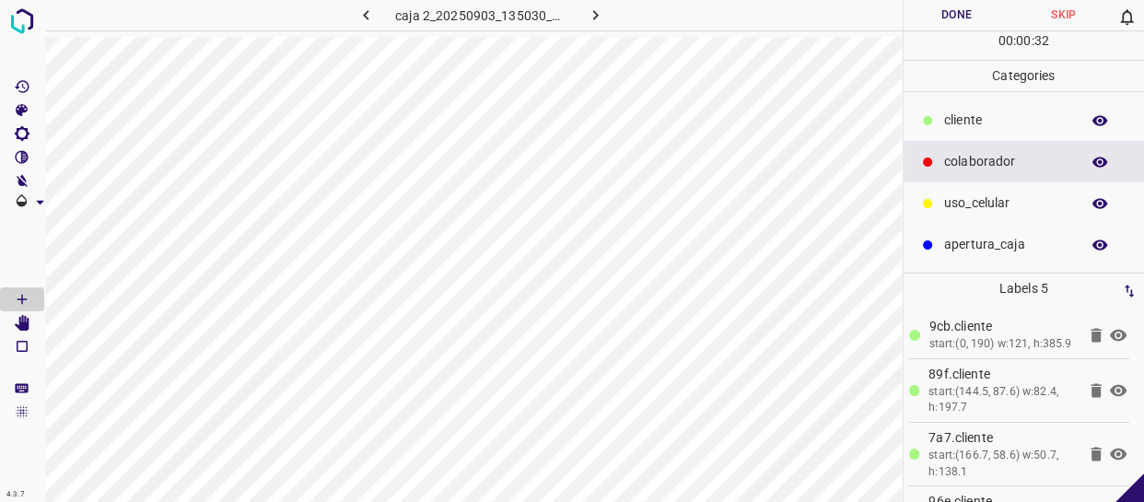
drag, startPoint x: 984, startPoint y: 195, endPoint x: 921, endPoint y: 218, distance: 67.6
click at [982, 195] on p "uso_celular" at bounding box center [1007, 202] width 126 height 19
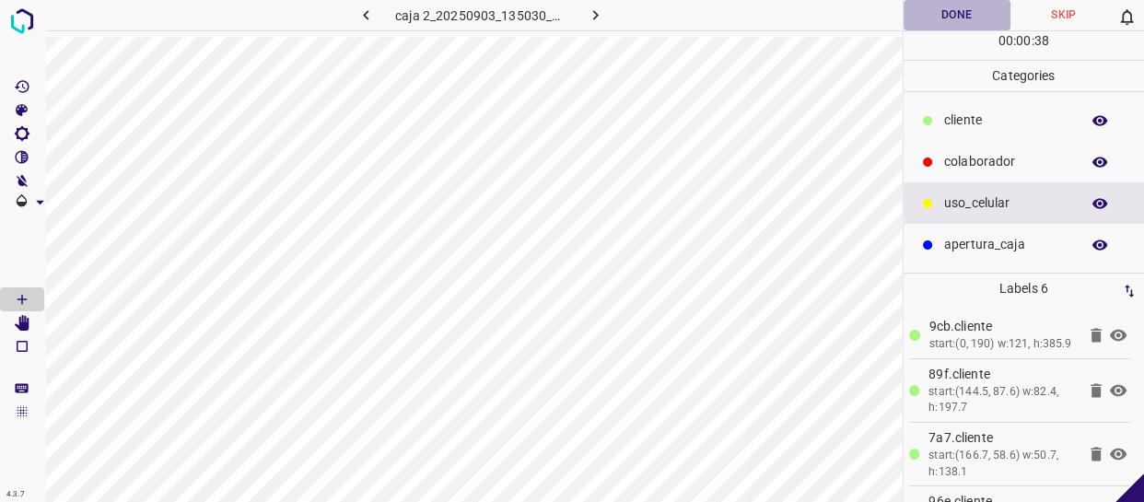
click at [954, 17] on button "Done" at bounding box center [956, 15] width 107 height 30
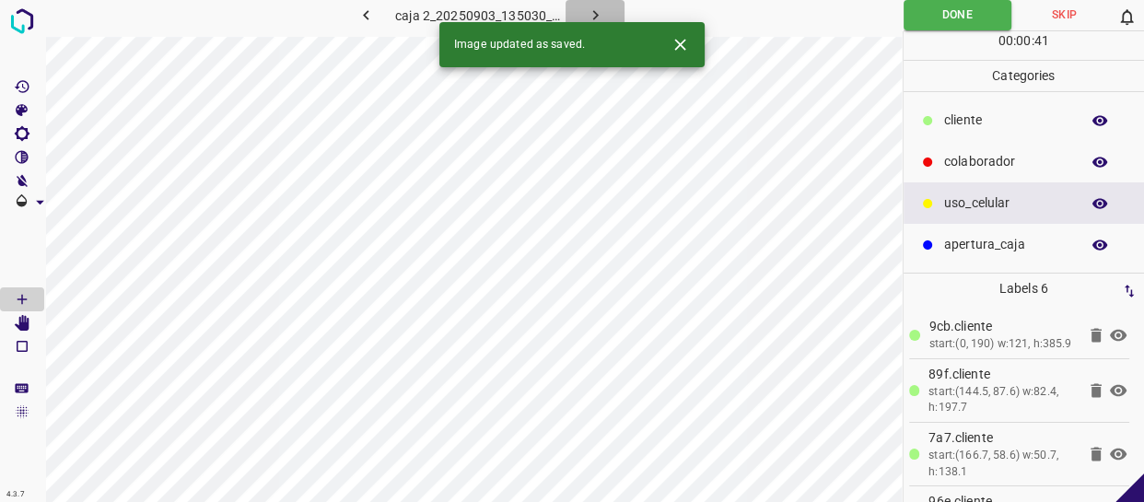
click at [594, 6] on icon "button" at bounding box center [595, 15] width 19 height 19
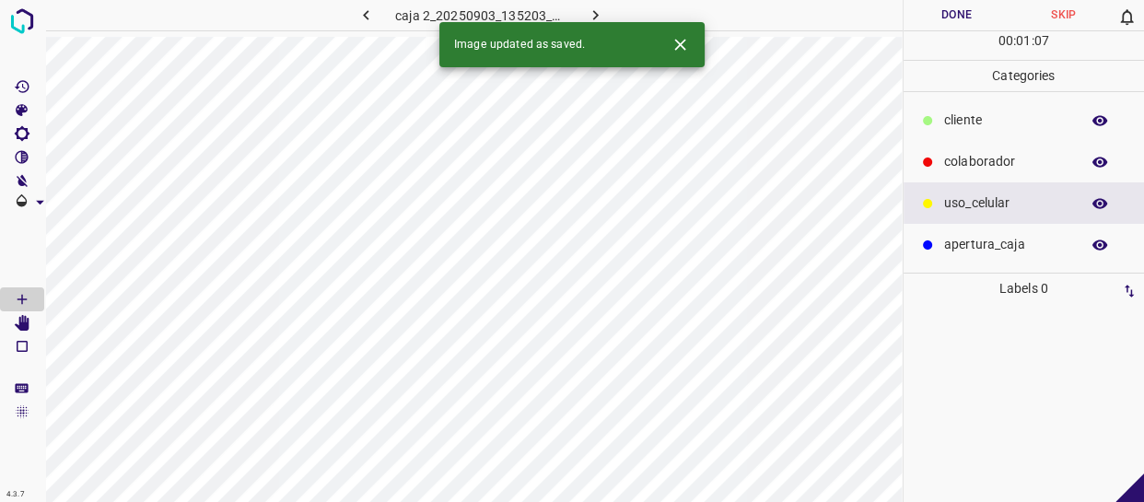
click at [985, 126] on p "cliente" at bounding box center [1007, 119] width 126 height 19
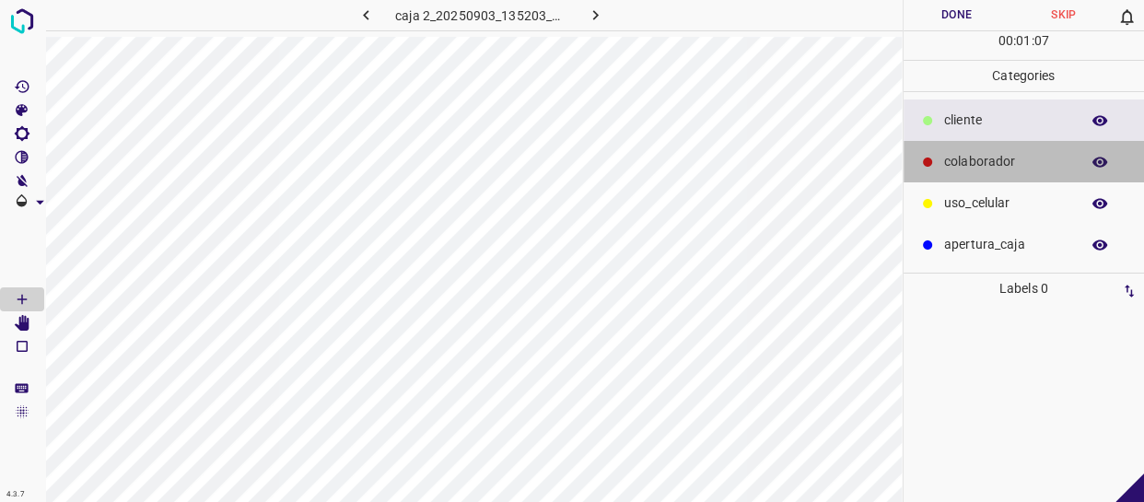
click at [974, 162] on p "colaborador" at bounding box center [1007, 161] width 126 height 19
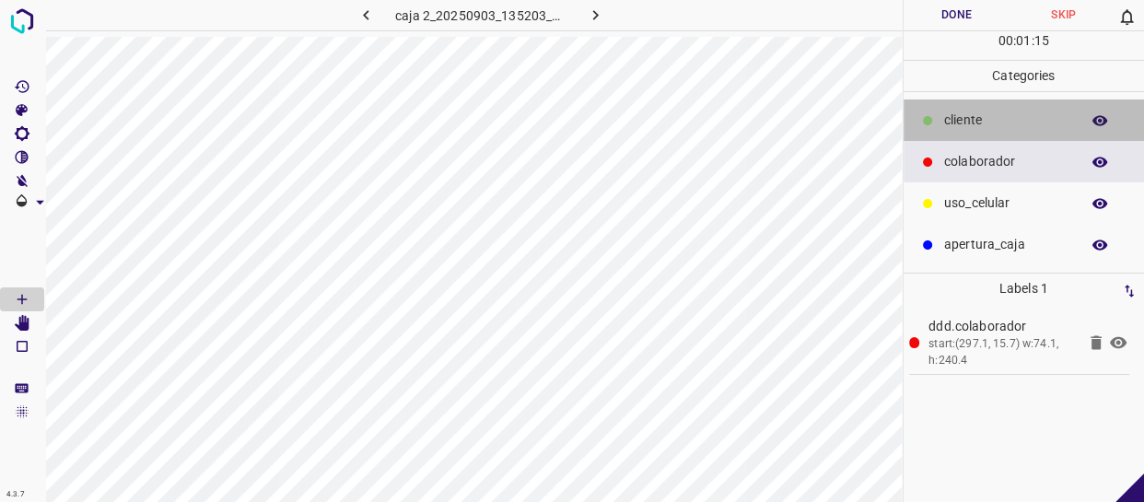
click at [1022, 108] on div "cliente" at bounding box center [1023, 119] width 241 height 41
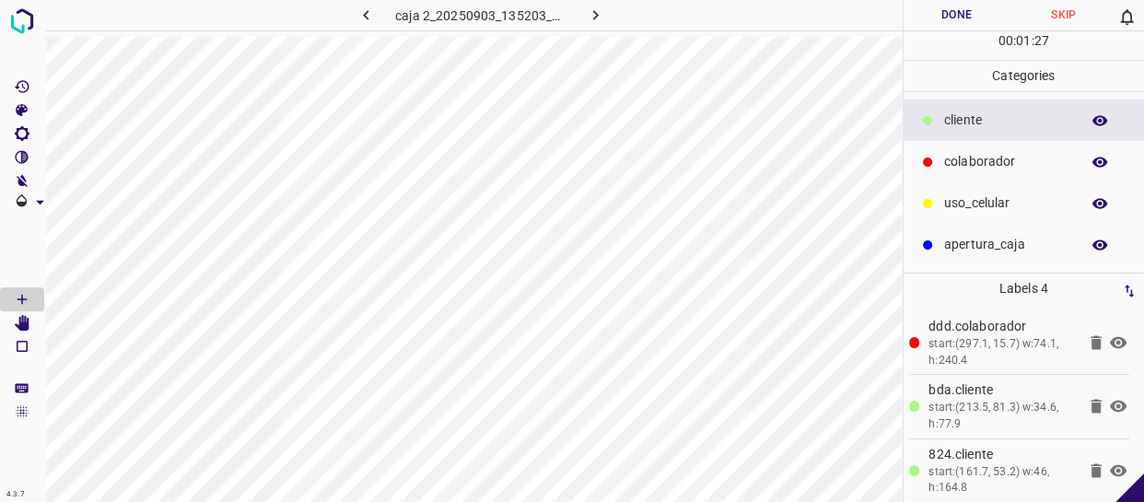
click at [962, 13] on button "Done" at bounding box center [956, 15] width 107 height 30
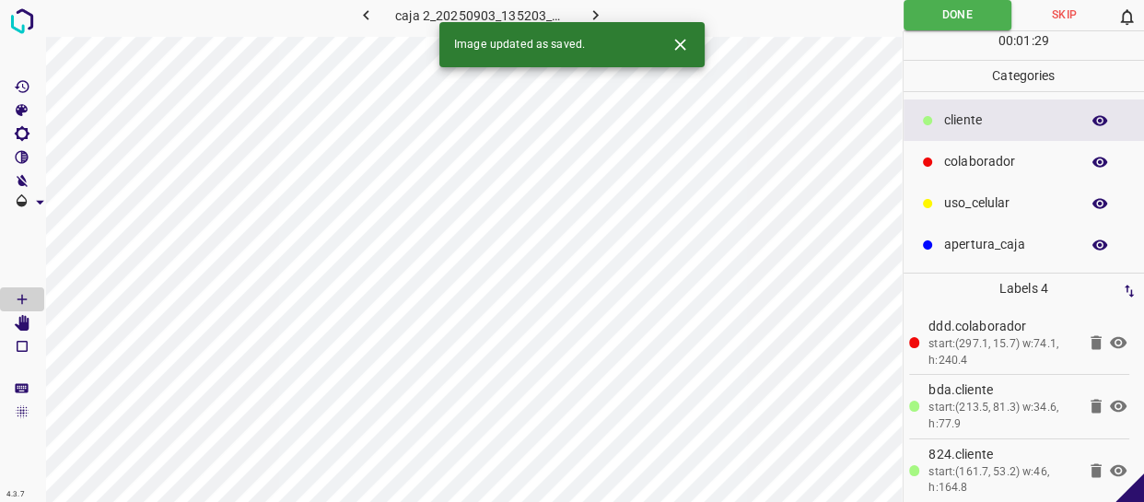
click at [595, 9] on icon "button" at bounding box center [595, 15] width 19 height 19
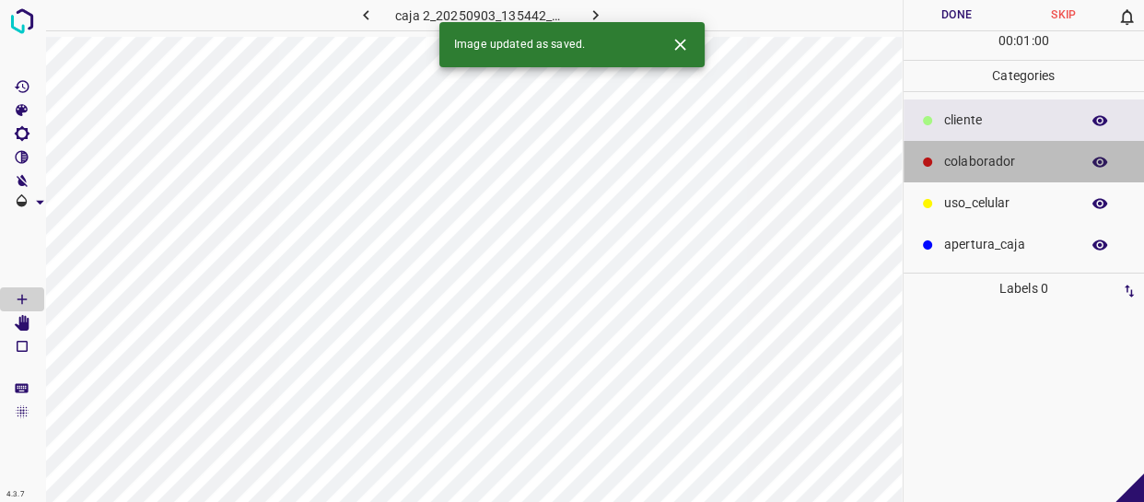
click at [1005, 166] on p "colaborador" at bounding box center [1007, 161] width 126 height 19
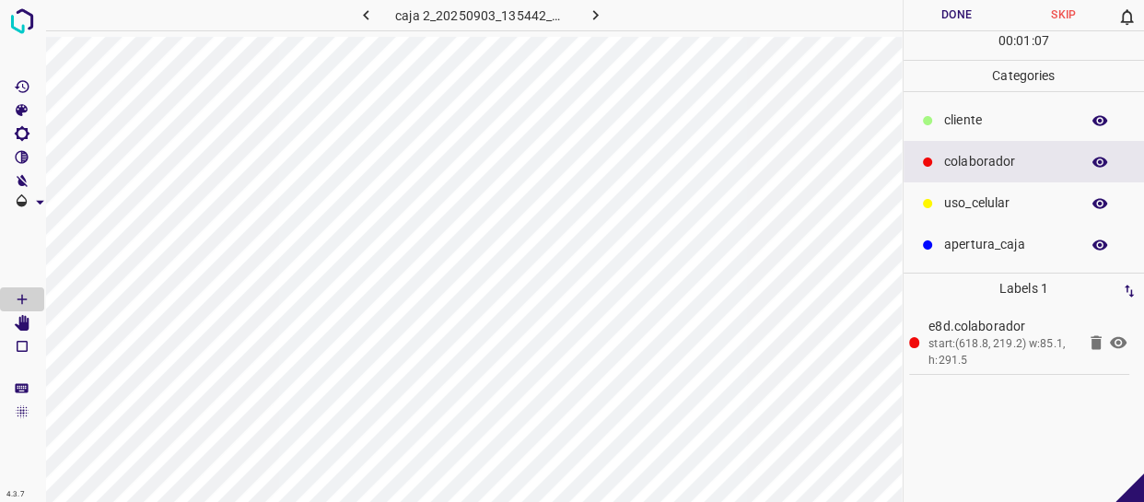
click at [994, 188] on div "uso_celular" at bounding box center [1023, 202] width 241 height 41
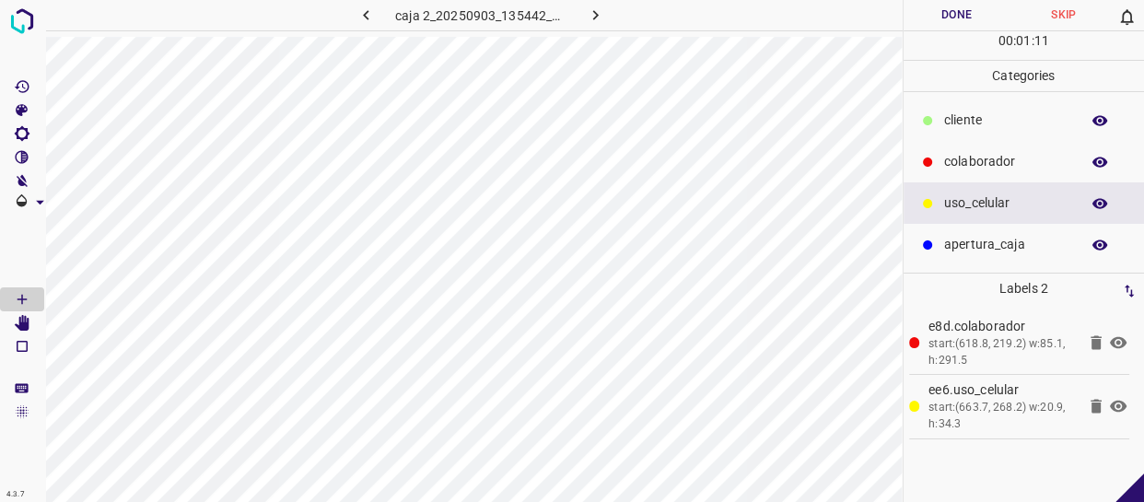
click at [982, 118] on p "cliente" at bounding box center [1007, 119] width 126 height 19
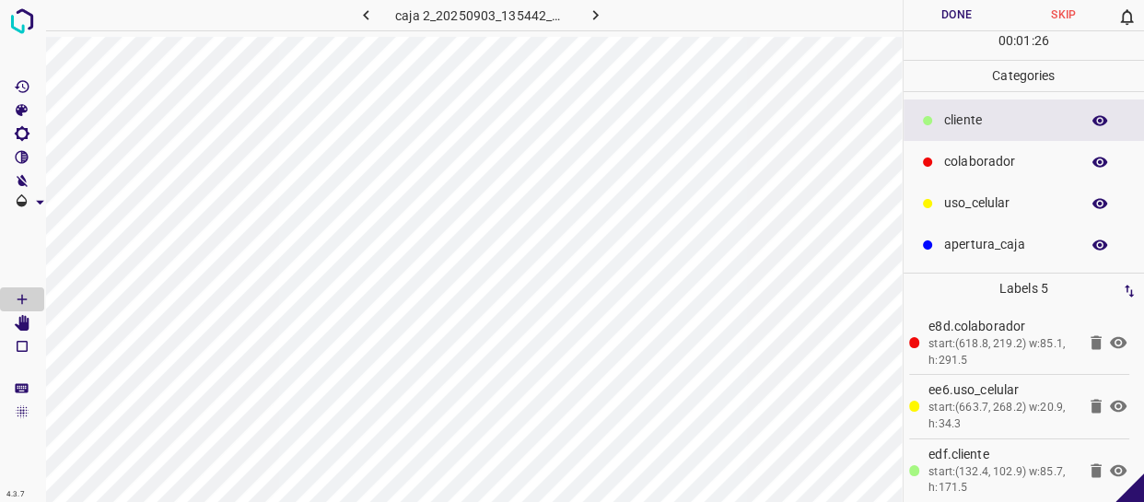
click at [959, 16] on button "Done" at bounding box center [956, 15] width 107 height 30
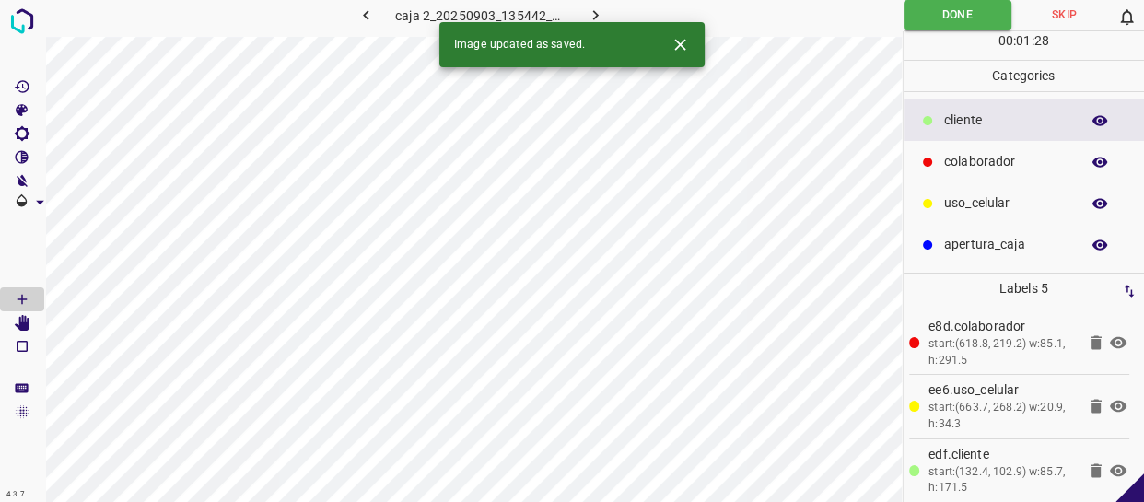
click at [608, 10] on button "button" at bounding box center [594, 15] width 59 height 30
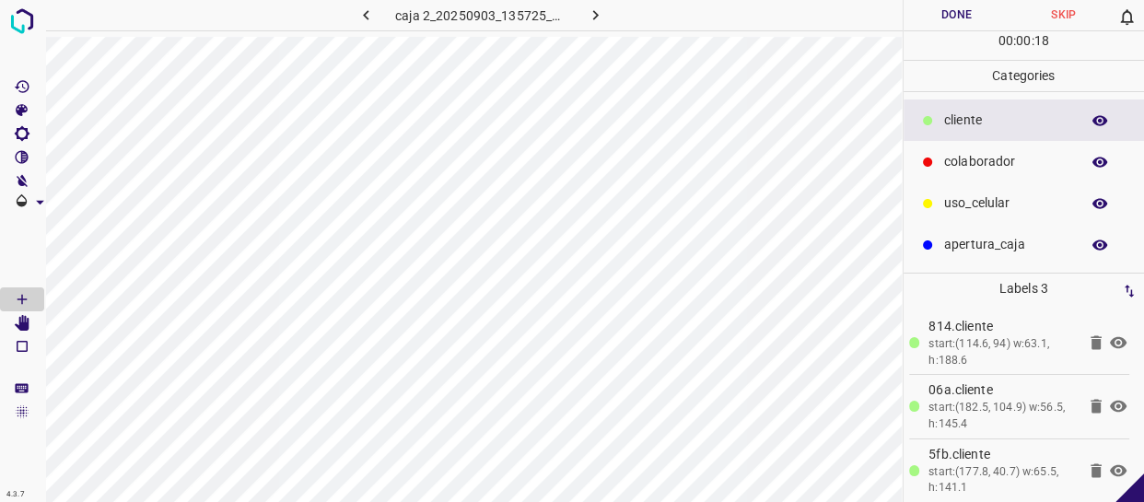
drag, startPoint x: 978, startPoint y: 159, endPoint x: 956, endPoint y: 154, distance: 22.8
click at [977, 159] on p "colaborador" at bounding box center [1007, 161] width 126 height 19
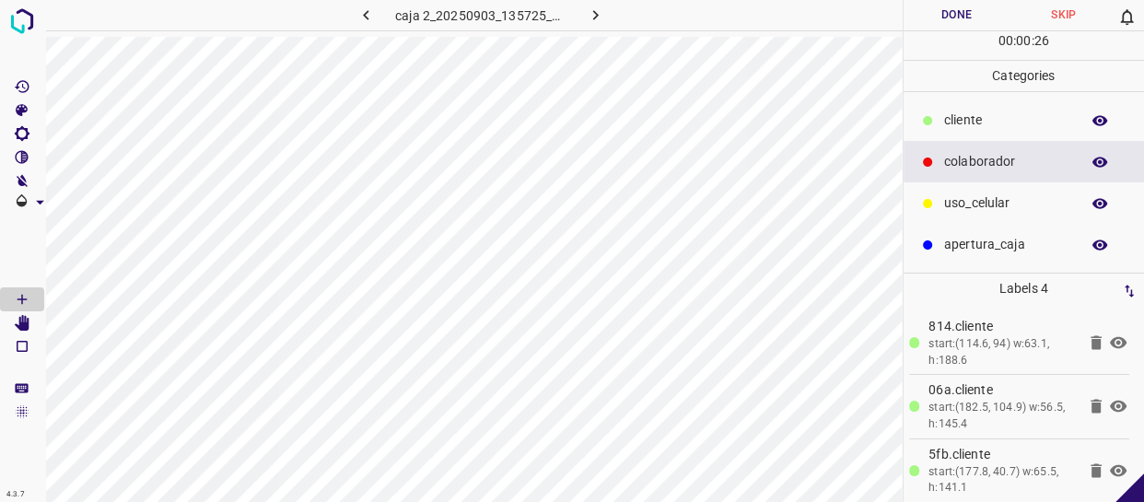
click at [971, 218] on div "uso_celular" at bounding box center [1023, 202] width 241 height 41
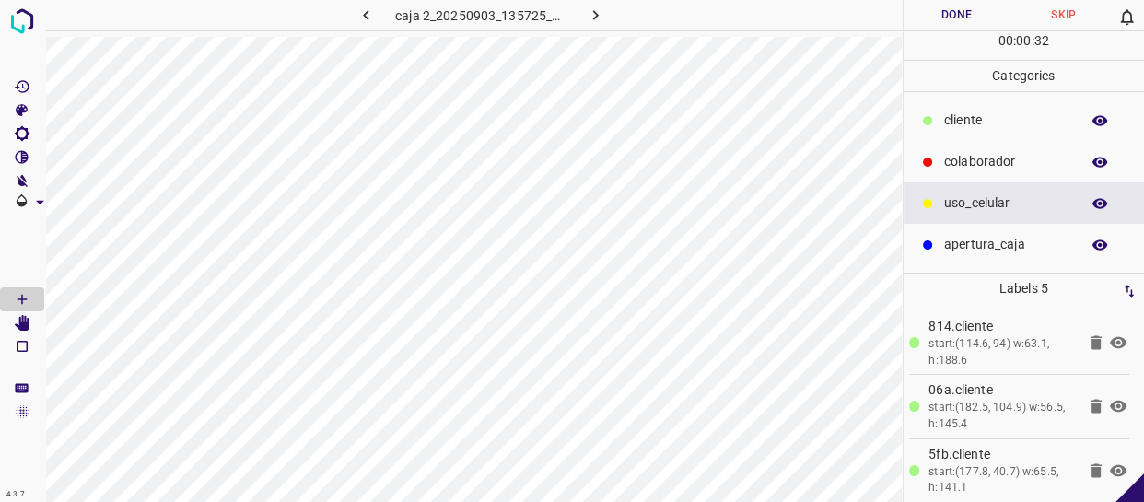
click at [955, 6] on button "Done" at bounding box center [956, 15] width 107 height 30
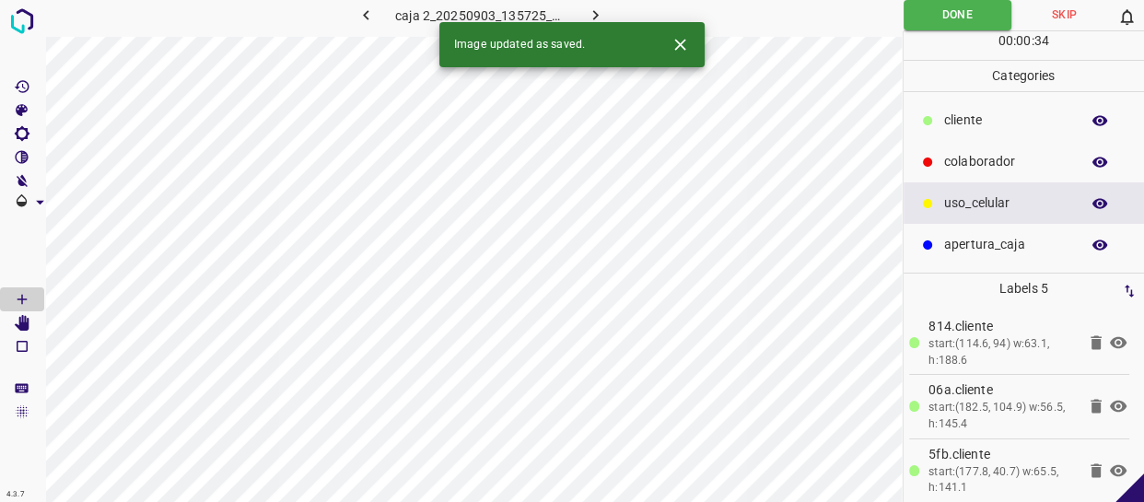
click at [599, 10] on icon "button" at bounding box center [595, 15] width 19 height 19
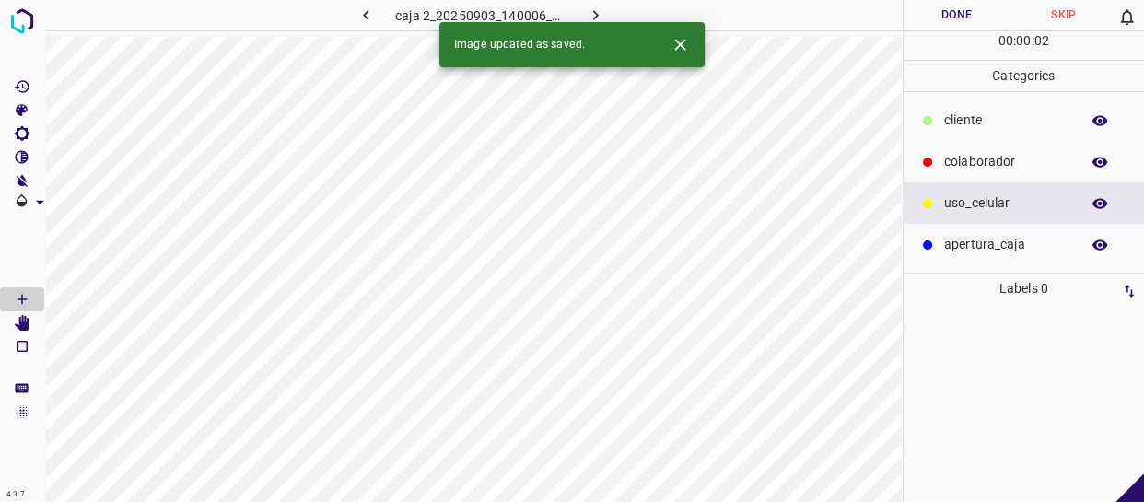
drag, startPoint x: 1001, startPoint y: 157, endPoint x: 919, endPoint y: 166, distance: 82.5
click at [991, 157] on p "colaborador" at bounding box center [1007, 161] width 126 height 19
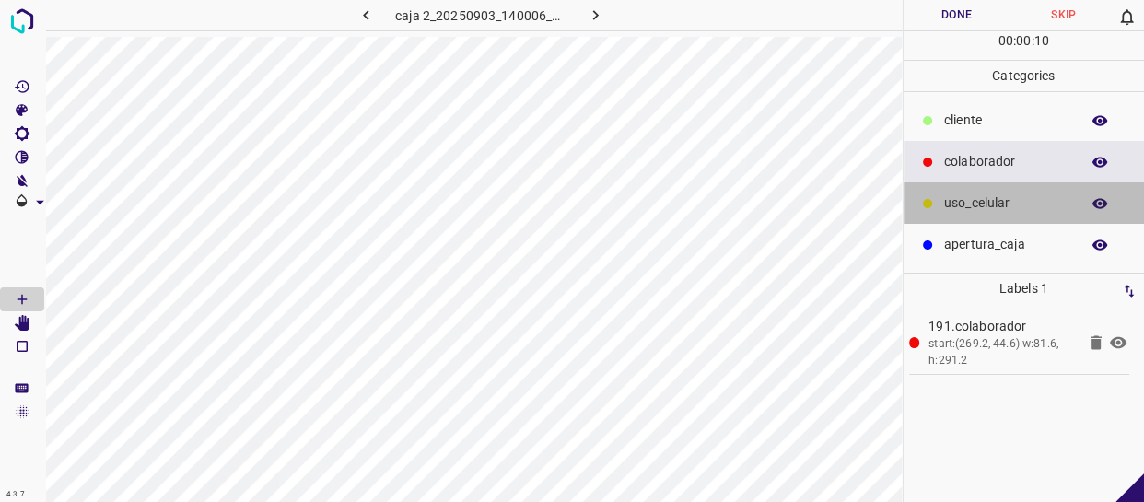
drag, startPoint x: 991, startPoint y: 202, endPoint x: 958, endPoint y: 206, distance: 33.5
click at [987, 202] on p "uso_celular" at bounding box center [1007, 202] width 126 height 19
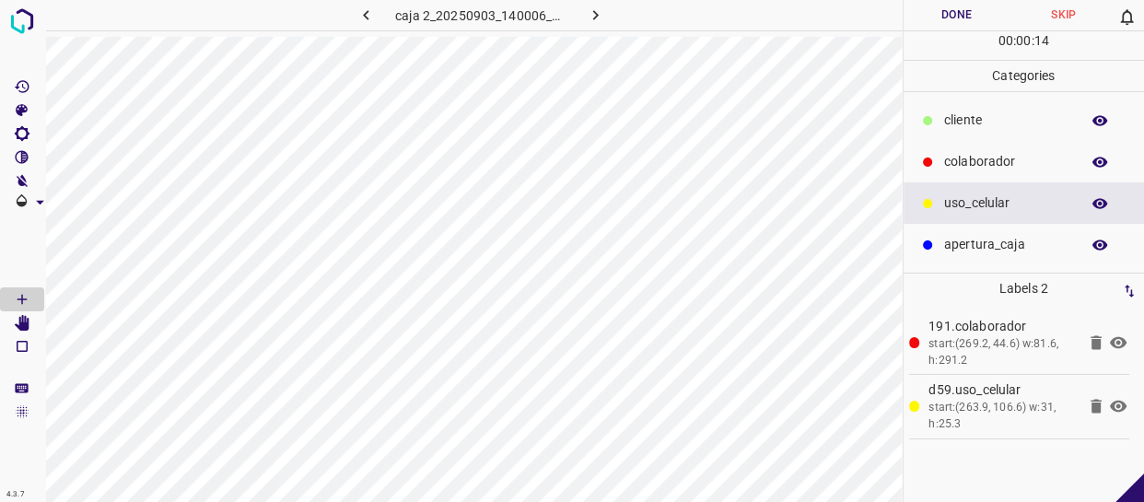
click at [985, 162] on p "colaborador" at bounding box center [1007, 161] width 126 height 19
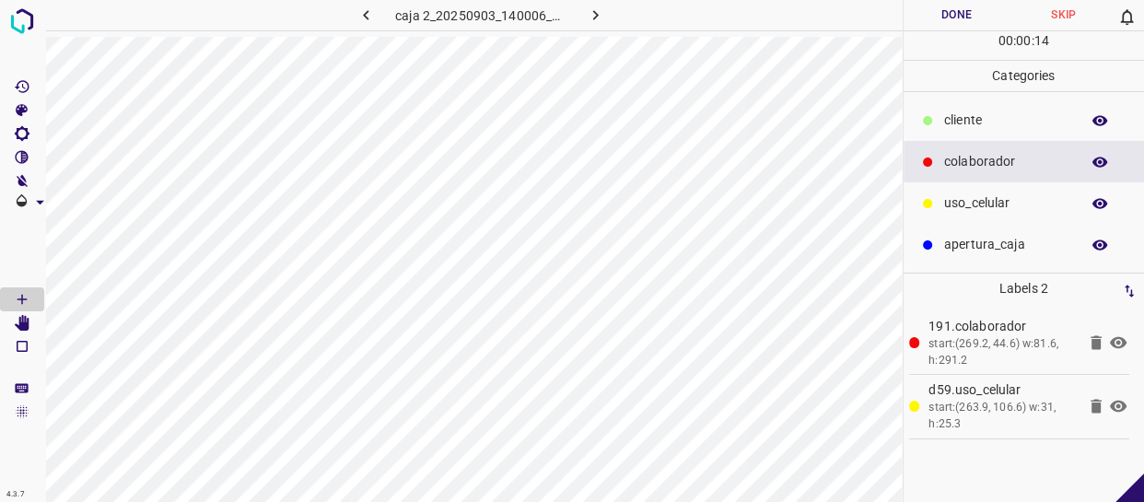
click at [972, 120] on p "cliente" at bounding box center [1007, 119] width 126 height 19
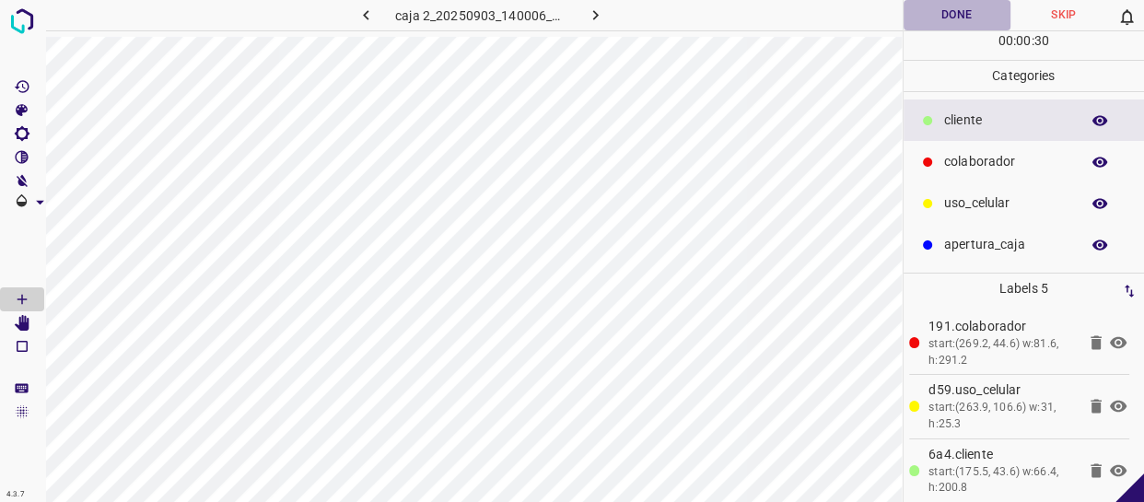
click at [958, 11] on button "Done" at bounding box center [956, 15] width 107 height 30
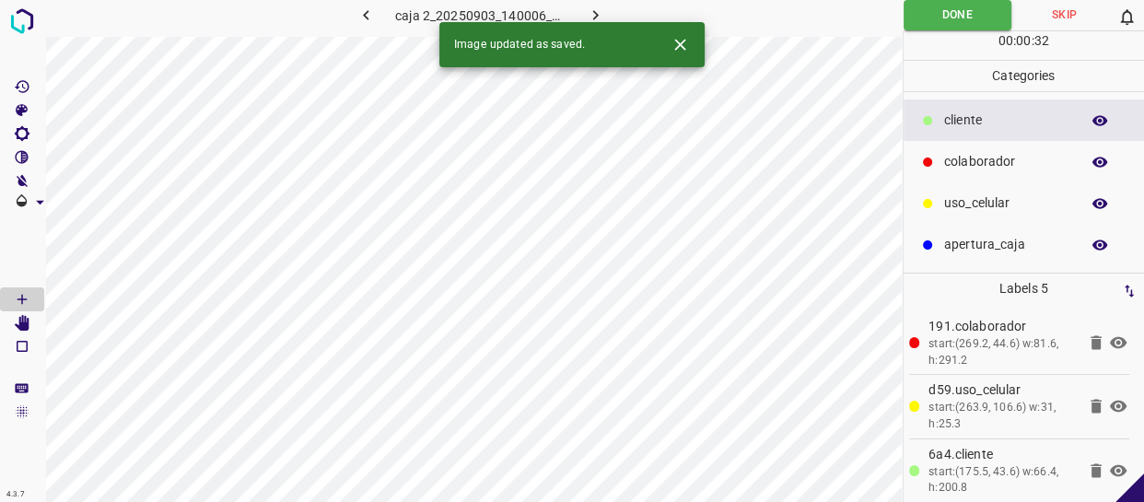
click at [592, 11] on icon "button" at bounding box center [595, 15] width 6 height 10
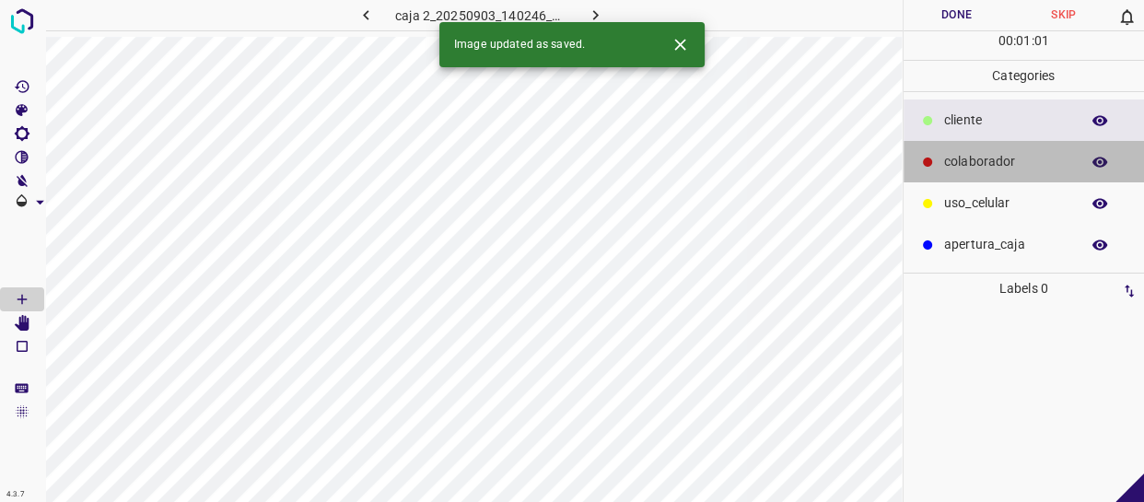
drag, startPoint x: 957, startPoint y: 149, endPoint x: 924, endPoint y: 147, distance: 32.3
click at [924, 147] on div "colaborador" at bounding box center [1023, 161] width 241 height 41
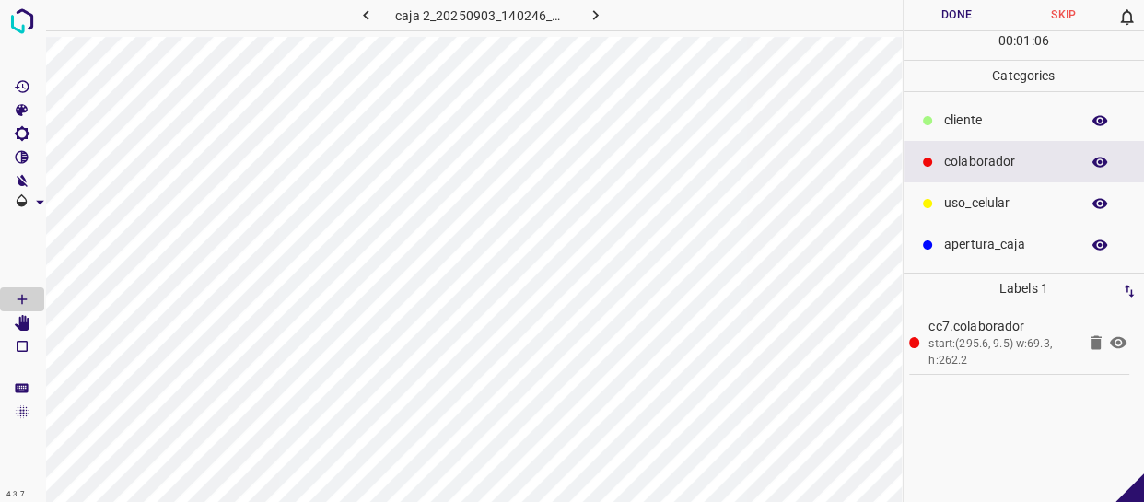
drag, startPoint x: 989, startPoint y: 196, endPoint x: 948, endPoint y: 192, distance: 40.7
click at [985, 196] on p "uso_celular" at bounding box center [1007, 202] width 126 height 19
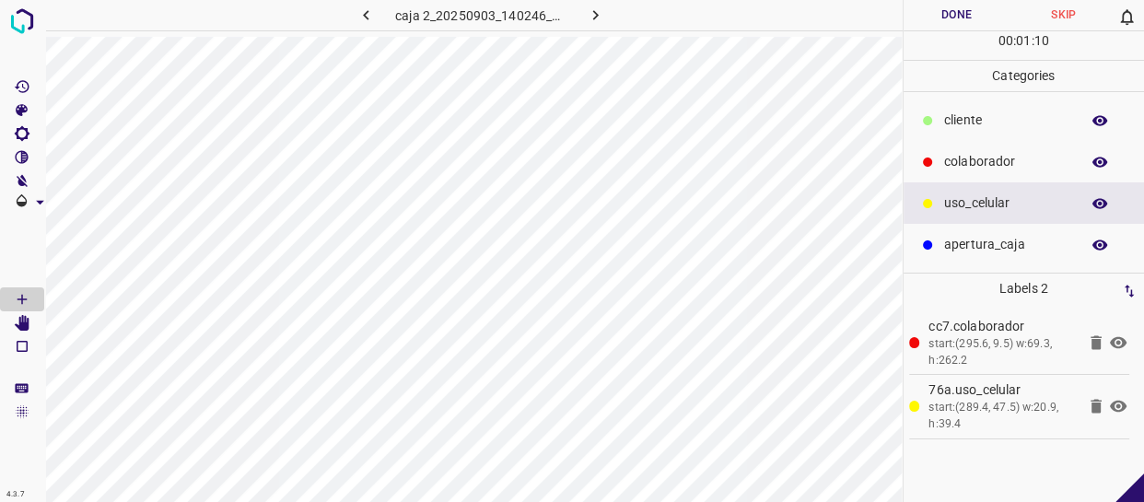
drag, startPoint x: 962, startPoint y: 123, endPoint x: 938, endPoint y: 130, distance: 24.8
click at [938, 130] on div "cliente" at bounding box center [1023, 119] width 241 height 41
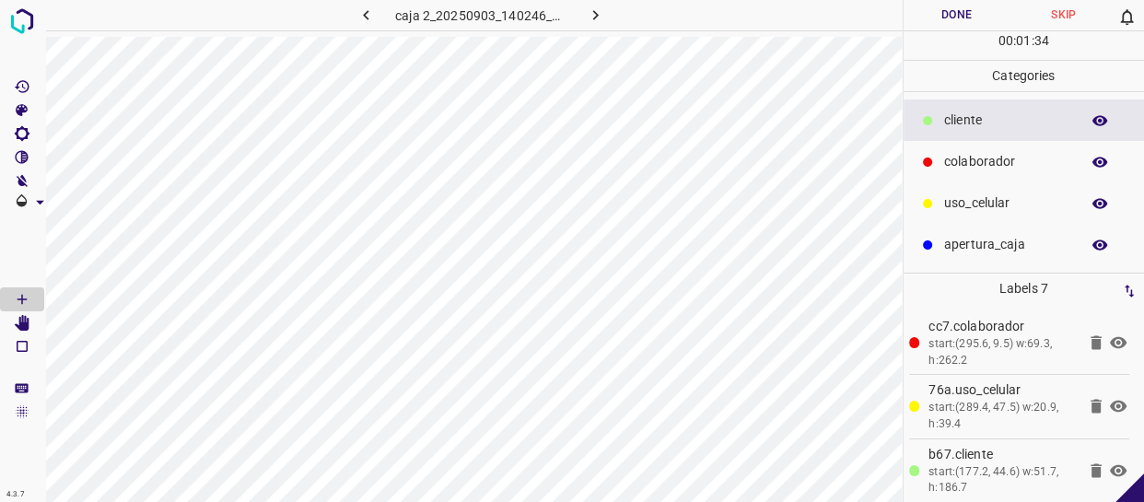
click at [958, 18] on button "Done" at bounding box center [956, 15] width 107 height 30
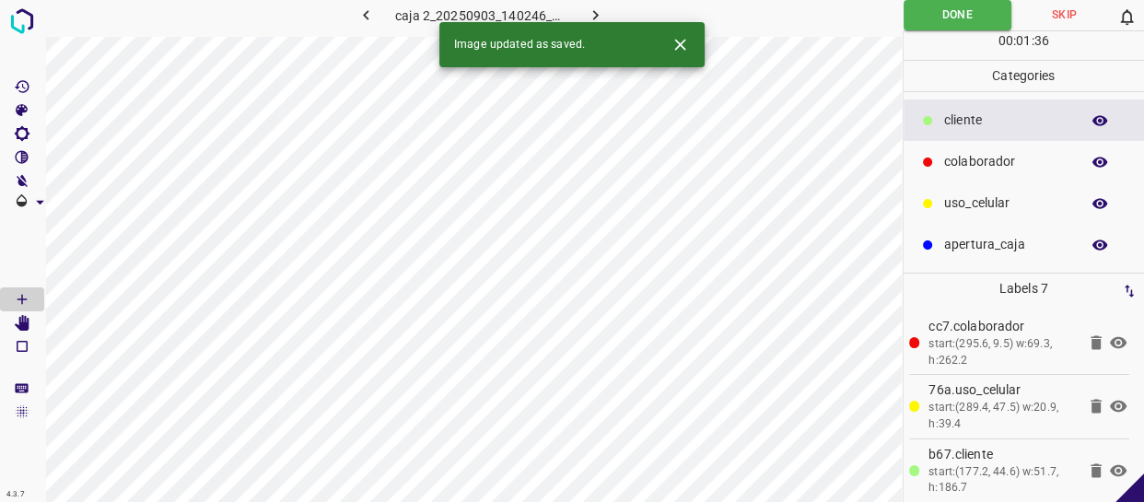
click at [597, 9] on icon "button" at bounding box center [595, 15] width 19 height 19
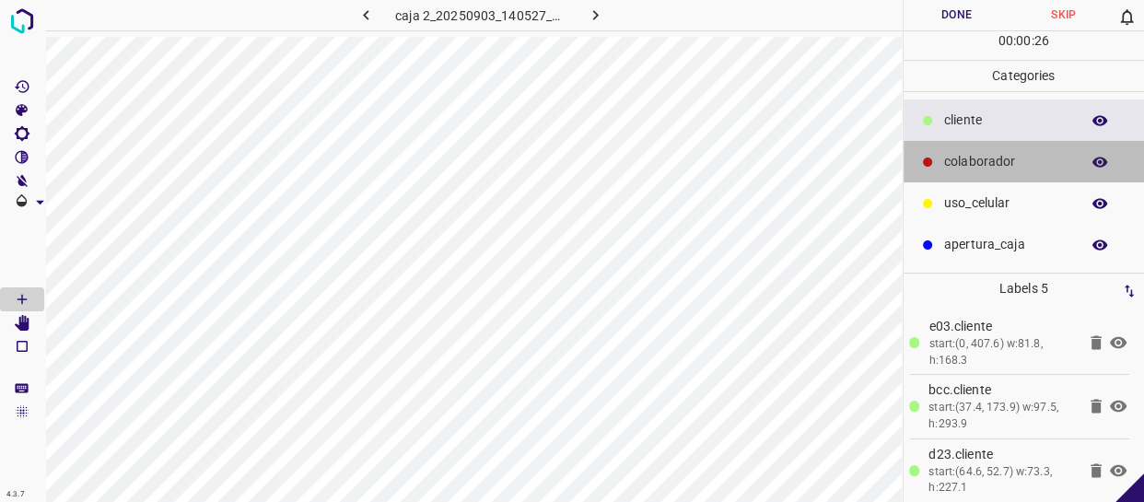
drag, startPoint x: 989, startPoint y: 167, endPoint x: 965, endPoint y: 168, distance: 24.0
click at [982, 166] on p "colaborador" at bounding box center [1007, 161] width 126 height 19
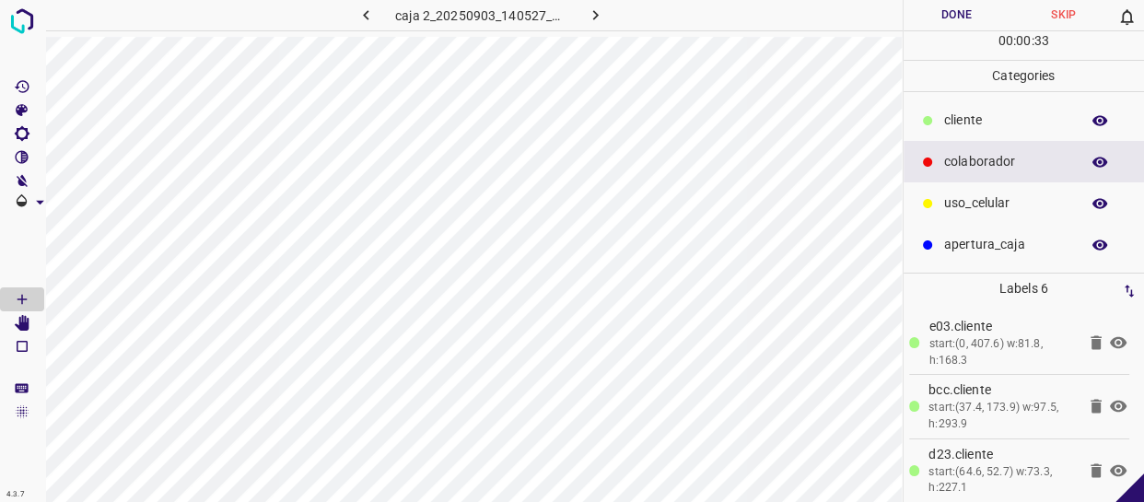
click at [967, 17] on button "Done" at bounding box center [956, 15] width 107 height 30
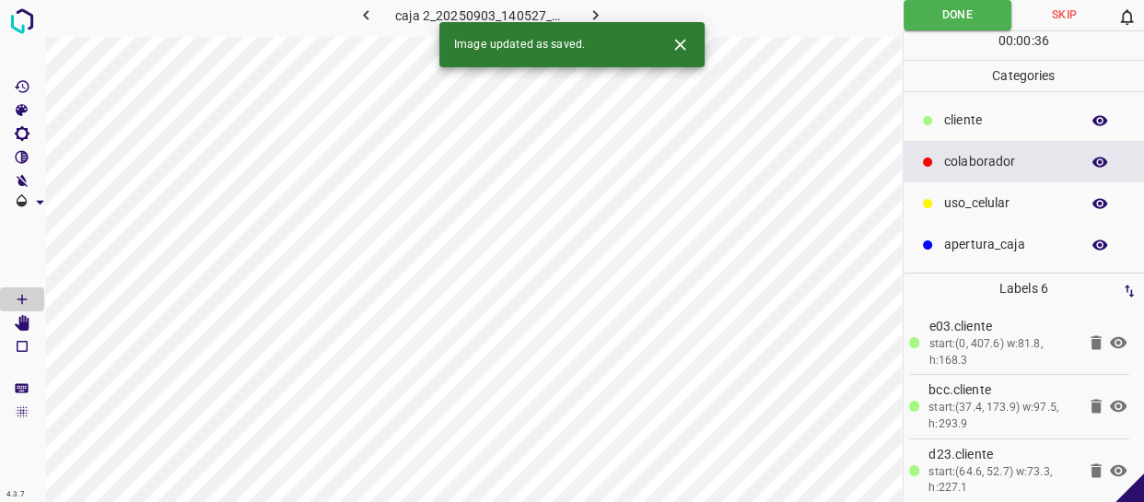
click at [599, 14] on icon "button" at bounding box center [595, 15] width 19 height 19
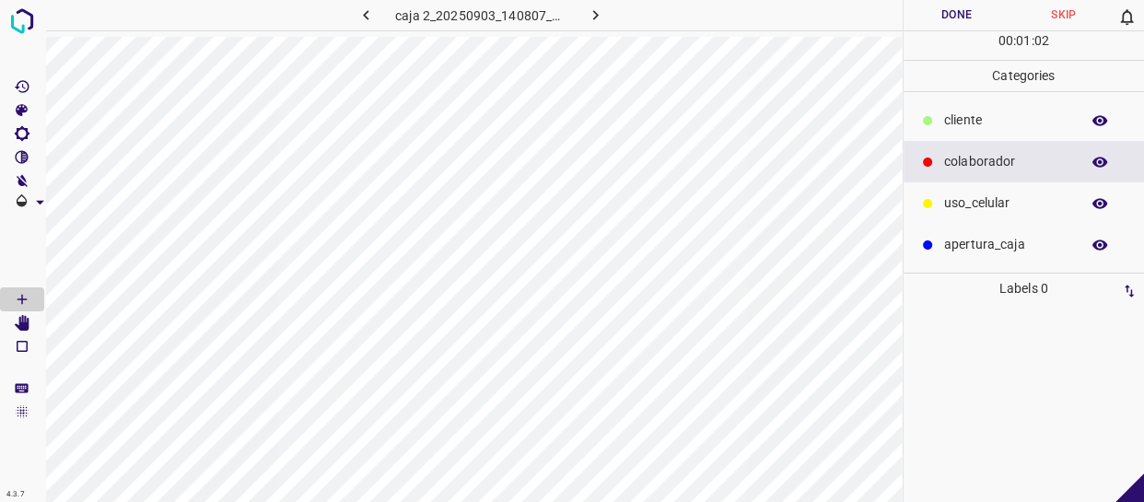
click at [997, 121] on p "cliente" at bounding box center [1007, 119] width 126 height 19
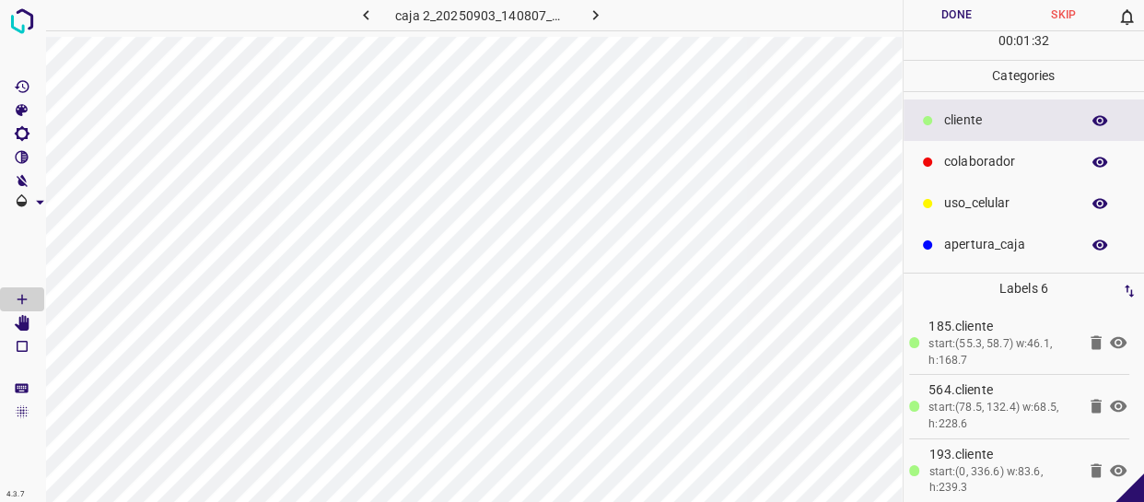
click at [955, 10] on button "Done" at bounding box center [956, 15] width 107 height 30
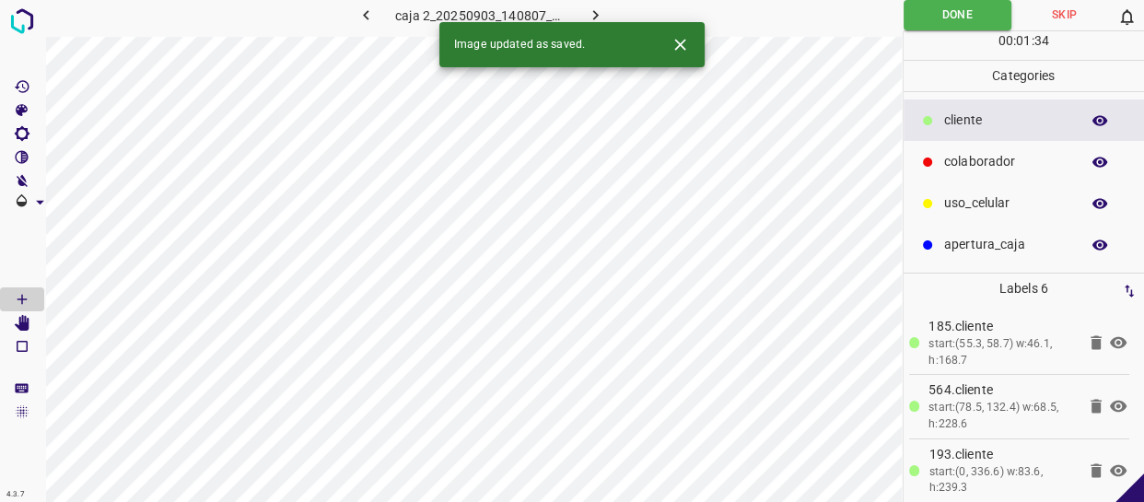
click at [599, 13] on icon "button" at bounding box center [595, 15] width 19 height 19
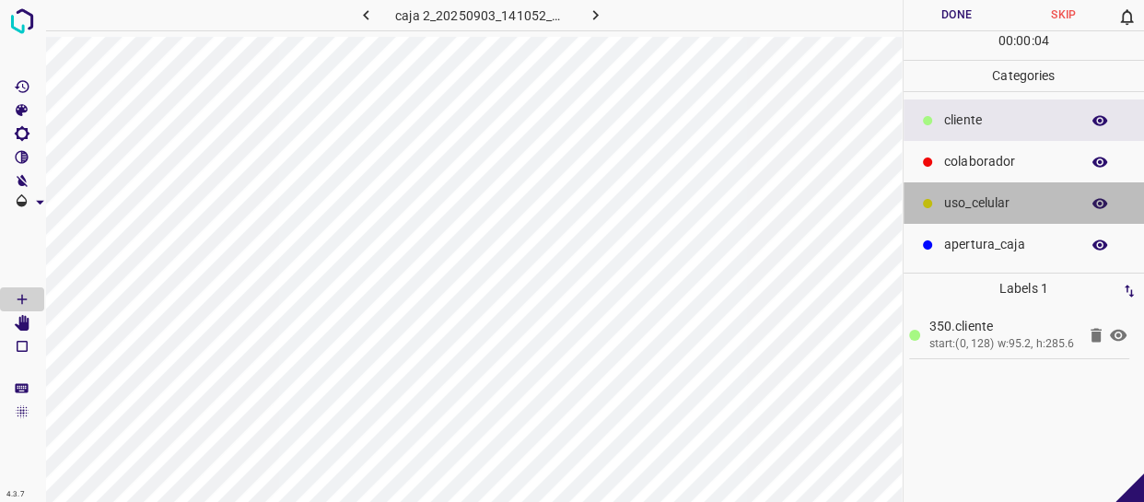
click at [961, 193] on div "uso_celular" at bounding box center [1023, 202] width 241 height 41
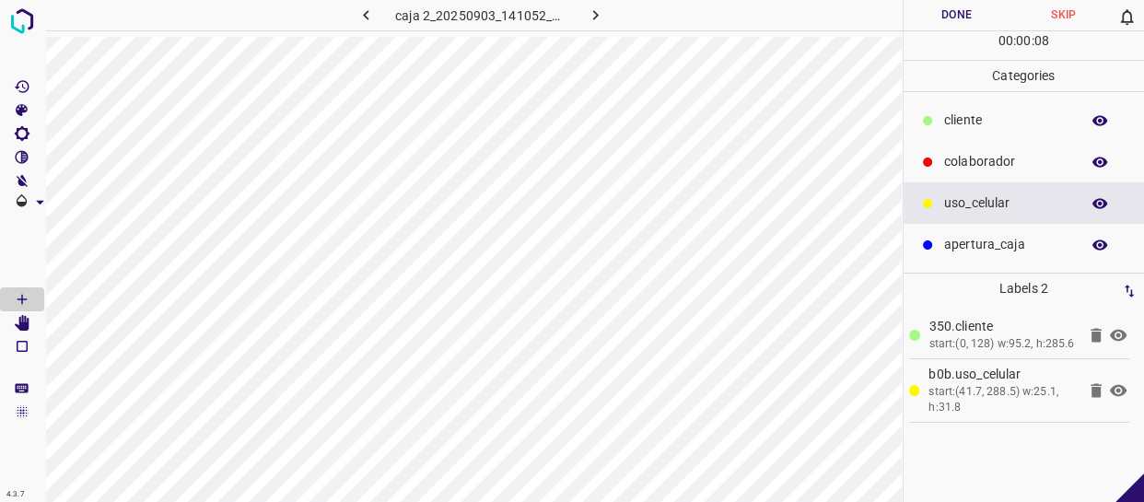
drag, startPoint x: 977, startPoint y: 113, endPoint x: 938, endPoint y: 127, distance: 41.1
click at [972, 113] on p "cliente" at bounding box center [1007, 119] width 126 height 19
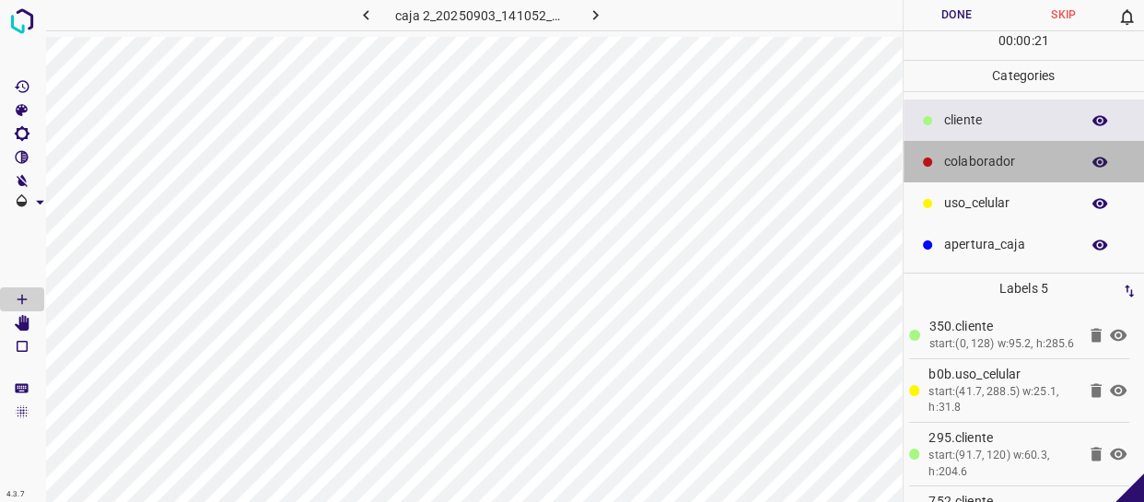
drag, startPoint x: 932, startPoint y: 169, endPoint x: 911, endPoint y: 173, distance: 21.5
click at [923, 172] on div "colaborador" at bounding box center [1023, 161] width 241 height 41
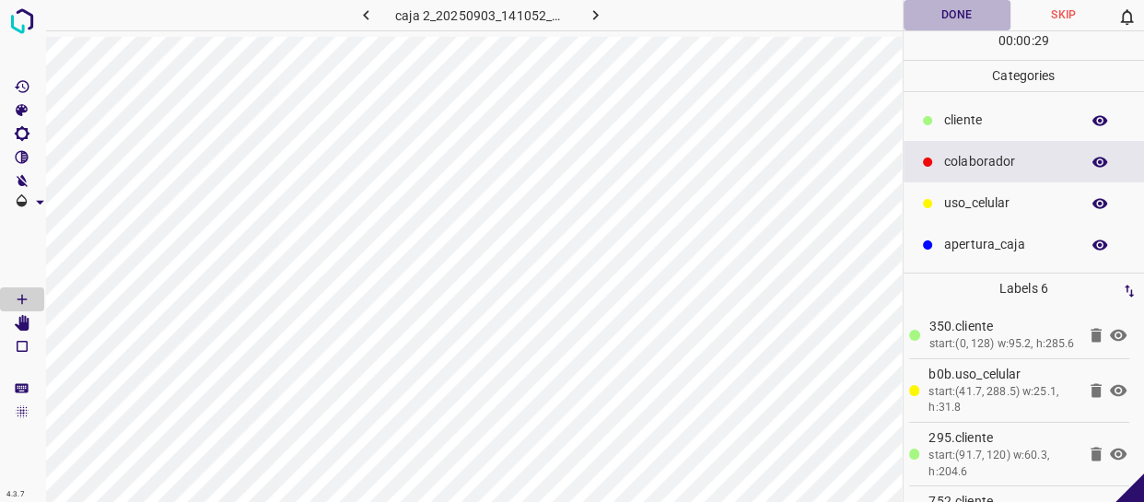
click at [960, 10] on button "Done" at bounding box center [956, 15] width 107 height 30
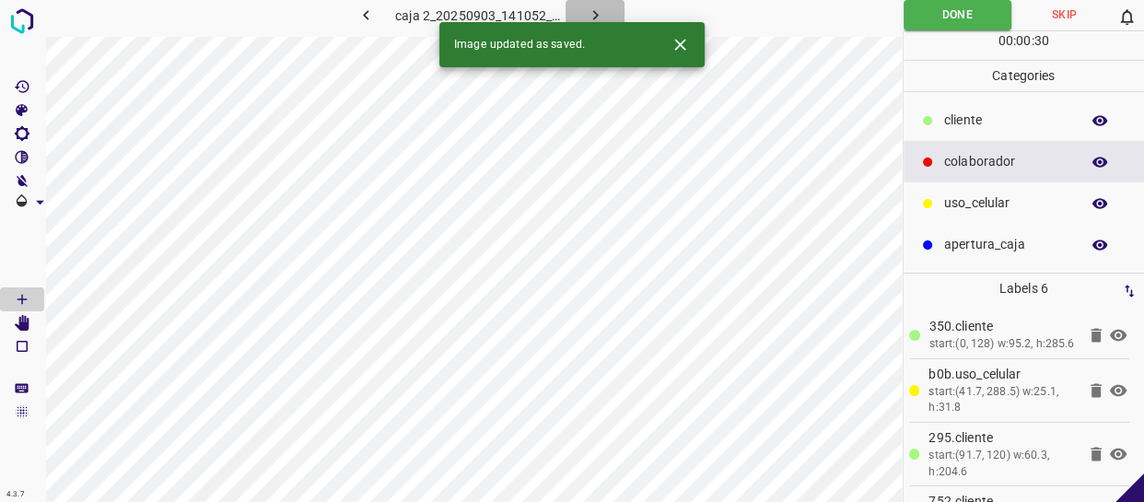
click at [587, 7] on icon "button" at bounding box center [595, 15] width 19 height 19
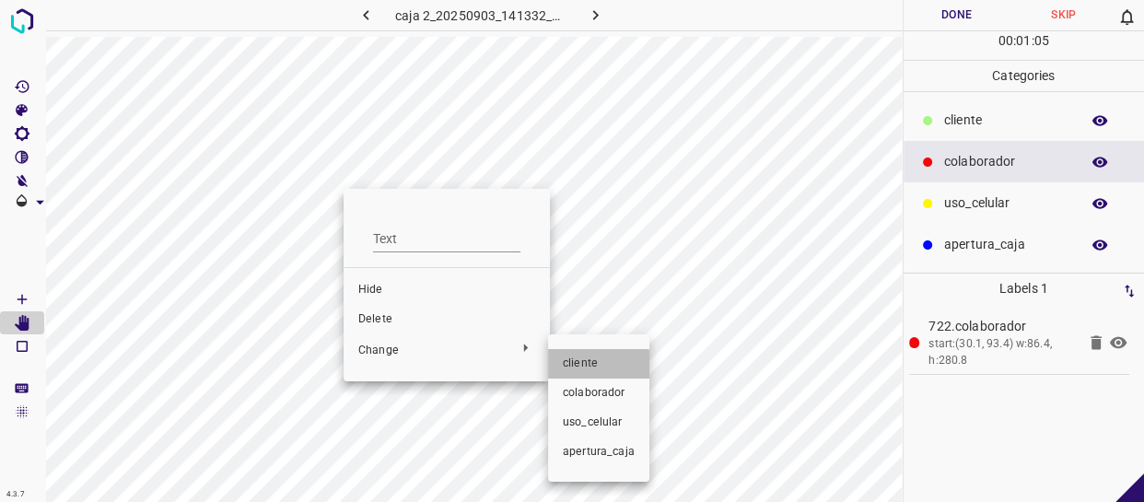
click at [593, 374] on li "cliente" at bounding box center [598, 363] width 101 height 29
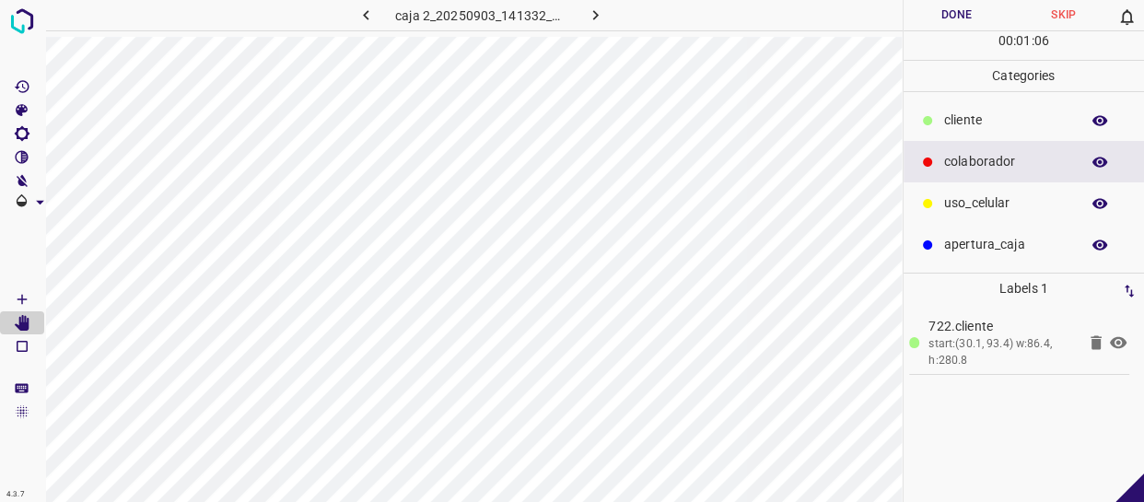
drag, startPoint x: 982, startPoint y: 195, endPoint x: 923, endPoint y: 187, distance: 60.4
click at [982, 195] on p "uso_celular" at bounding box center [1007, 202] width 126 height 19
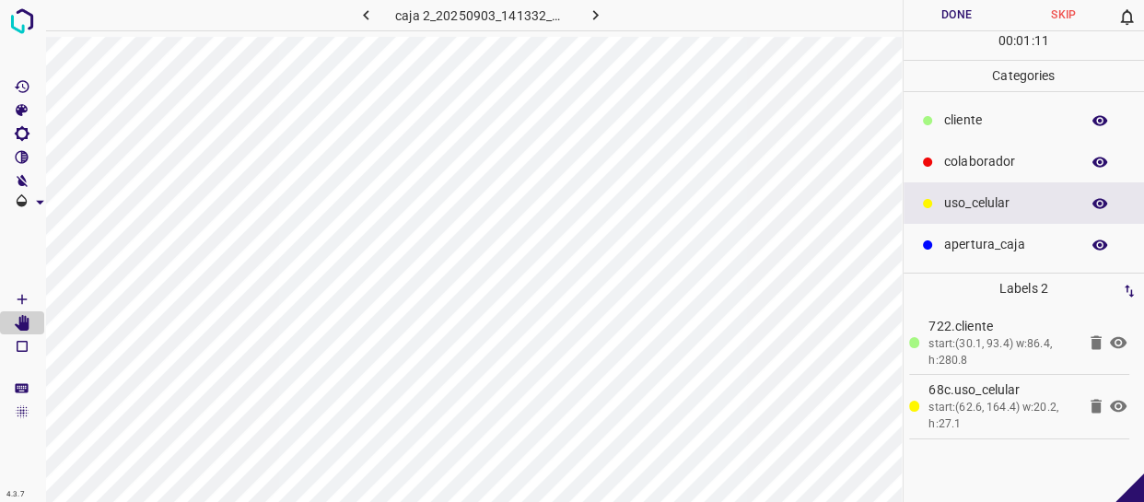
drag, startPoint x: 993, startPoint y: 121, endPoint x: 958, endPoint y: 118, distance: 35.1
click at [987, 120] on p "cliente" at bounding box center [1007, 119] width 126 height 19
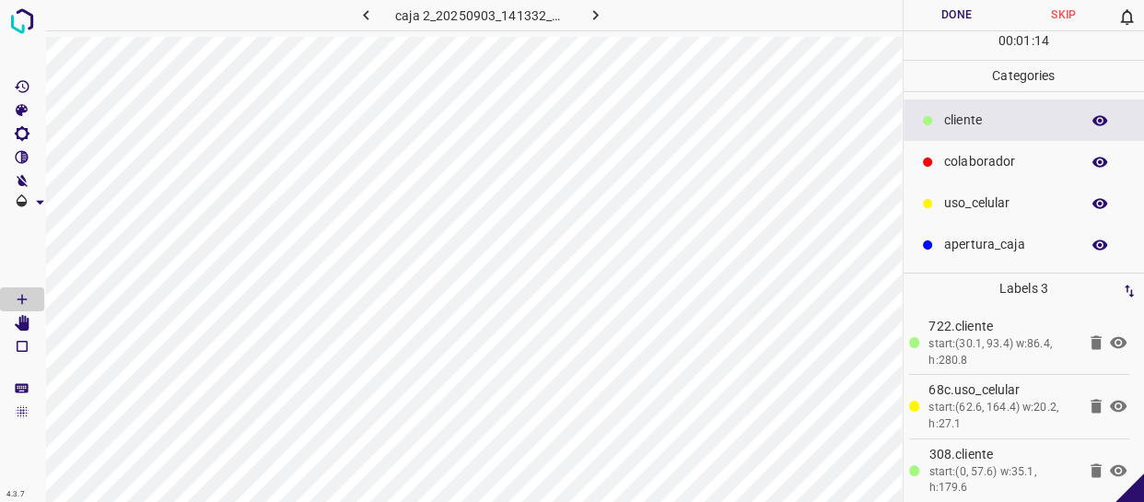
drag, startPoint x: 990, startPoint y: 197, endPoint x: 961, endPoint y: 193, distance: 28.8
click at [980, 195] on p "uso_celular" at bounding box center [1007, 202] width 126 height 19
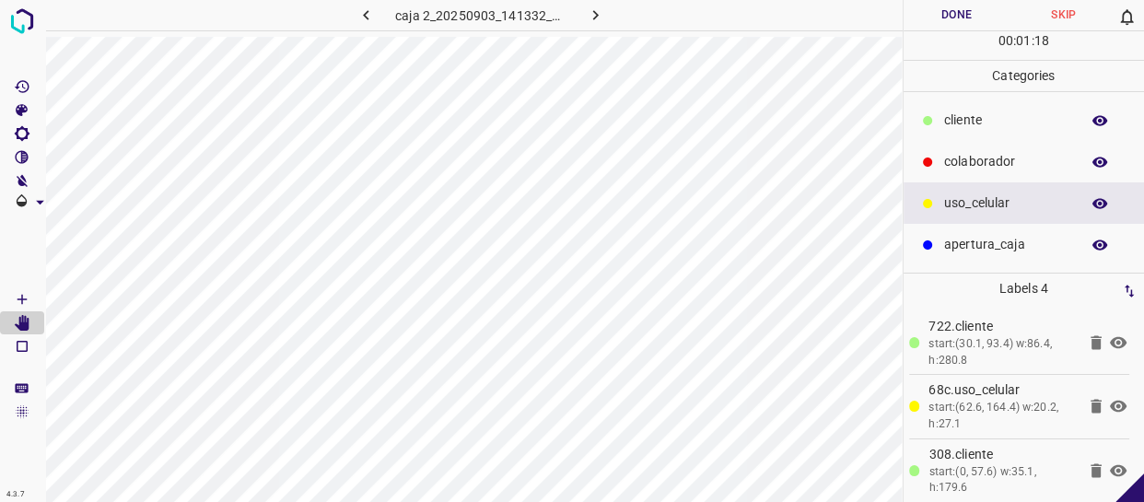
drag, startPoint x: 948, startPoint y: 127, endPoint x: 914, endPoint y: 130, distance: 34.2
click at [946, 126] on p "cliente" at bounding box center [1007, 119] width 126 height 19
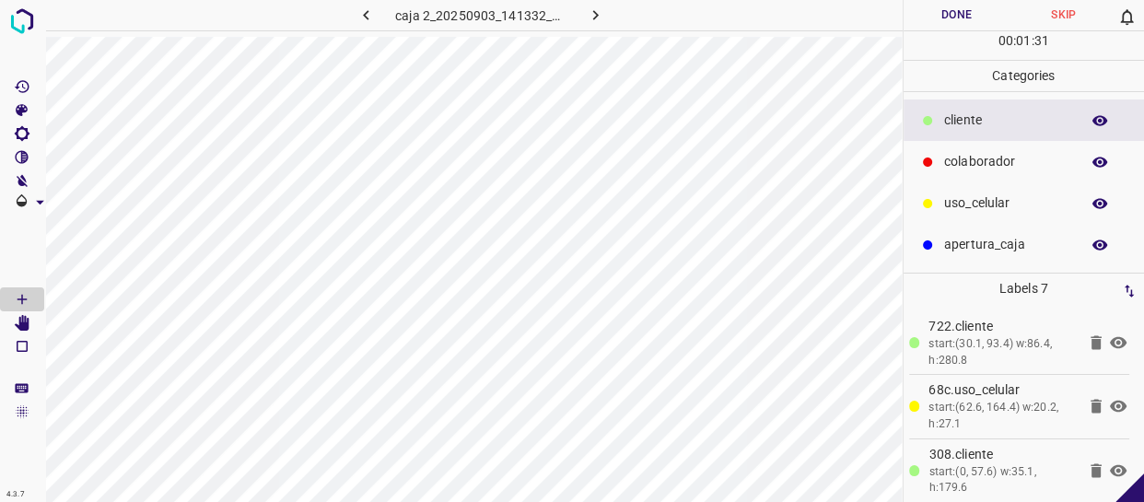
drag, startPoint x: 980, startPoint y: 157, endPoint x: 962, endPoint y: 152, distance: 18.1
click at [962, 152] on p "colaborador" at bounding box center [1007, 161] width 126 height 19
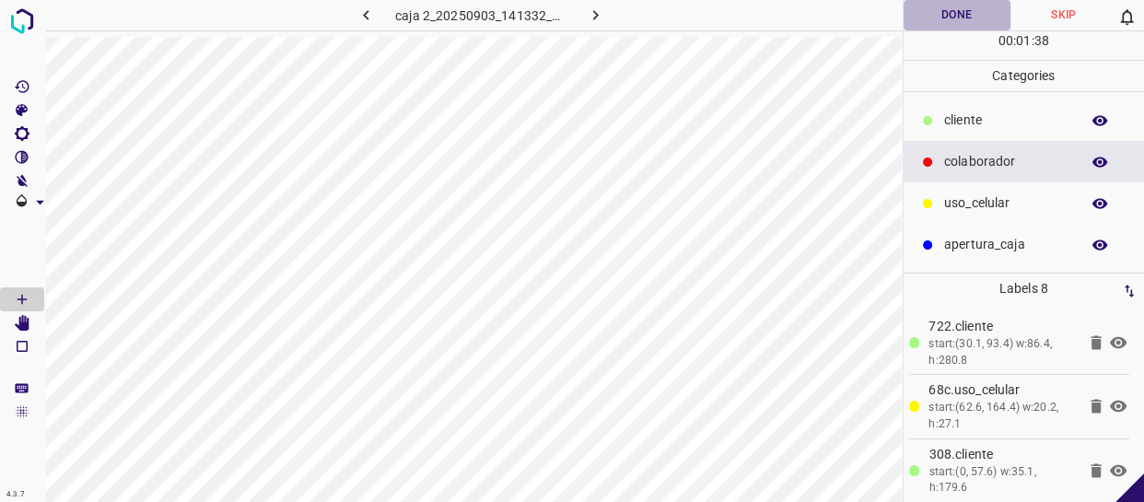
click at [957, 9] on button "Done" at bounding box center [956, 15] width 107 height 30
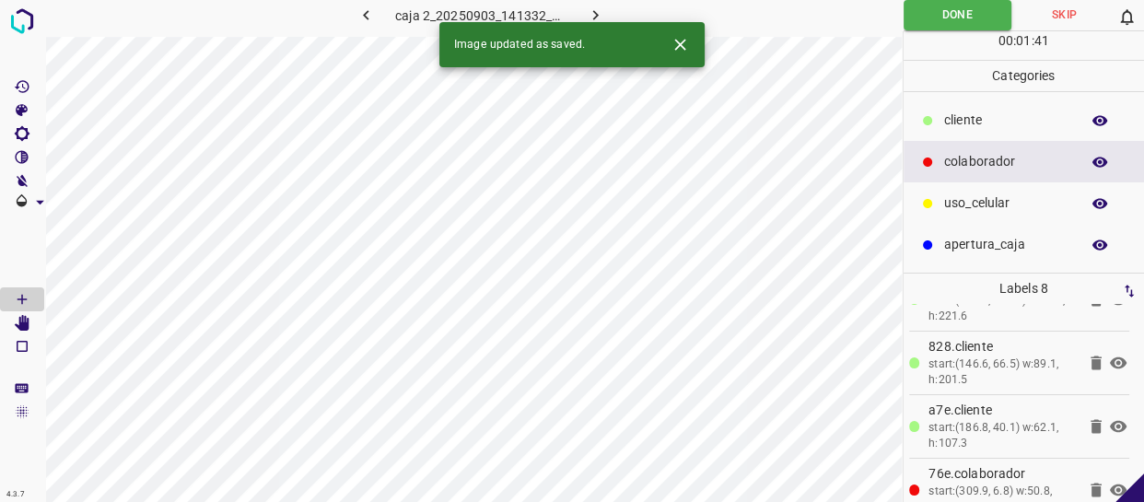
scroll to position [324, 0]
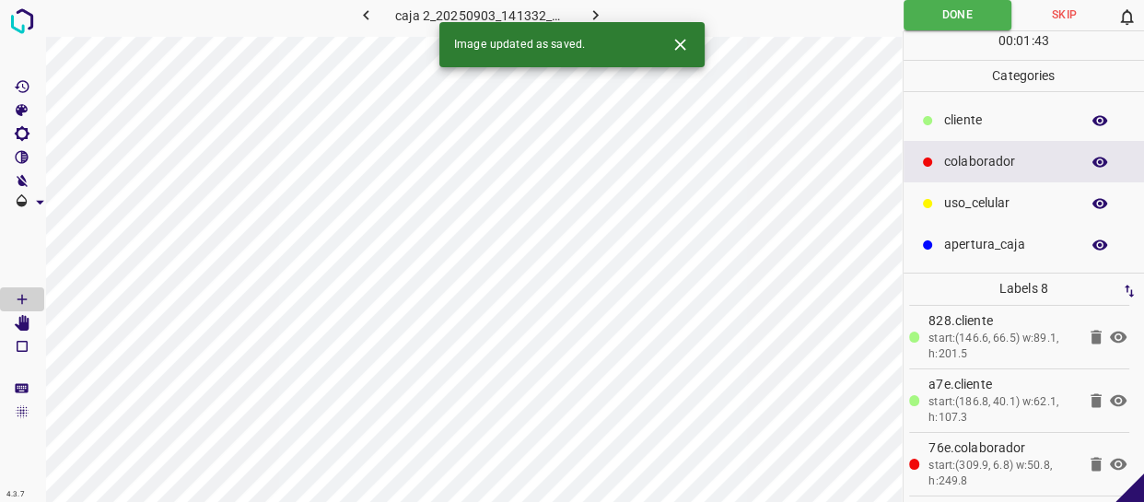
click at [604, 12] on button "button" at bounding box center [594, 15] width 59 height 30
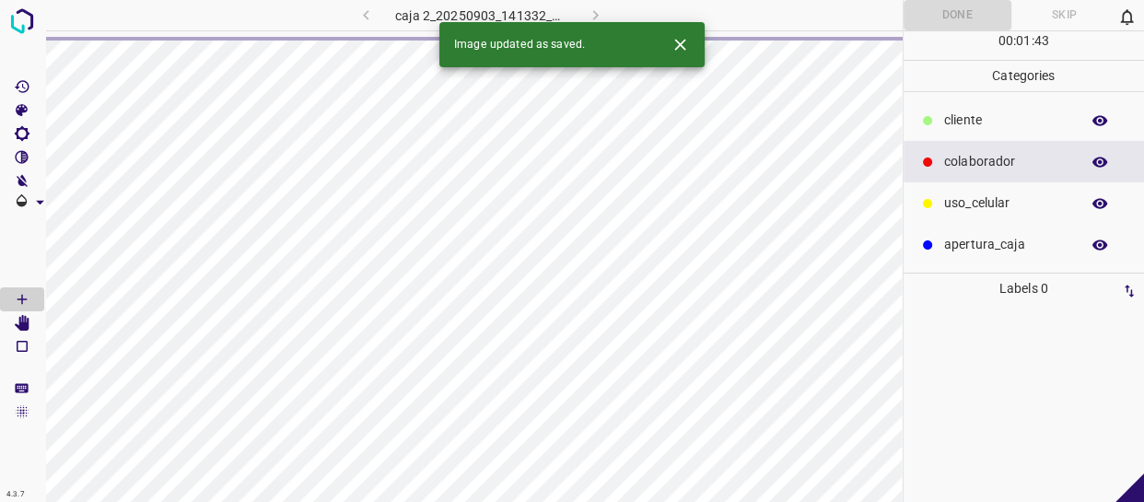
scroll to position [0, 0]
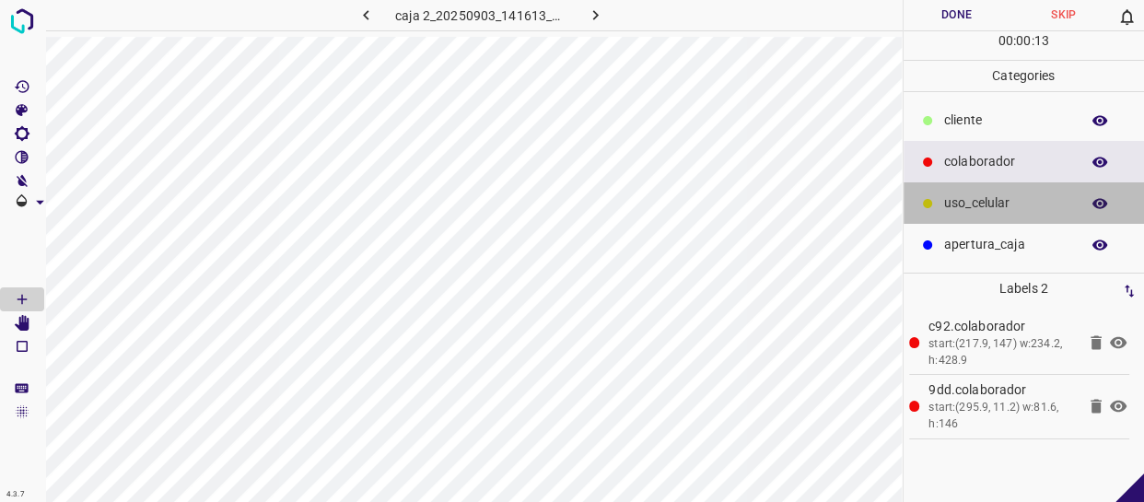
drag, startPoint x: 977, startPoint y: 202, endPoint x: 959, endPoint y: 210, distance: 20.2
click at [959, 210] on p "uso_celular" at bounding box center [1007, 202] width 126 height 19
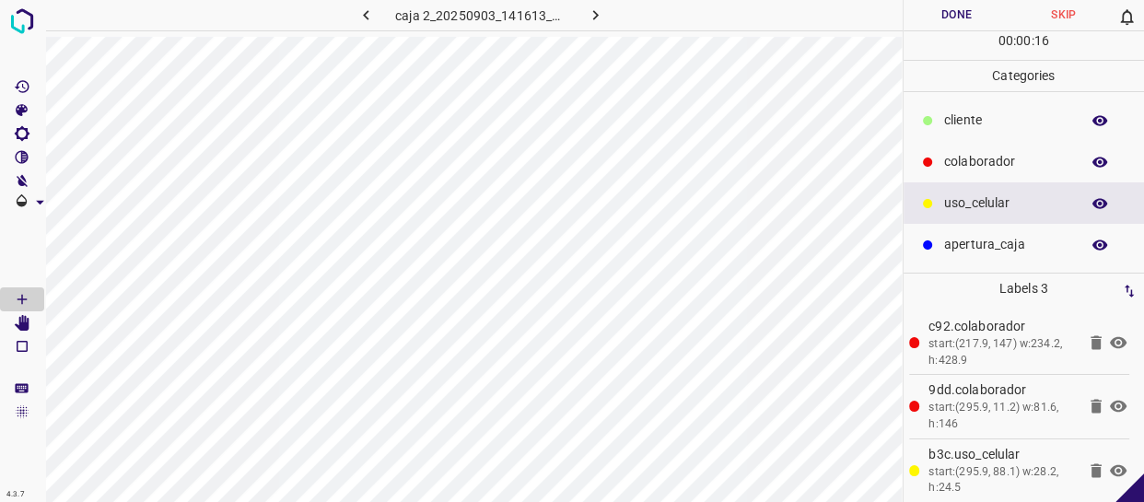
drag, startPoint x: 964, startPoint y: 118, endPoint x: 929, endPoint y: 119, distance: 35.0
click at [963, 118] on p "cliente" at bounding box center [1007, 119] width 126 height 19
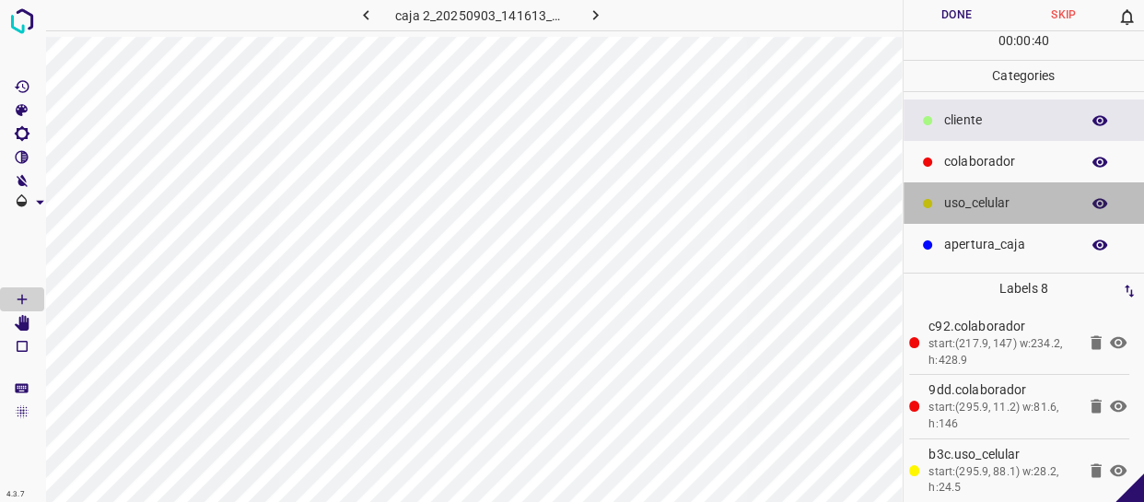
drag, startPoint x: 971, startPoint y: 202, endPoint x: 948, endPoint y: 202, distance: 23.0
click at [948, 202] on p "uso_celular" at bounding box center [1007, 202] width 126 height 19
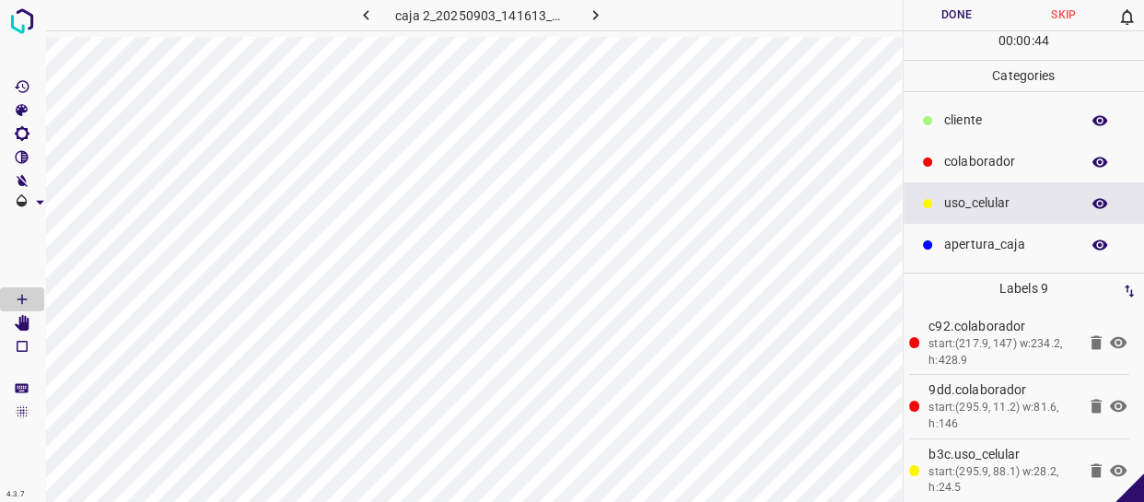
click at [959, 134] on div "cliente" at bounding box center [1023, 119] width 241 height 41
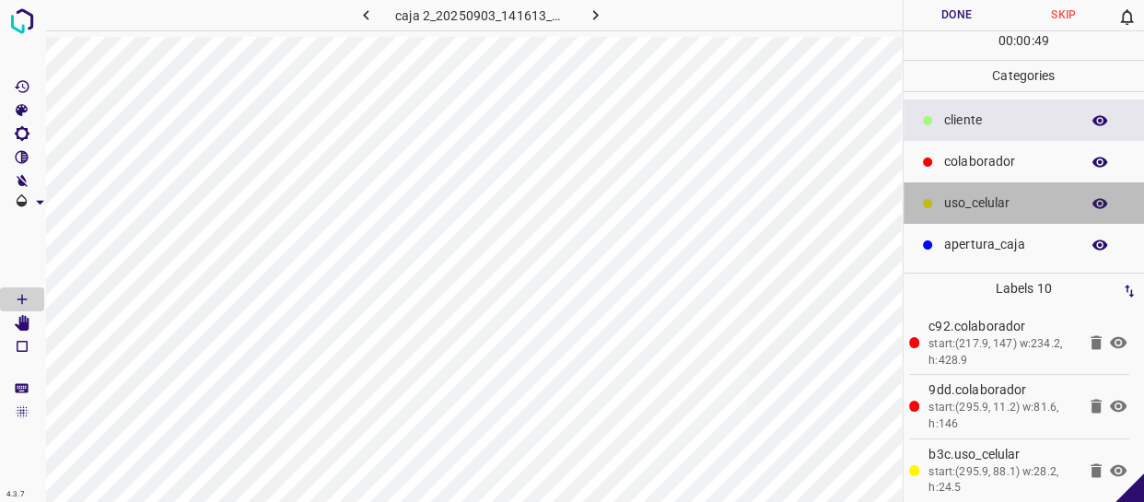
drag, startPoint x: 993, startPoint y: 202, endPoint x: 910, endPoint y: 202, distance: 82.9
click at [992, 202] on p "uso_celular" at bounding box center [1007, 202] width 126 height 19
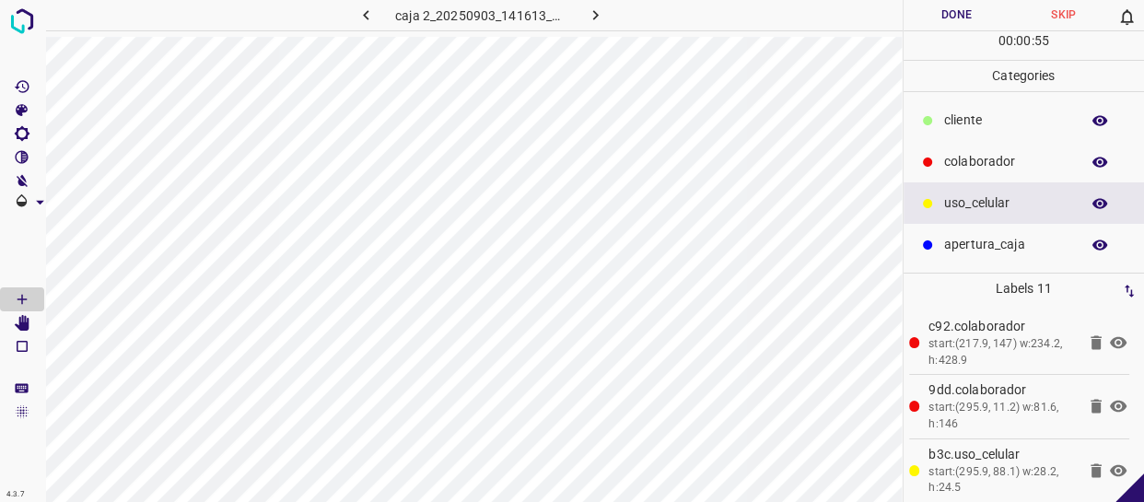
click at [980, 16] on button "Done" at bounding box center [956, 15] width 107 height 30
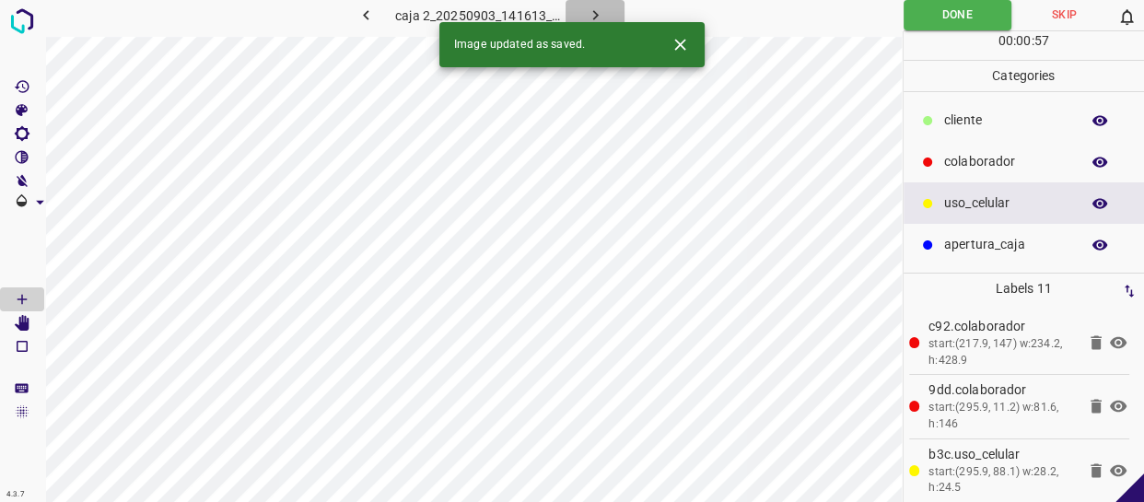
click at [589, 18] on icon "button" at bounding box center [595, 15] width 19 height 19
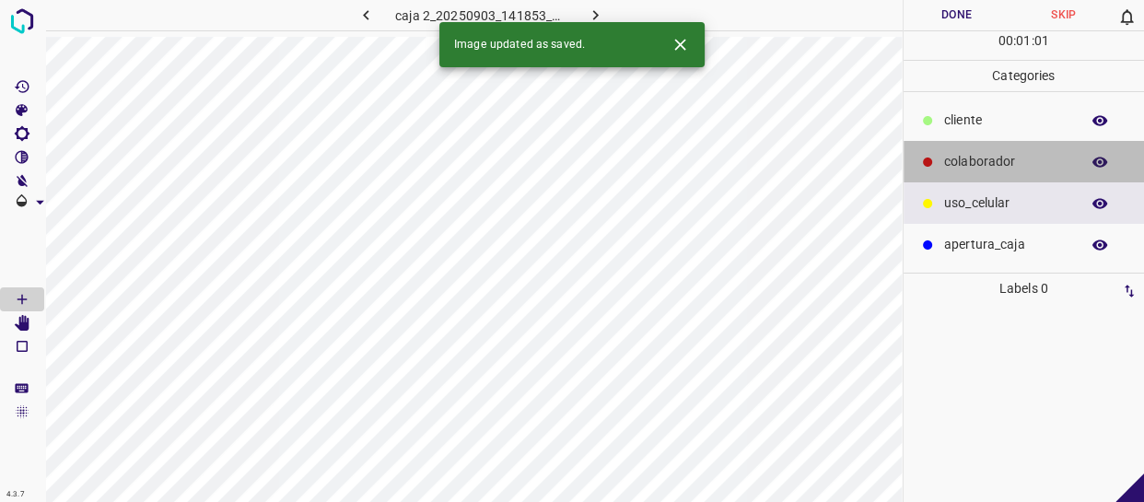
drag, startPoint x: 977, startPoint y: 164, endPoint x: 948, endPoint y: 166, distance: 28.6
click at [976, 164] on p "colaborador" at bounding box center [1007, 161] width 126 height 19
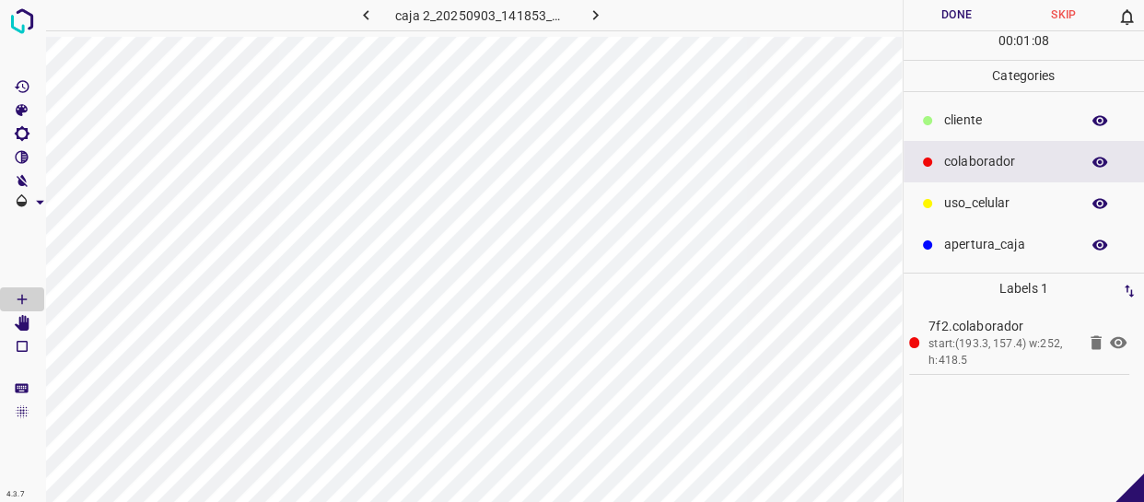
click at [1026, 129] on p "cliente" at bounding box center [1007, 119] width 126 height 19
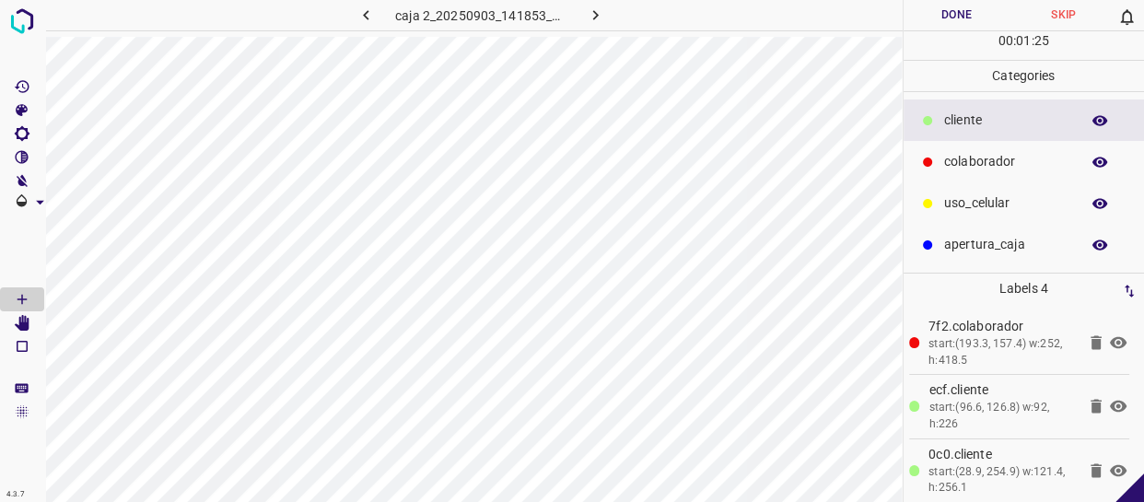
drag, startPoint x: 1002, startPoint y: 192, endPoint x: 926, endPoint y: 173, distance: 77.9
click at [972, 186] on div "uso_celular" at bounding box center [1023, 202] width 241 height 41
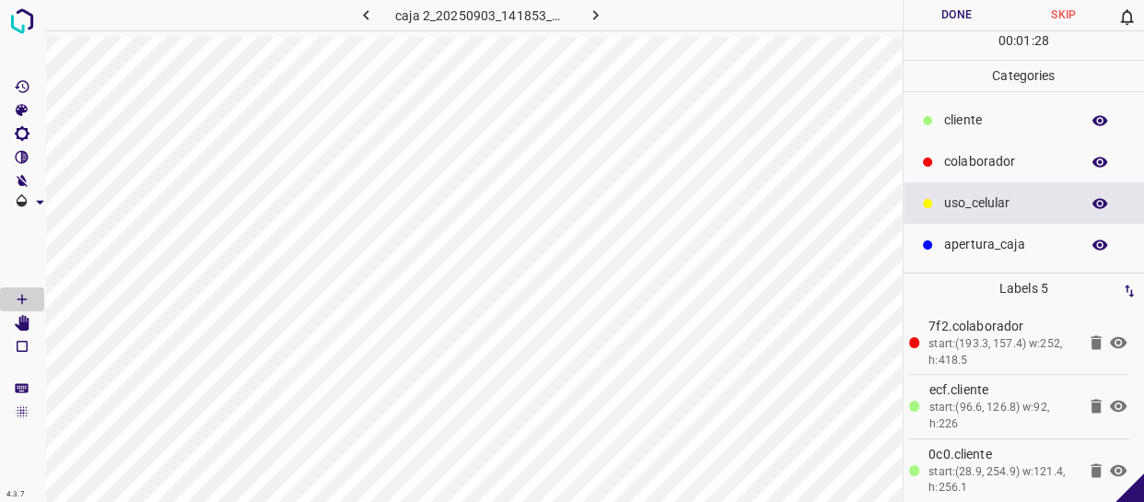
click at [912, 110] on div "cliente" at bounding box center [1023, 119] width 241 height 41
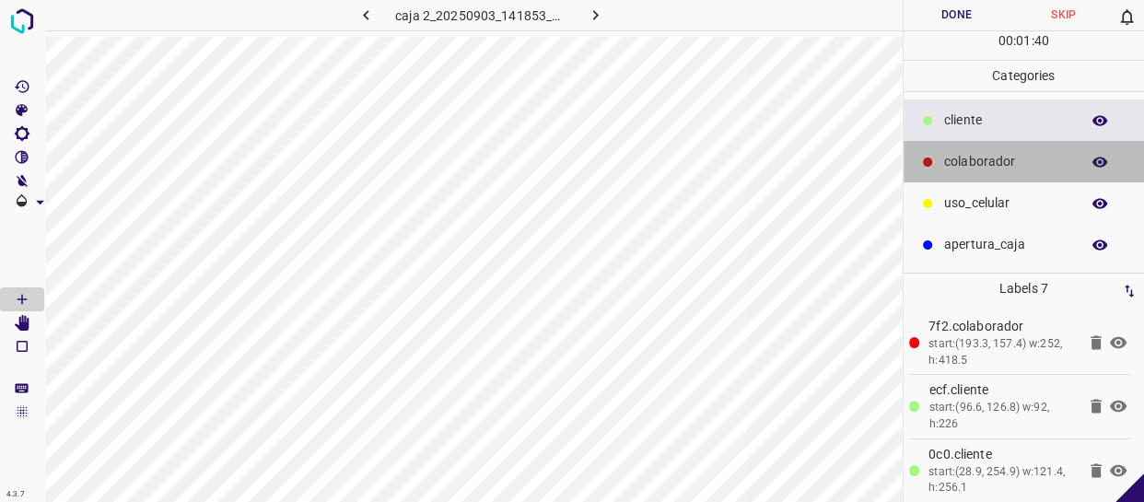
click at [1022, 159] on p "colaborador" at bounding box center [1007, 161] width 126 height 19
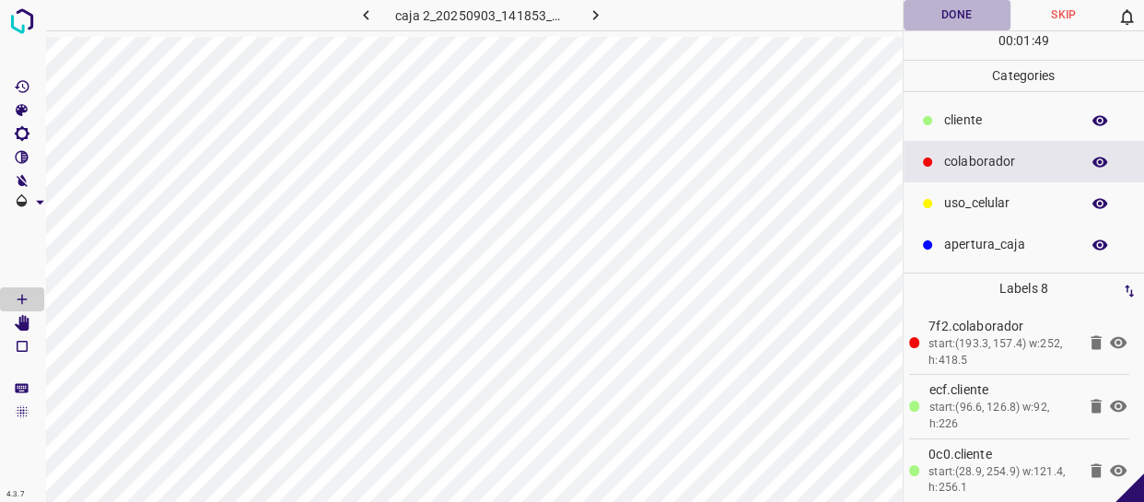
click at [960, 17] on button "Done" at bounding box center [956, 15] width 107 height 30
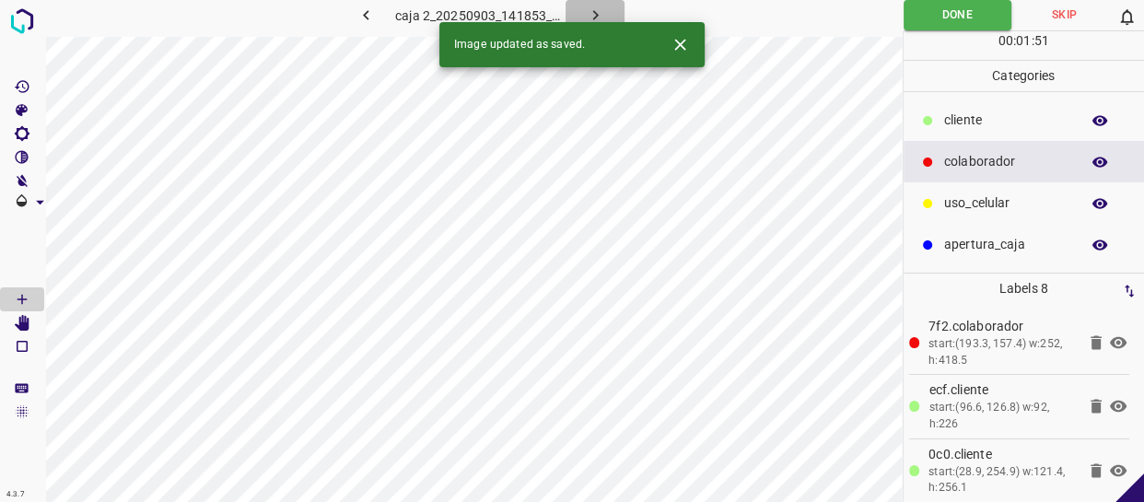
click at [595, 17] on icon "button" at bounding box center [595, 15] width 6 height 10
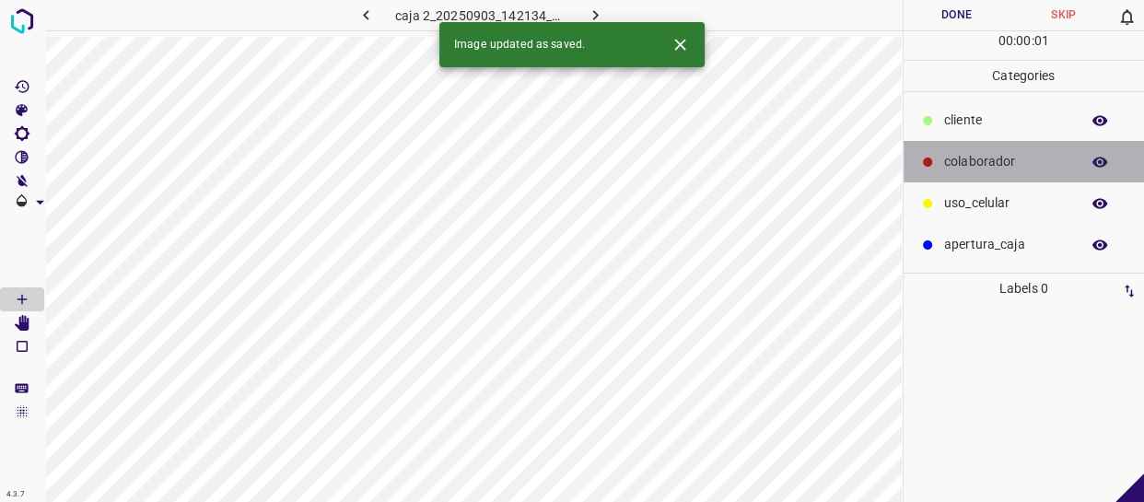
click at [948, 164] on p "colaborador" at bounding box center [1007, 161] width 126 height 19
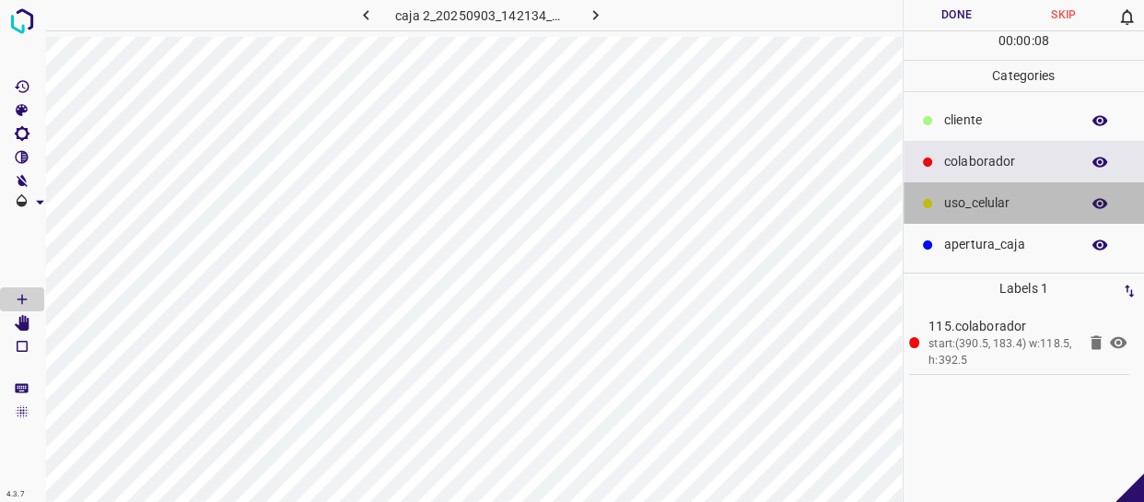
drag, startPoint x: 962, startPoint y: 199, endPoint x: 931, endPoint y: 202, distance: 31.4
click at [958, 199] on p "uso_celular" at bounding box center [1007, 202] width 126 height 19
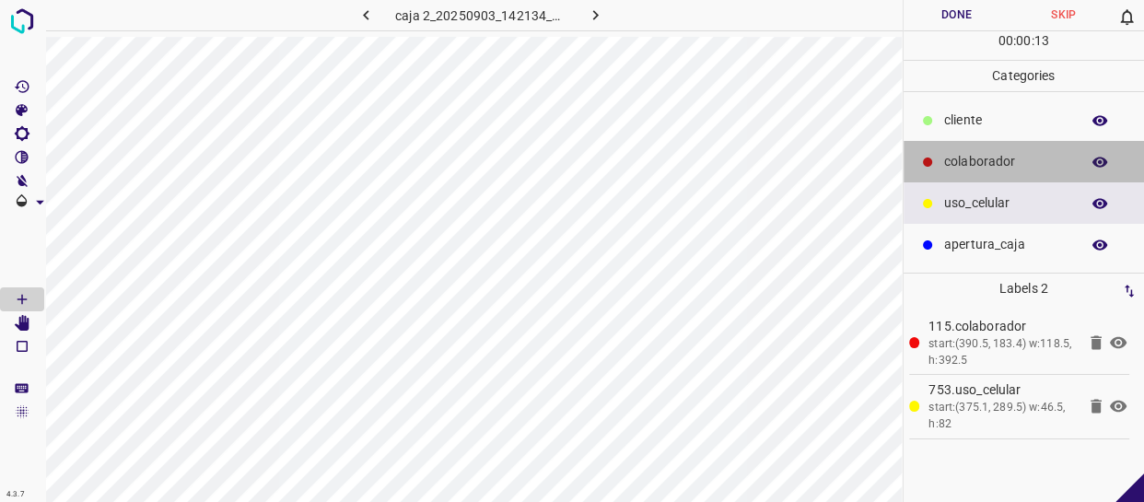
drag, startPoint x: 963, startPoint y: 152, endPoint x: 912, endPoint y: 155, distance: 50.7
click at [958, 152] on p "colaborador" at bounding box center [1007, 161] width 126 height 19
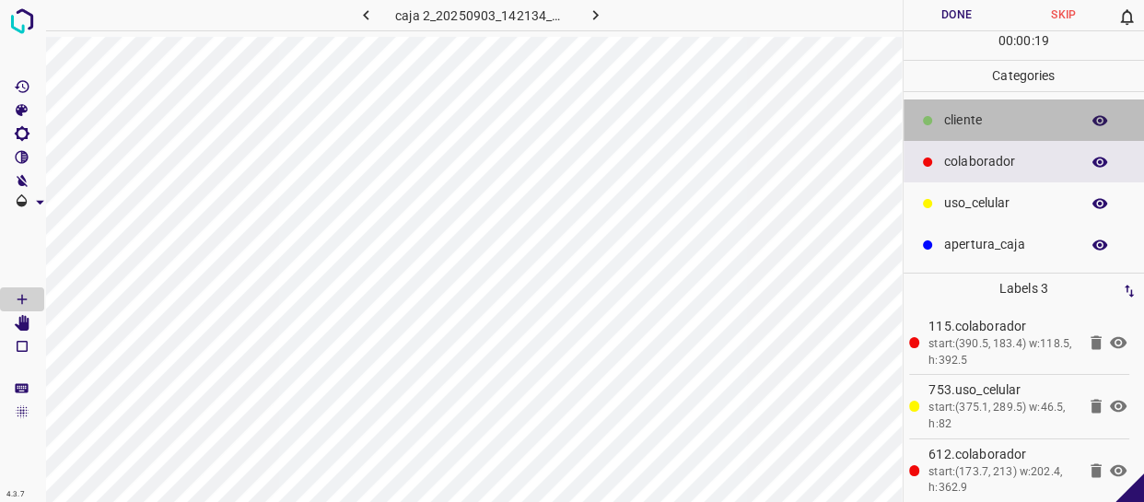
click at [955, 125] on p "cliente" at bounding box center [1007, 119] width 126 height 19
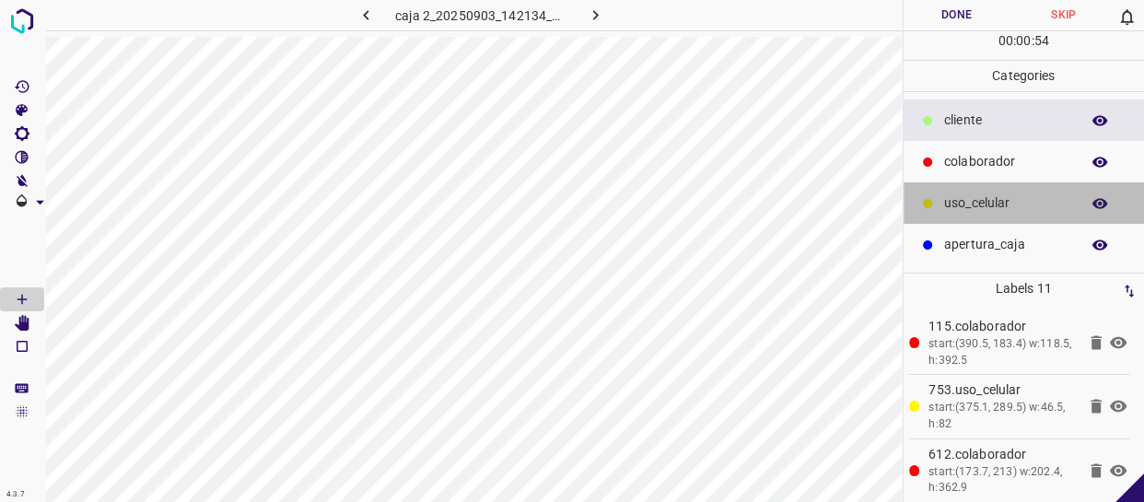
drag, startPoint x: 974, startPoint y: 205, endPoint x: 928, endPoint y: 210, distance: 46.3
click at [973, 204] on p "uso_celular" at bounding box center [1007, 202] width 126 height 19
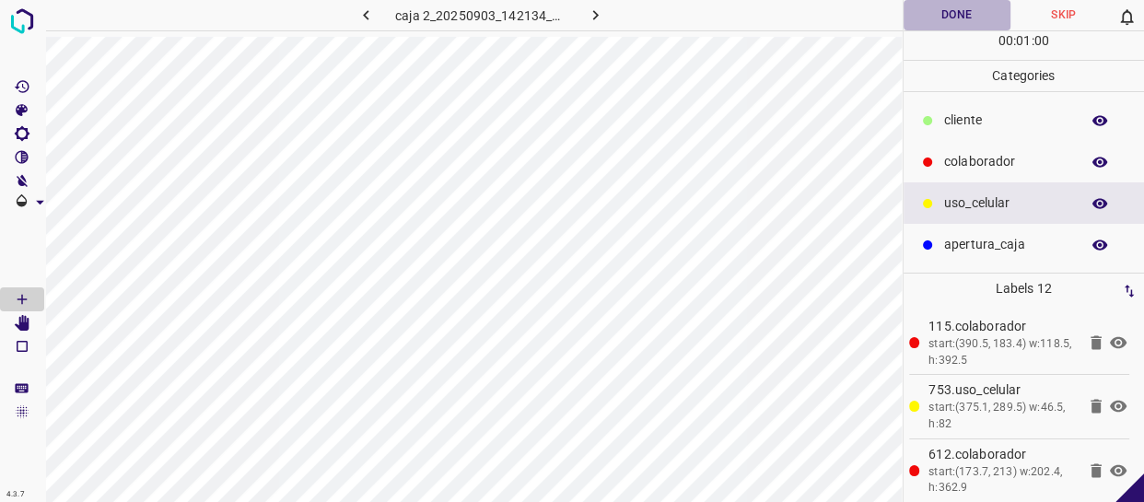
click at [948, 8] on button "Done" at bounding box center [956, 15] width 107 height 30
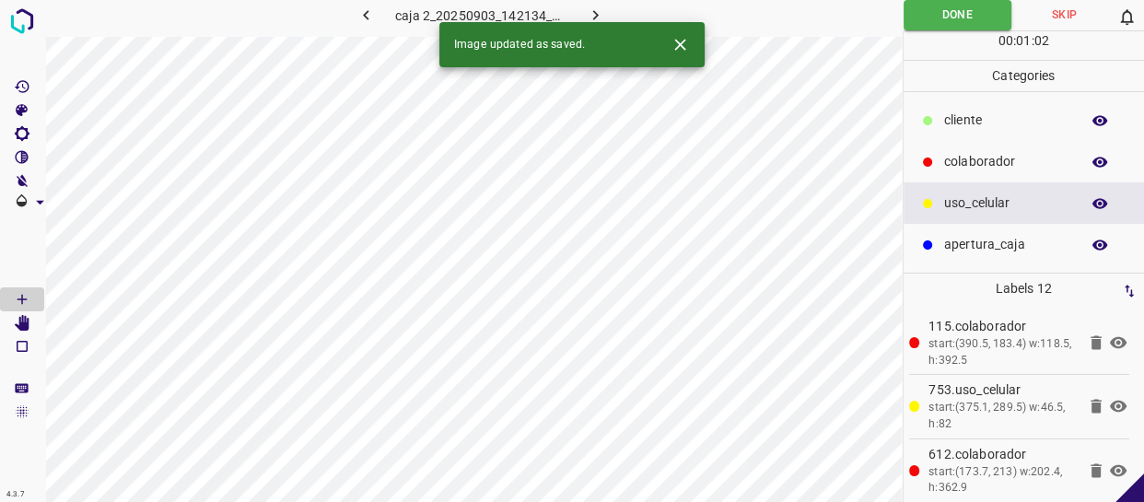
click at [590, 13] on icon "button" at bounding box center [595, 15] width 19 height 19
